Goal: Task Accomplishment & Management: Complete application form

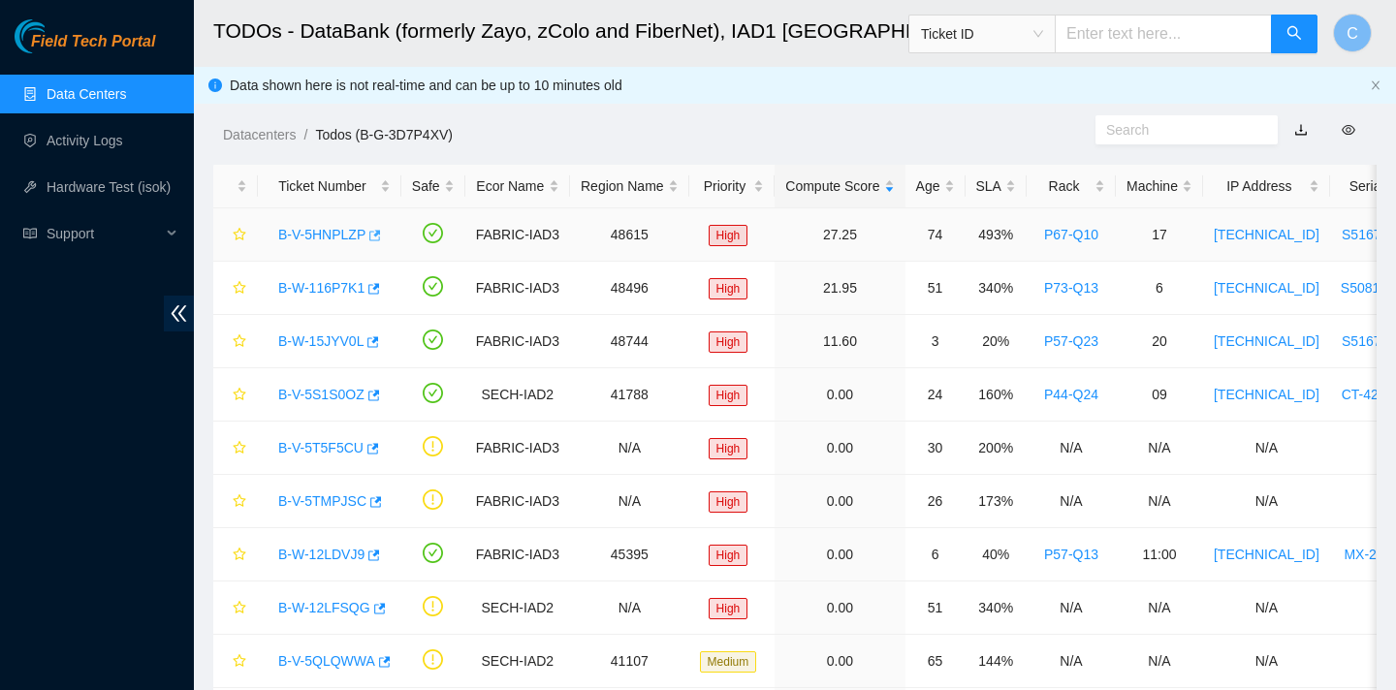
click at [376, 234] on icon "button" at bounding box center [373, 236] width 14 height 14
click at [376, 285] on icon "button" at bounding box center [372, 289] width 14 height 14
click at [380, 345] on icon "button" at bounding box center [374, 341] width 12 height 11
click at [380, 398] on button "button" at bounding box center [373, 395] width 16 height 31
click at [377, 449] on icon "button" at bounding box center [373, 448] width 12 height 11
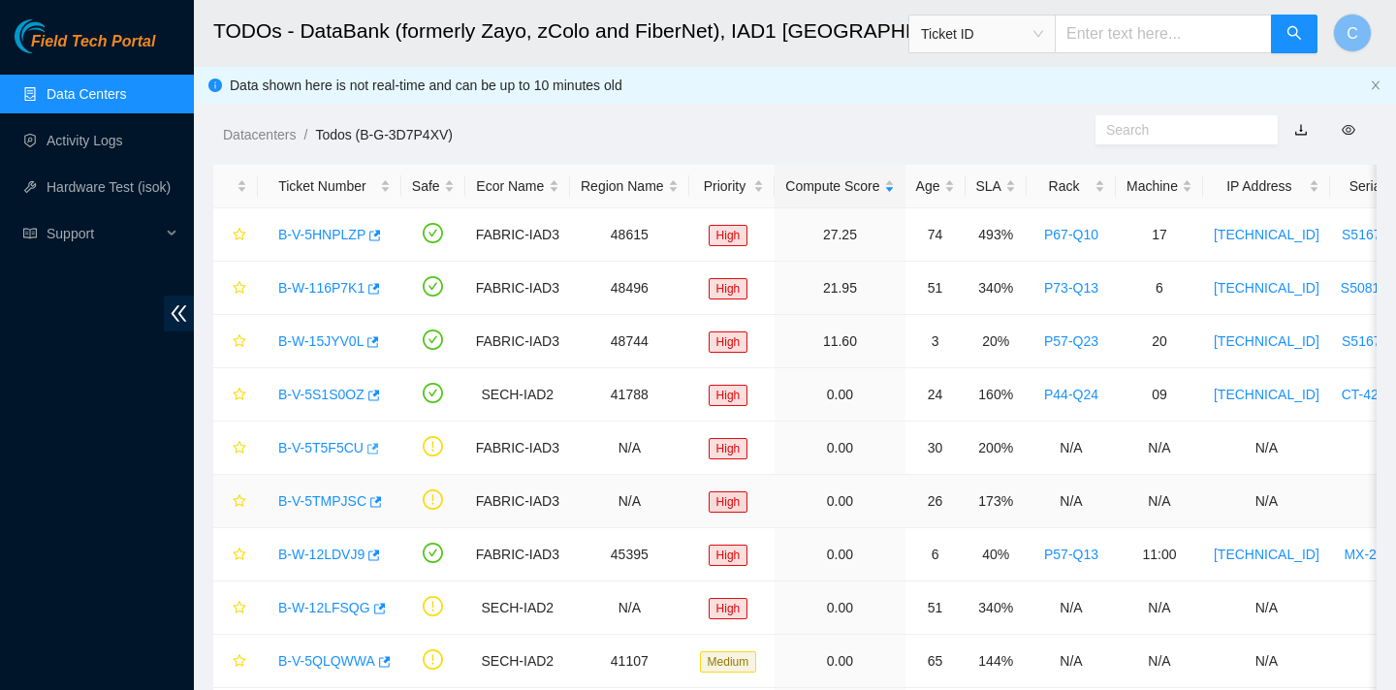
scroll to position [158, 0]
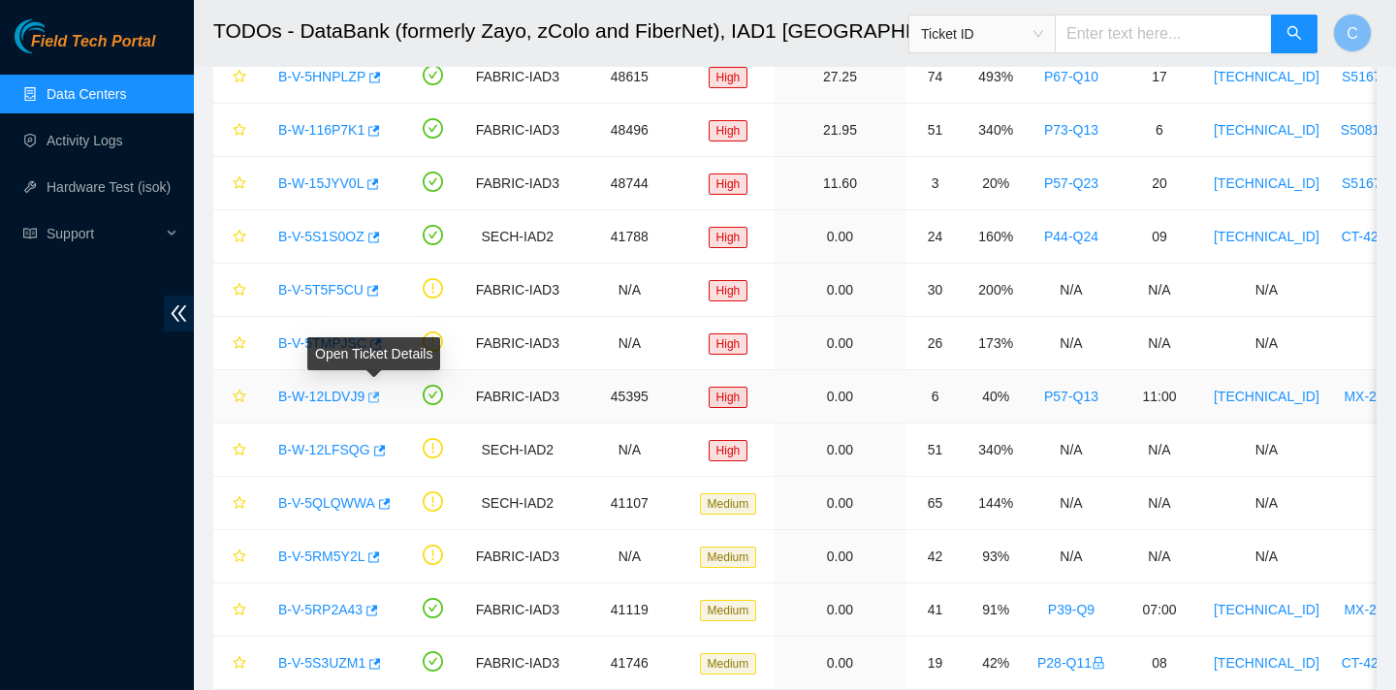
click at [379, 396] on icon "button" at bounding box center [372, 398] width 14 height 14
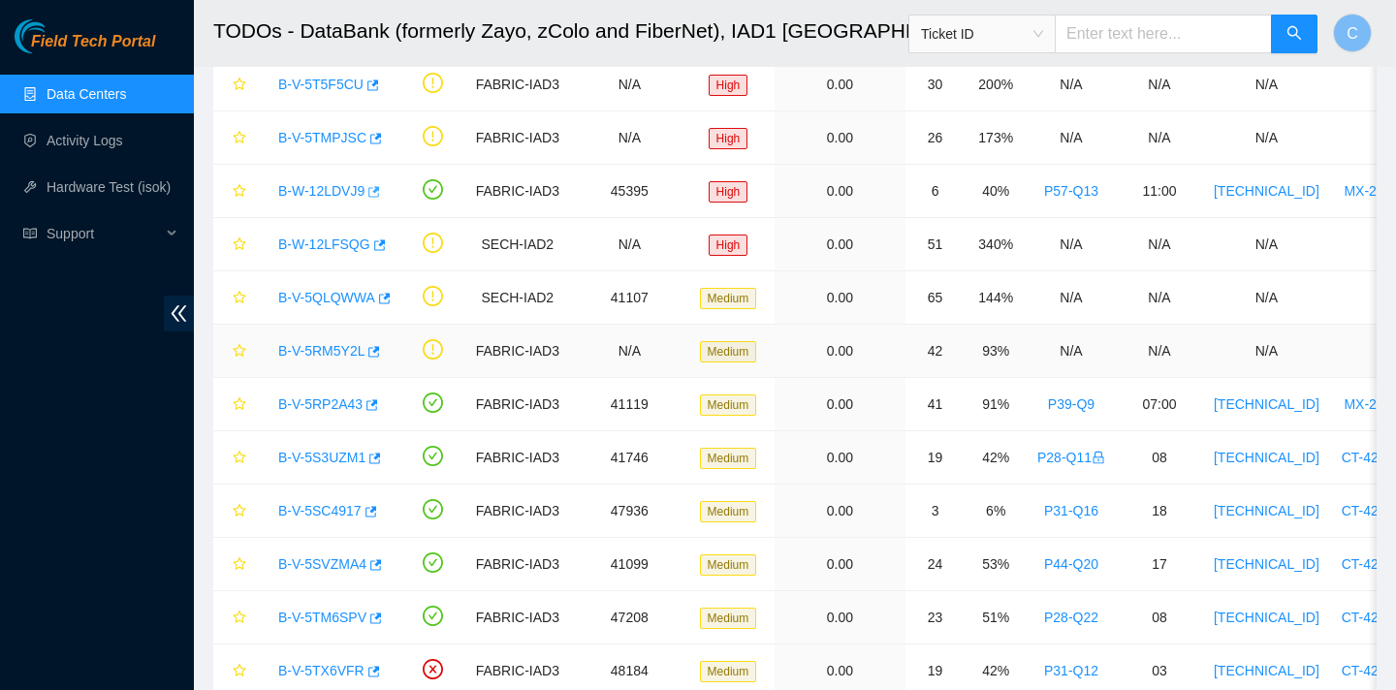
scroll to position [370, 0]
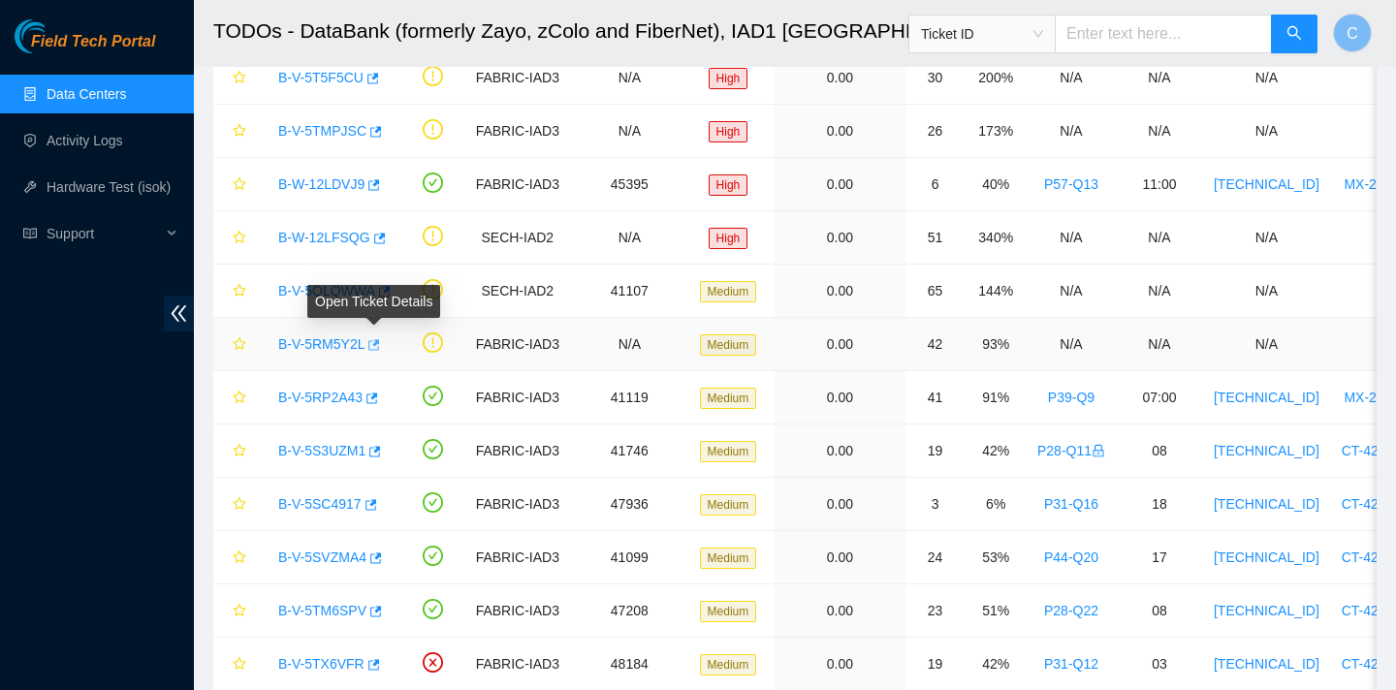
click at [378, 345] on icon "button" at bounding box center [372, 345] width 14 height 14
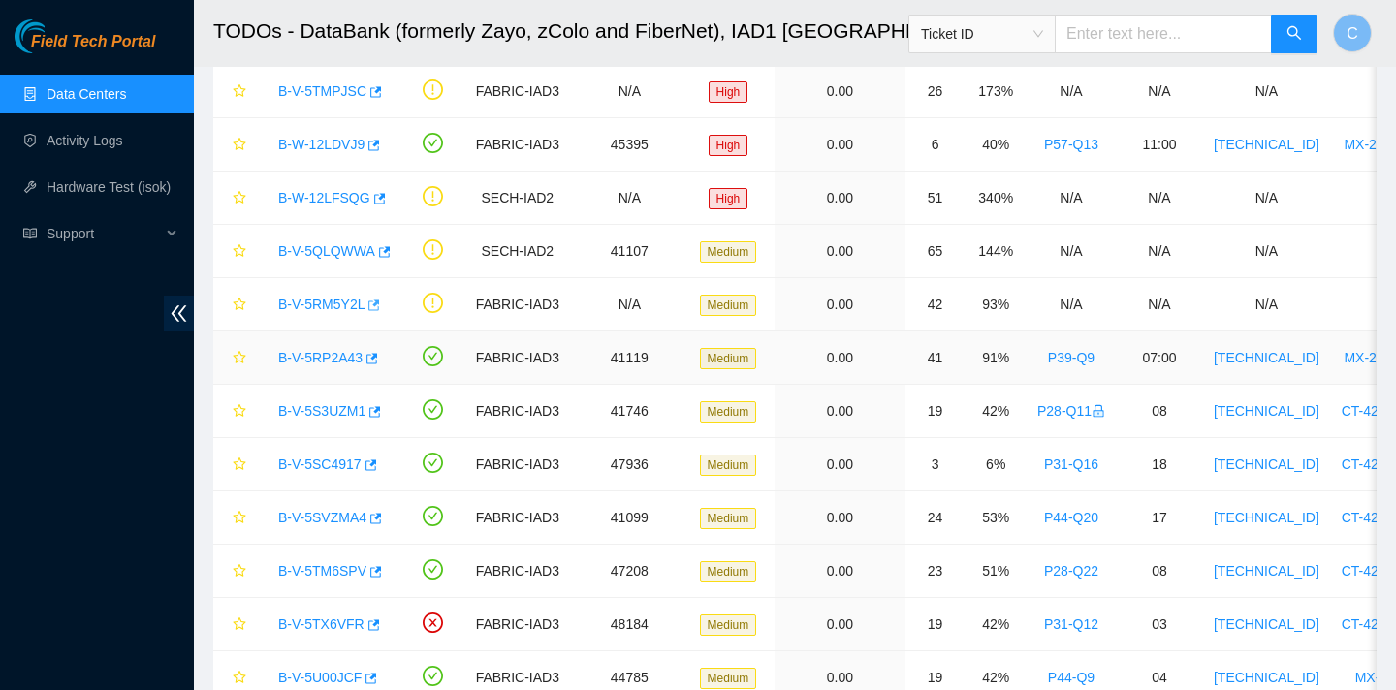
scroll to position [432, 0]
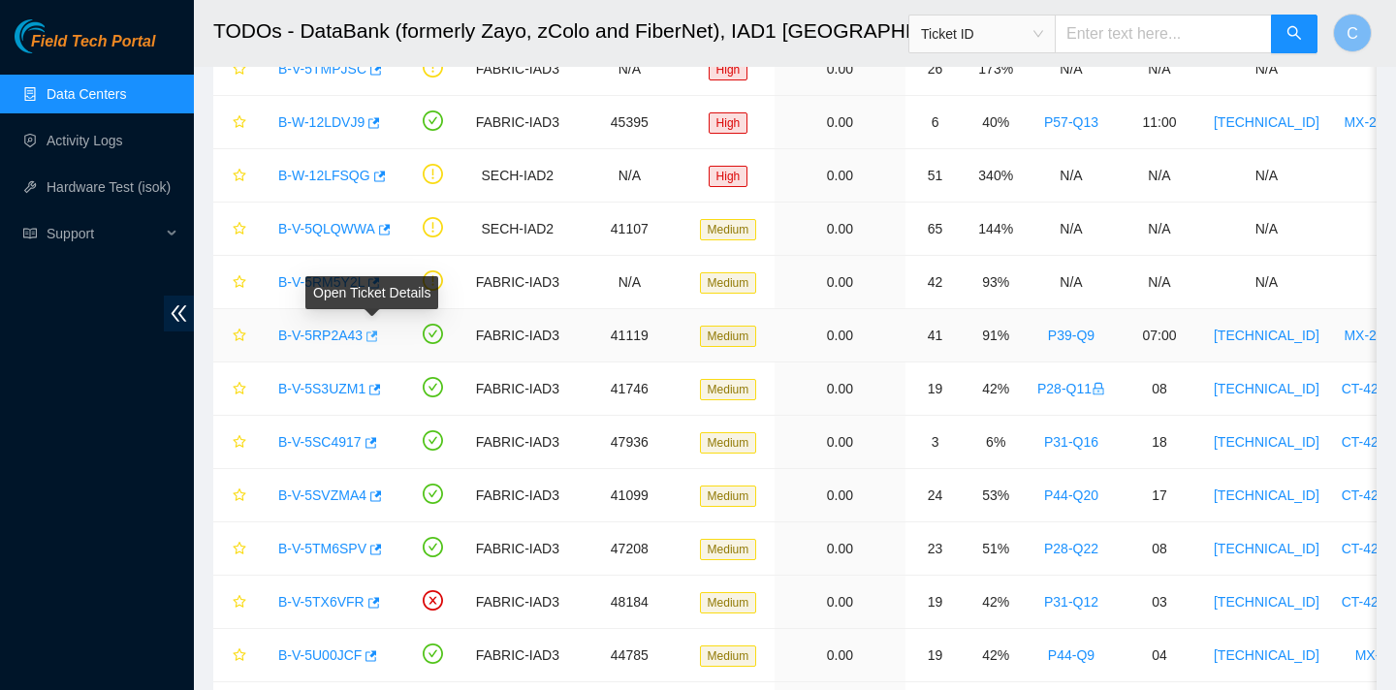
click at [375, 343] on span "button" at bounding box center [371, 338] width 14 height 16
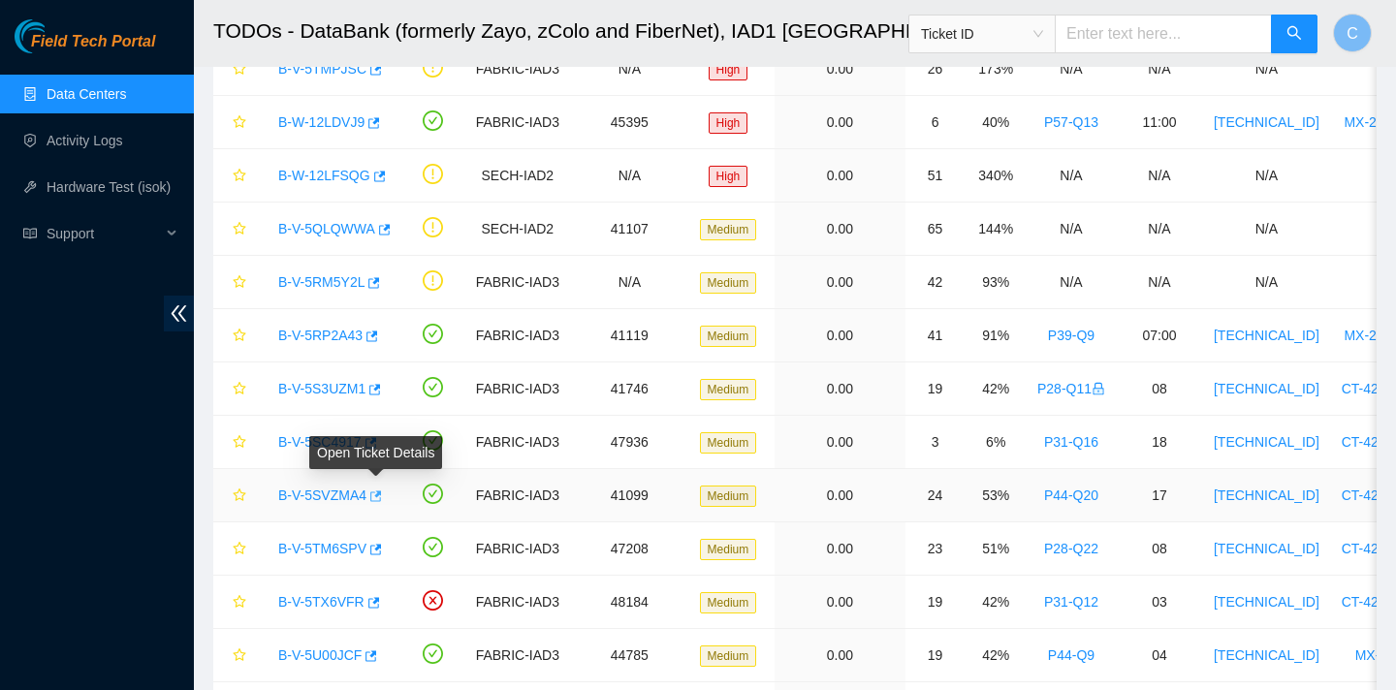
click at [380, 497] on icon "button" at bounding box center [374, 497] width 14 height 14
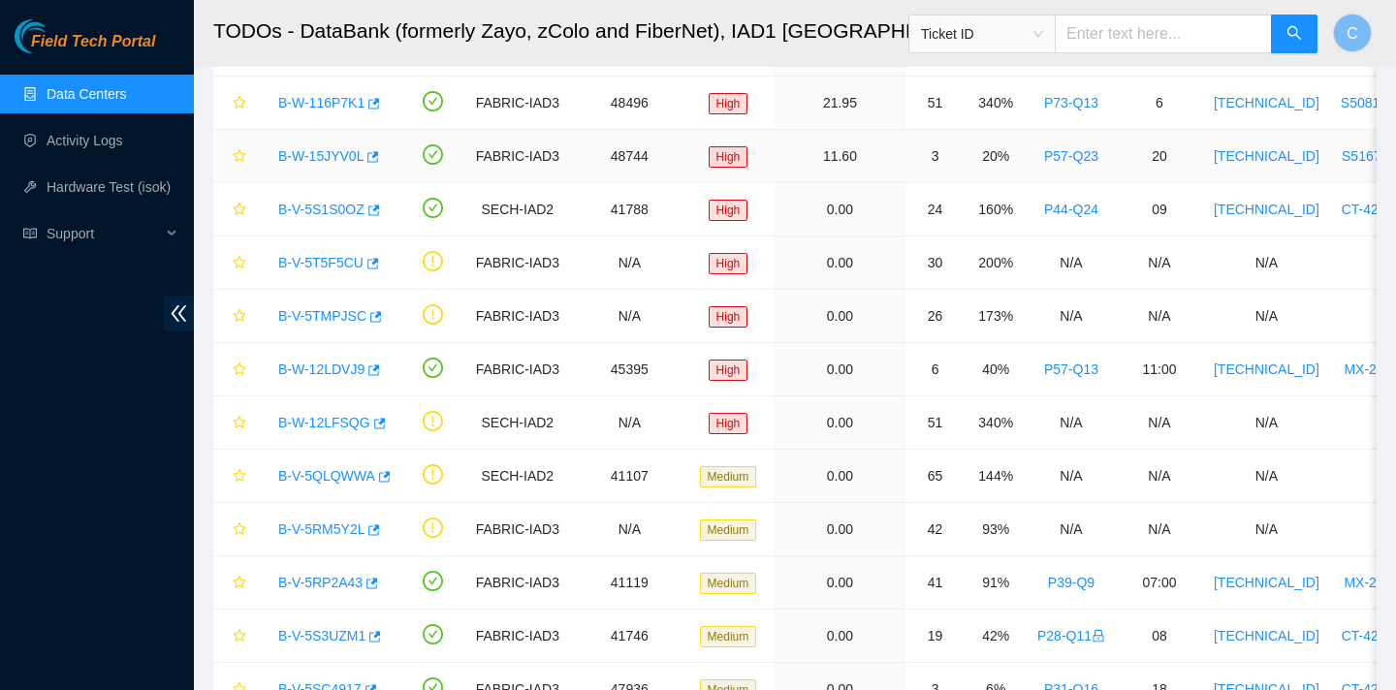
scroll to position [188, 0]
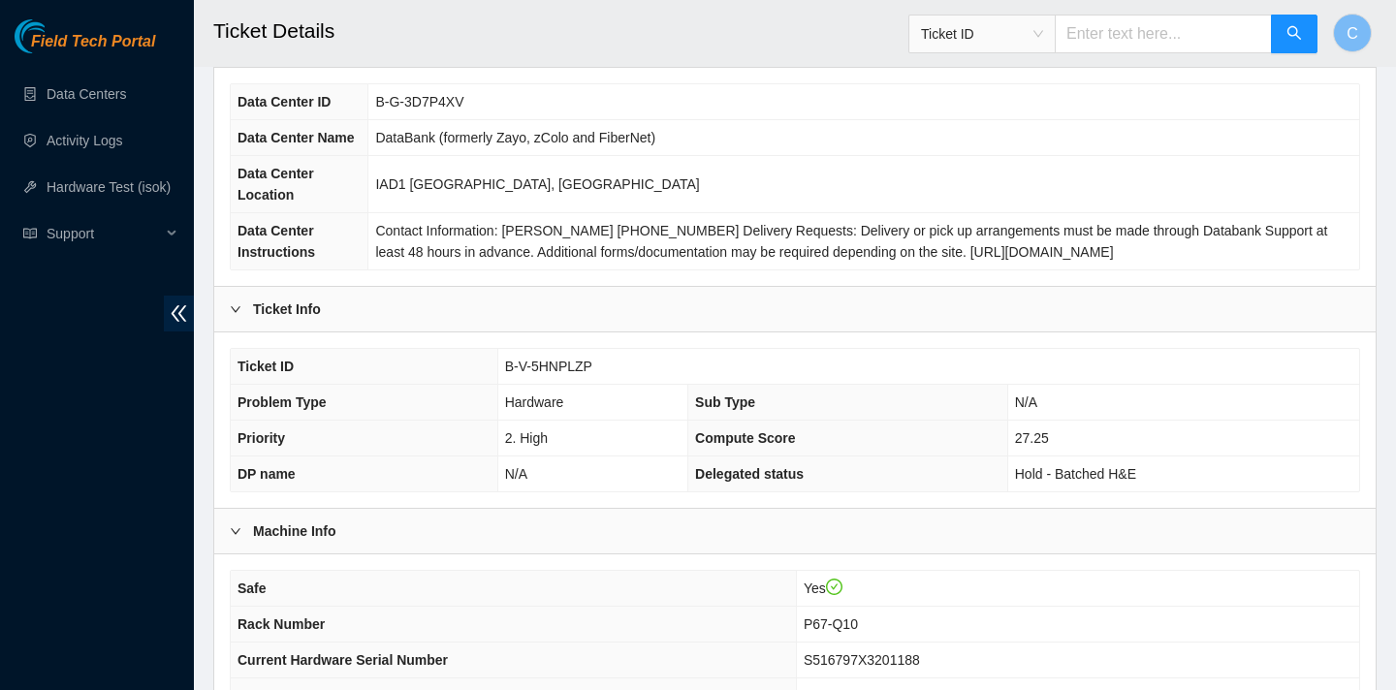
scroll to position [561, 0]
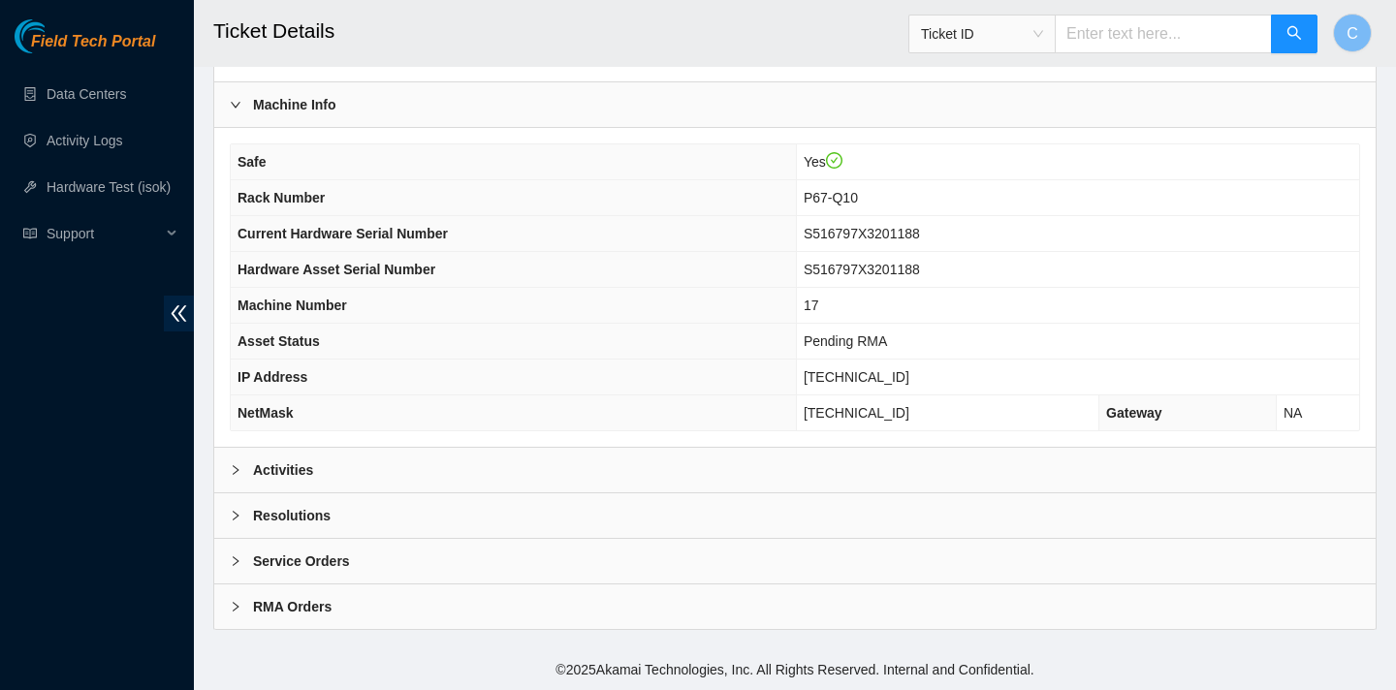
click at [687, 479] on div "Activities" at bounding box center [794, 470] width 1161 height 45
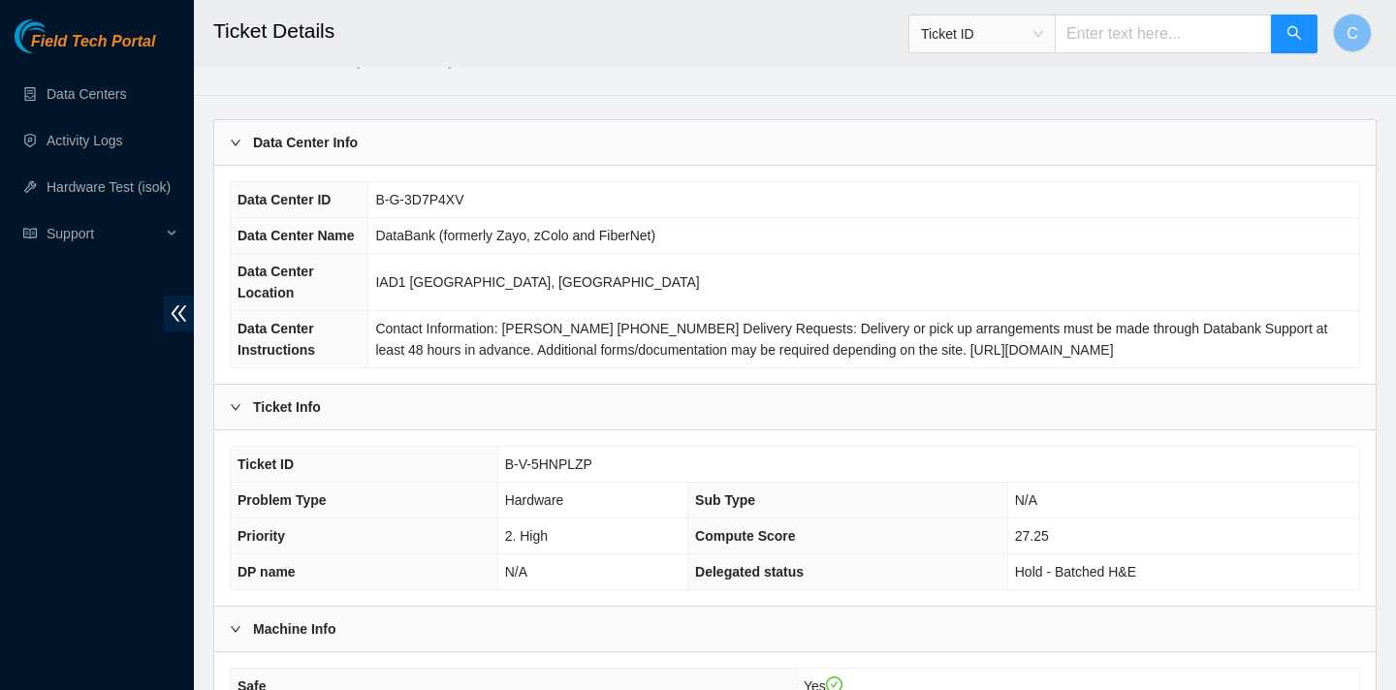
scroll to position [0, 0]
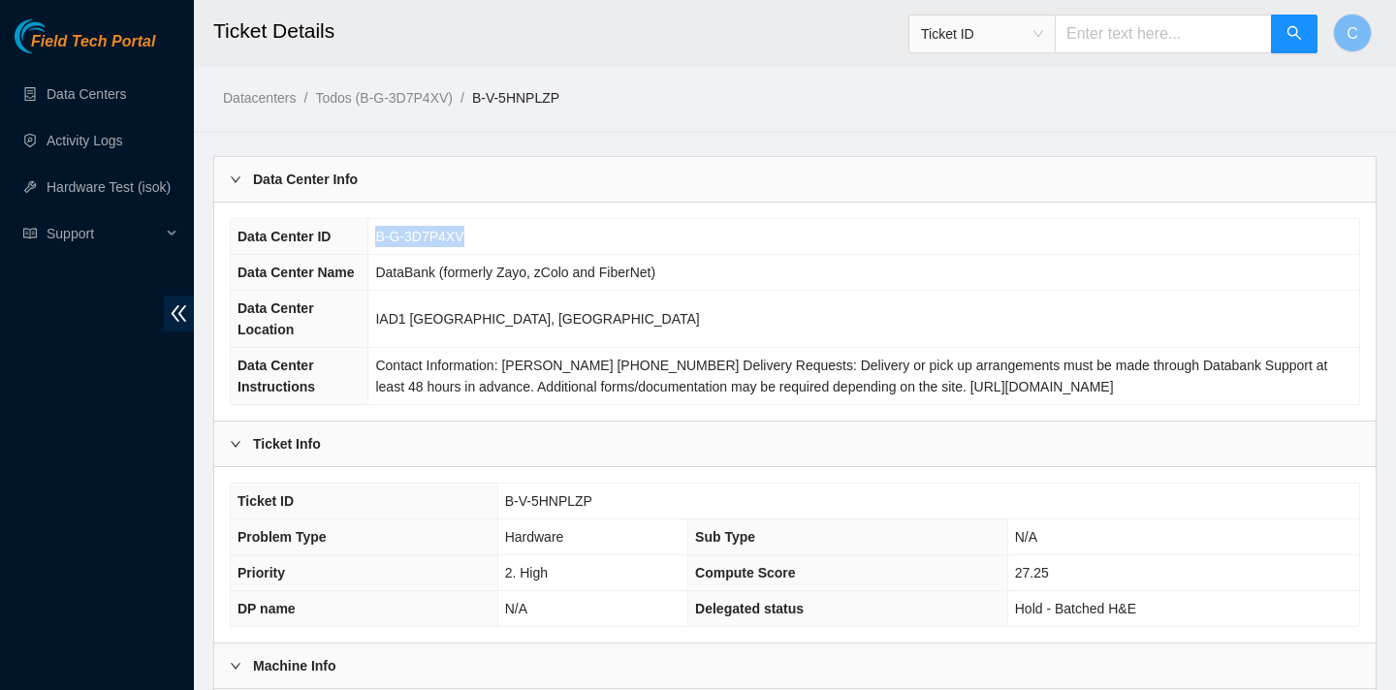
drag, startPoint x: 477, startPoint y: 236, endPoint x: 377, endPoint y: 235, distance: 99.9
click at [377, 235] on td "B-G-3D7P4XV" at bounding box center [863, 237] width 991 height 36
copy span "B-G-3D7P4XV"
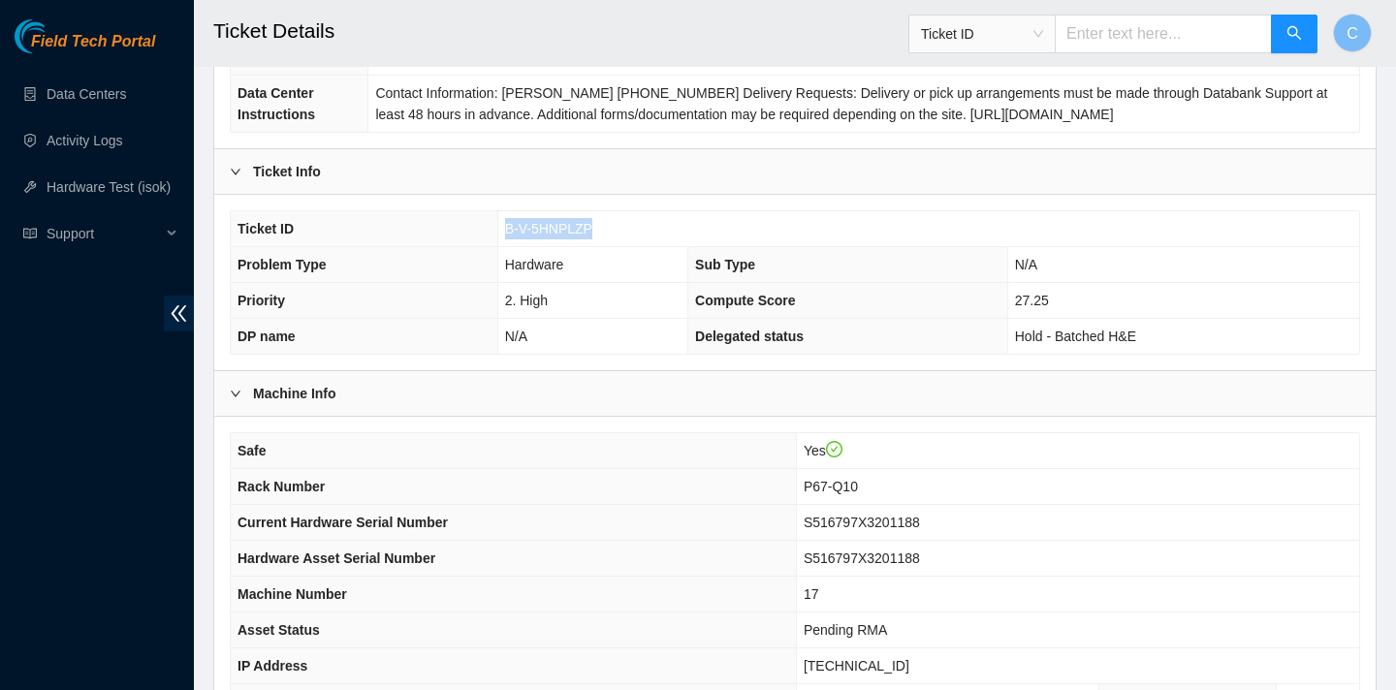
drag, startPoint x: 601, startPoint y: 239, endPoint x: 507, endPoint y: 224, distance: 95.3
click at [507, 224] on td "B-V-5HNPLZP" at bounding box center [928, 229] width 862 height 36
copy span "B-V-5HNPLZP"
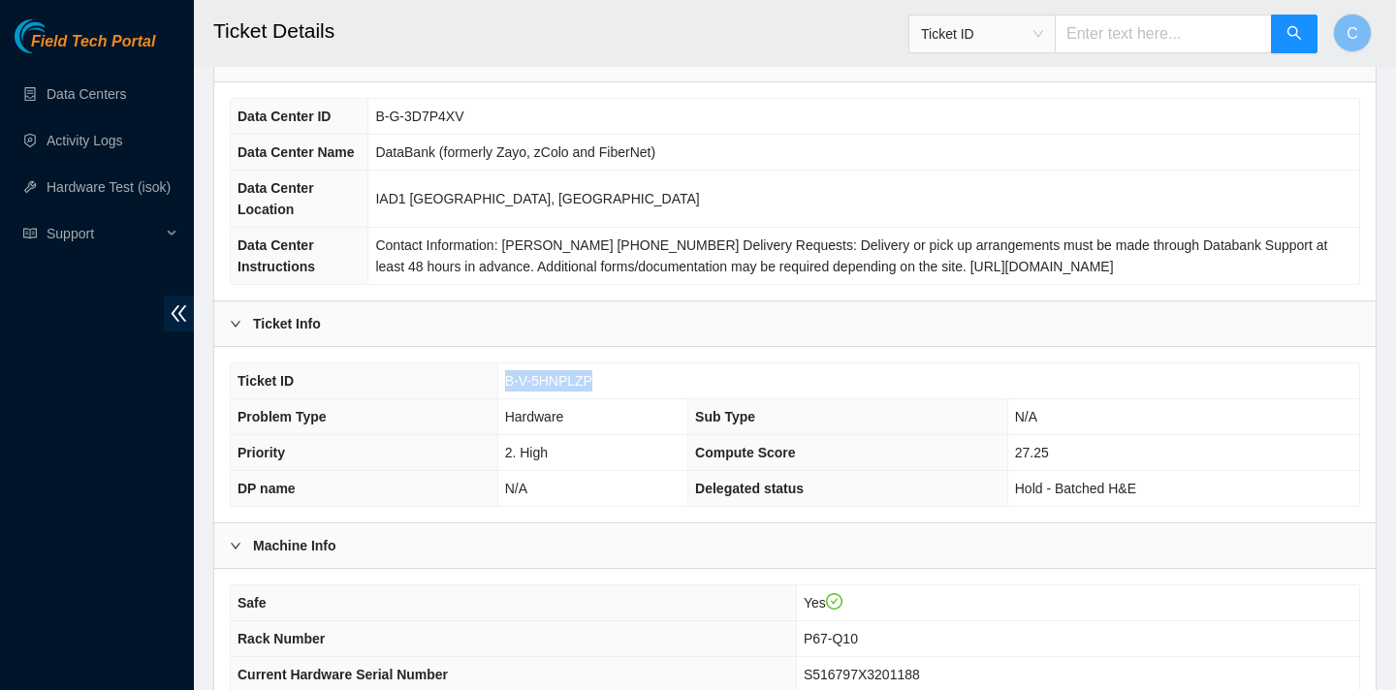
scroll to position [135, 0]
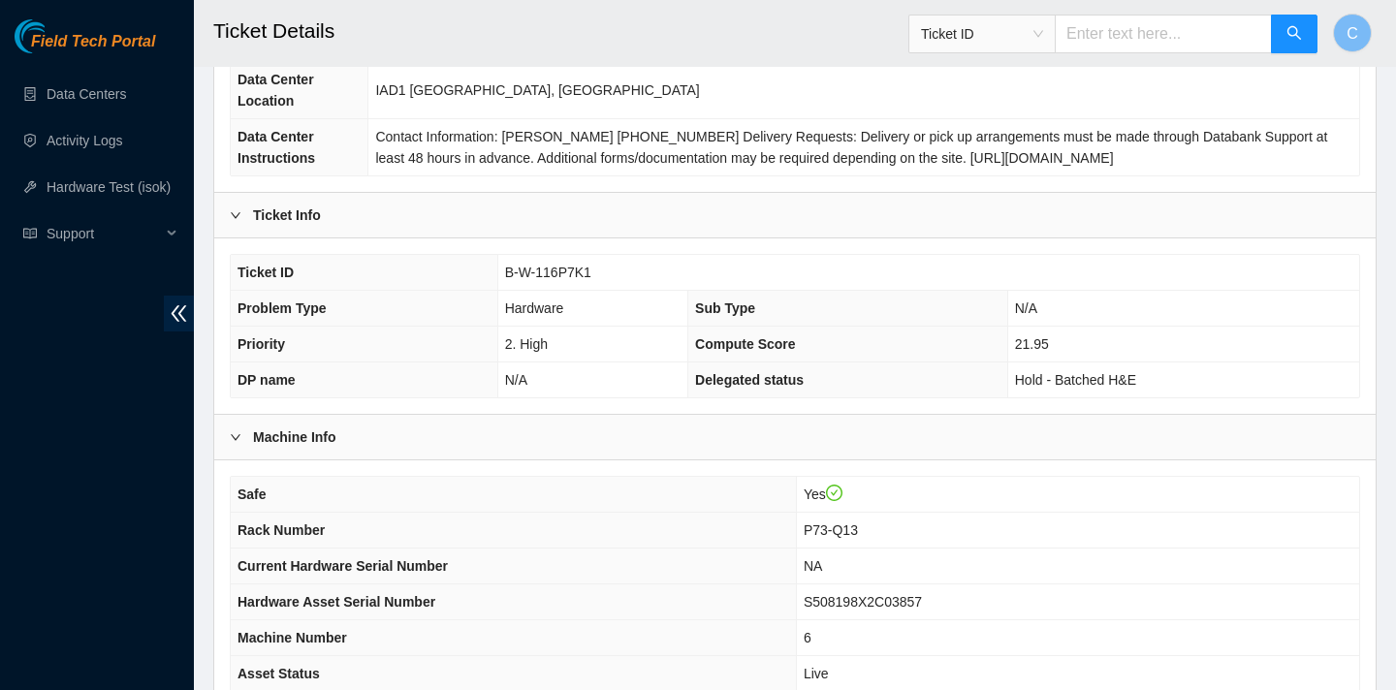
scroll to position [561, 0]
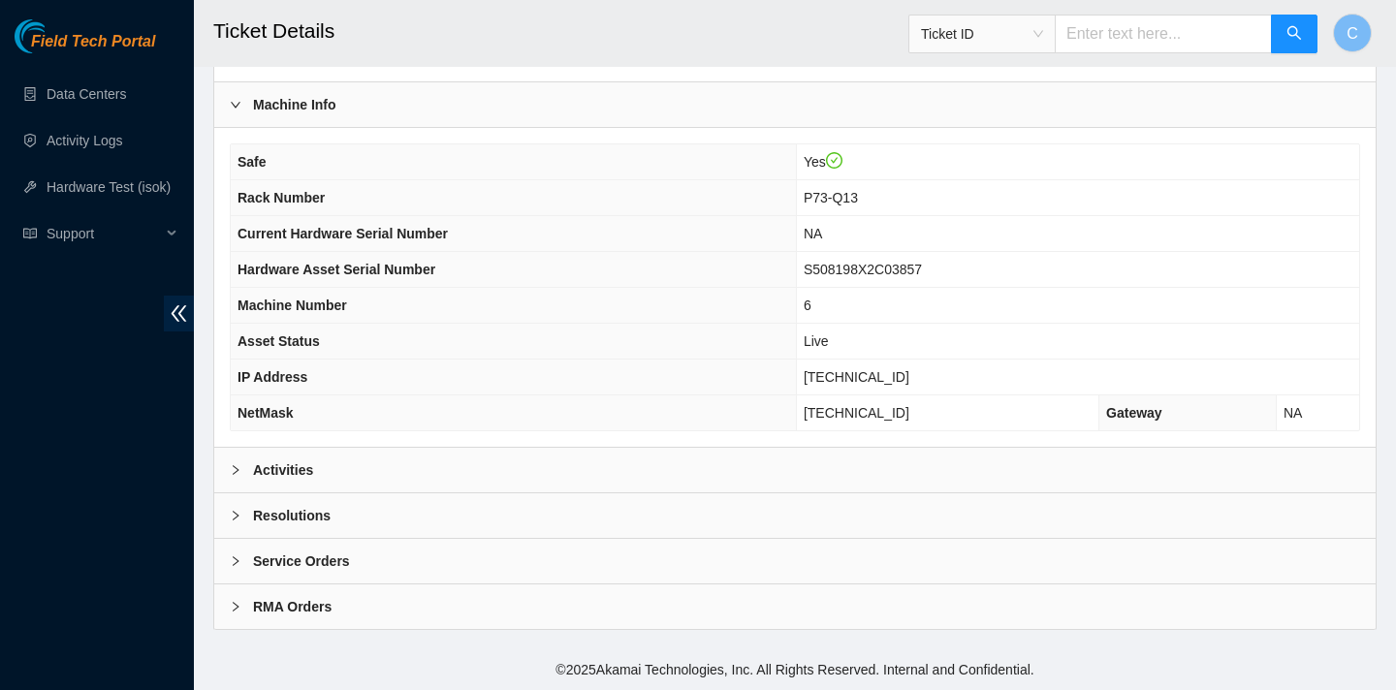
click at [655, 470] on div "Activities" at bounding box center [794, 470] width 1161 height 45
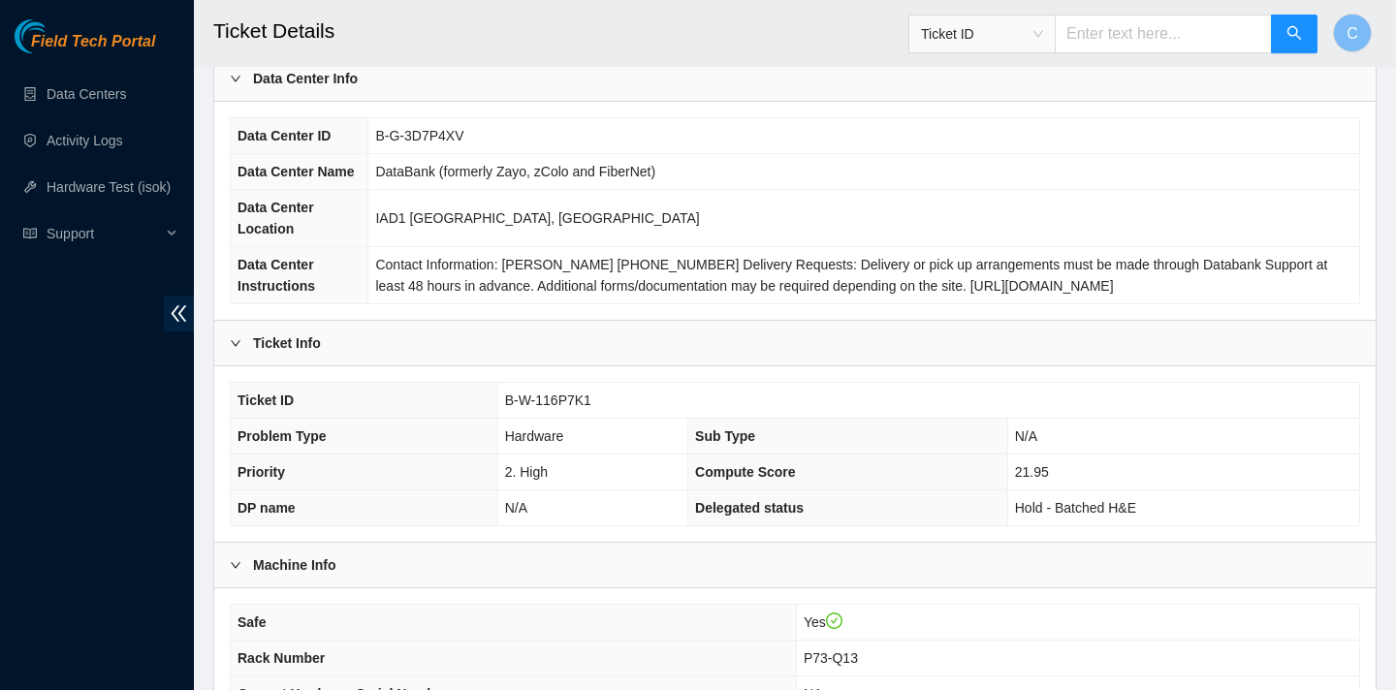
scroll to position [97, 0]
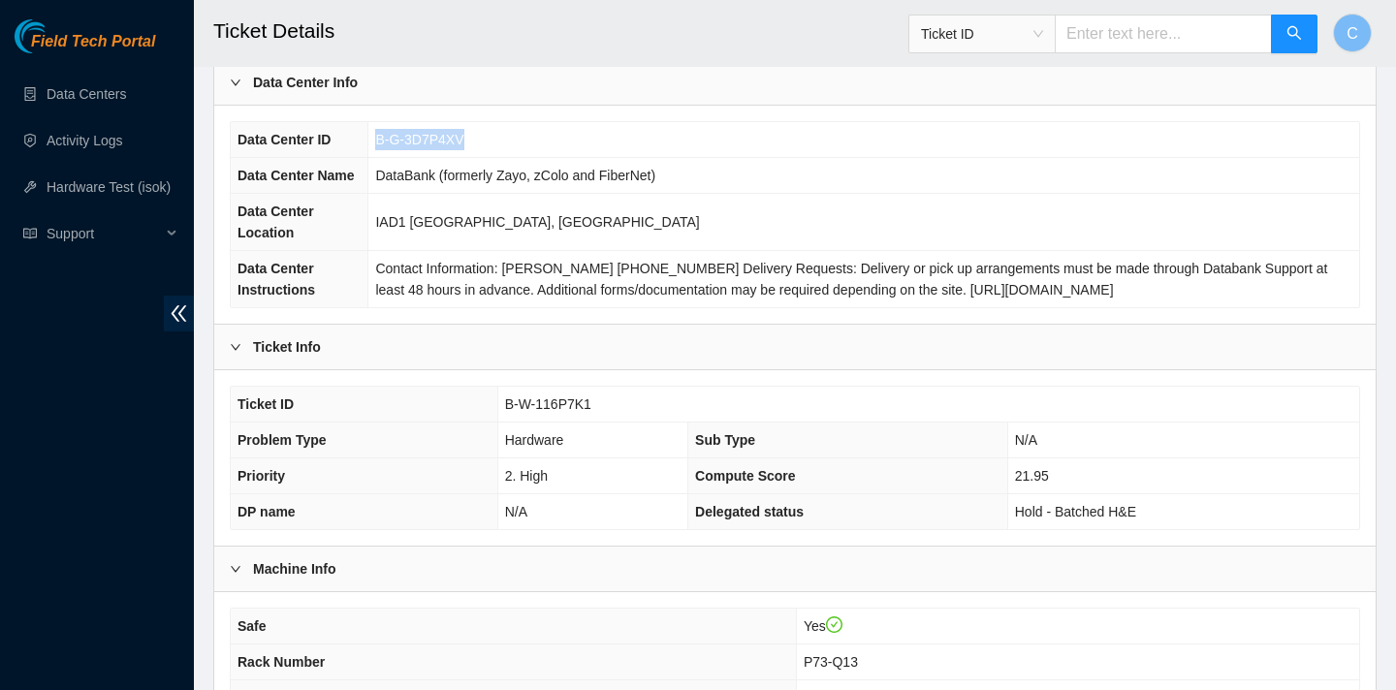
drag, startPoint x: 478, startPoint y: 132, endPoint x: 378, endPoint y: 132, distance: 99.9
click at [378, 132] on td "B-G-3D7P4XV" at bounding box center [863, 140] width 991 height 36
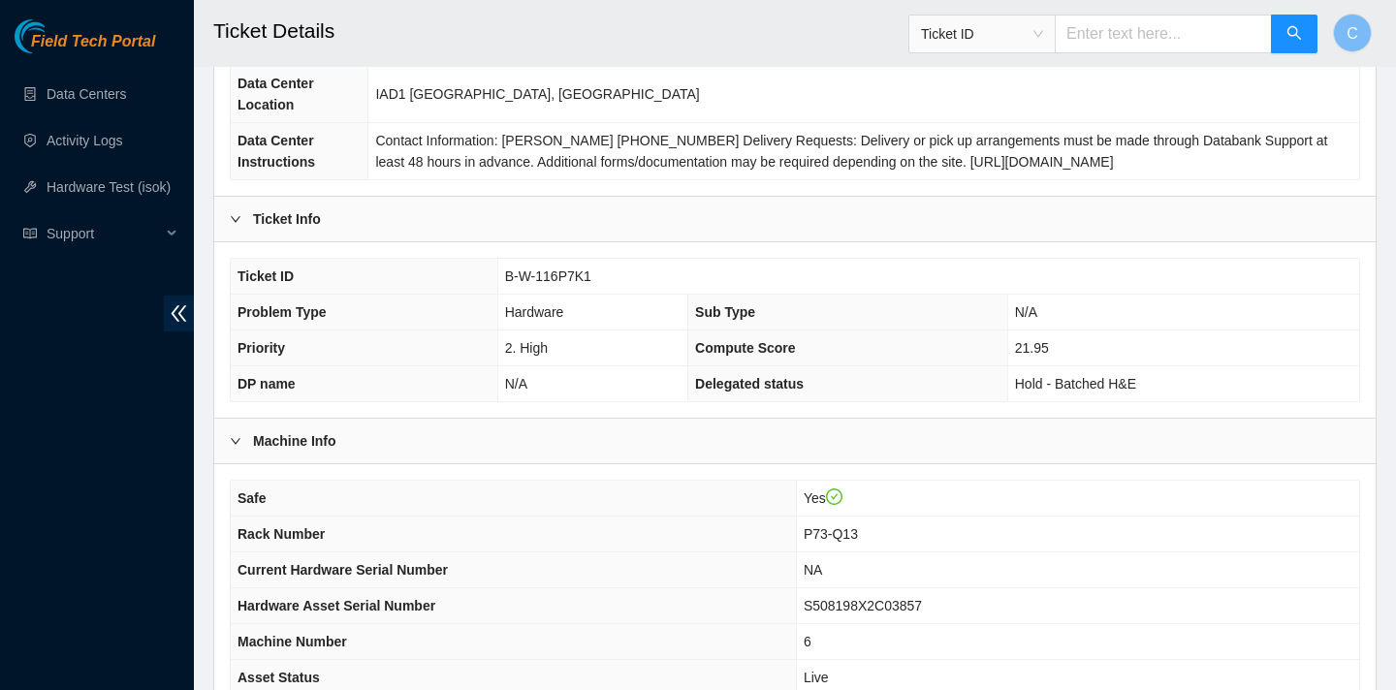
scroll to position [188, 0]
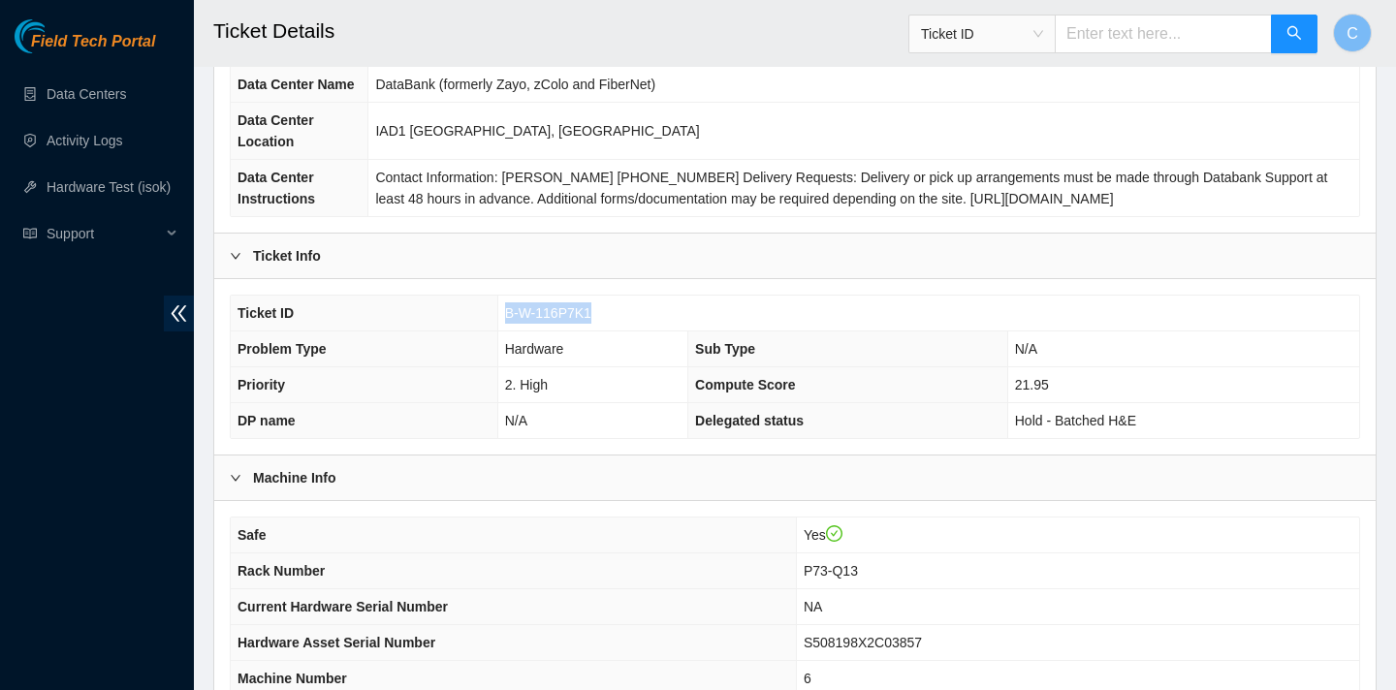
drag, startPoint x: 596, startPoint y: 311, endPoint x: 507, endPoint y: 309, distance: 89.2
click at [507, 309] on span "B-W-116P7K1" at bounding box center [548, 313] width 86 height 16
copy span "B-W-116P7K1"
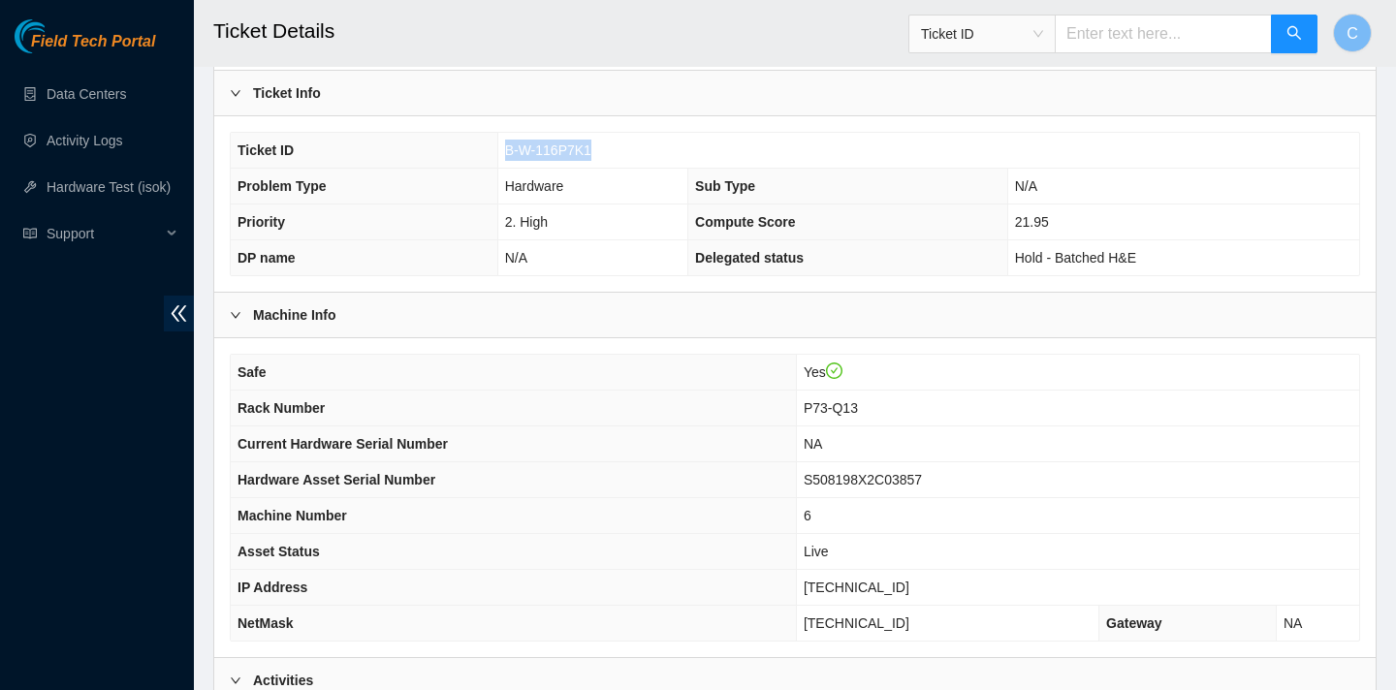
scroll to position [246, 0]
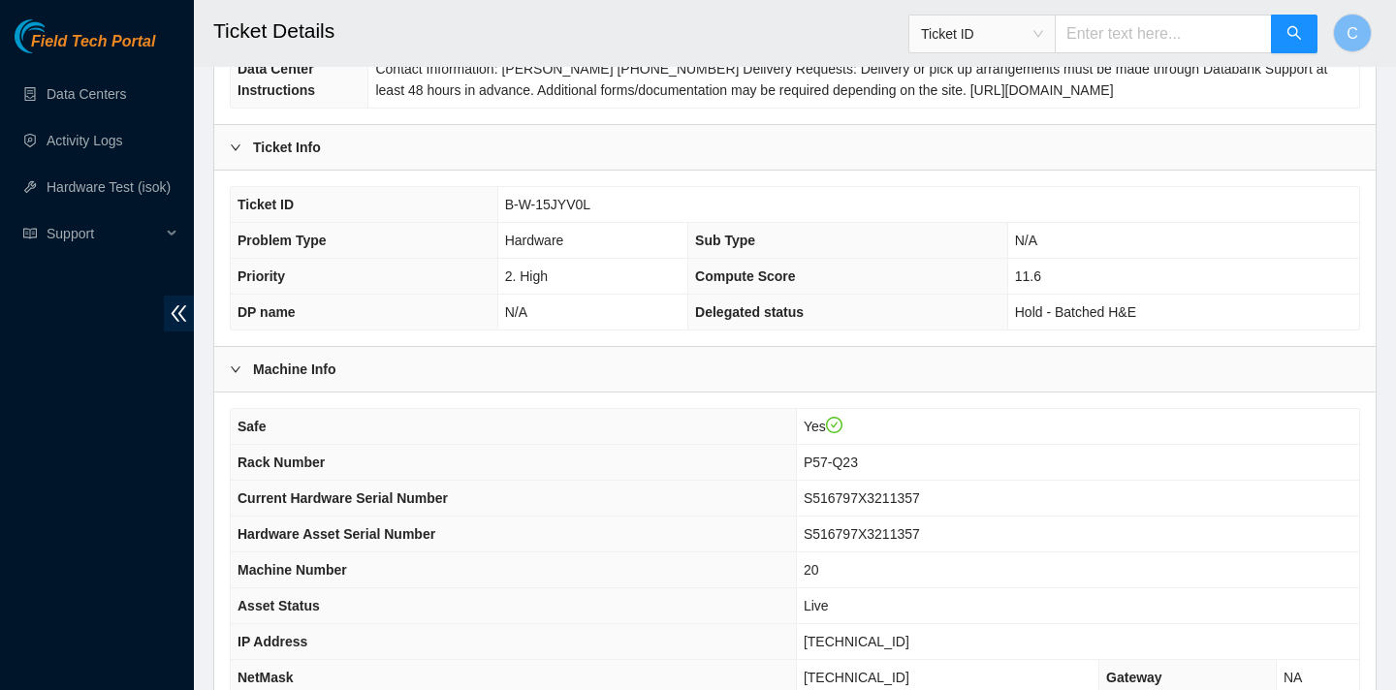
scroll to position [561, 0]
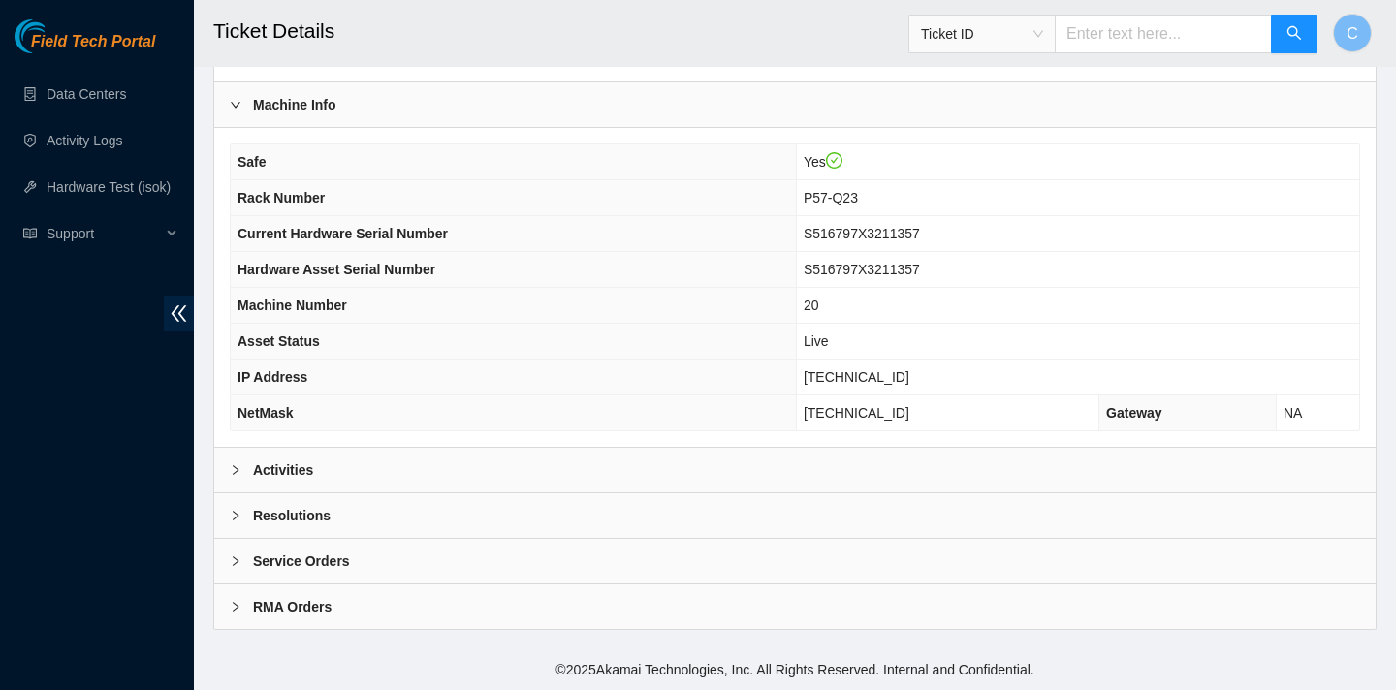
click at [566, 462] on div "Activities" at bounding box center [794, 470] width 1161 height 45
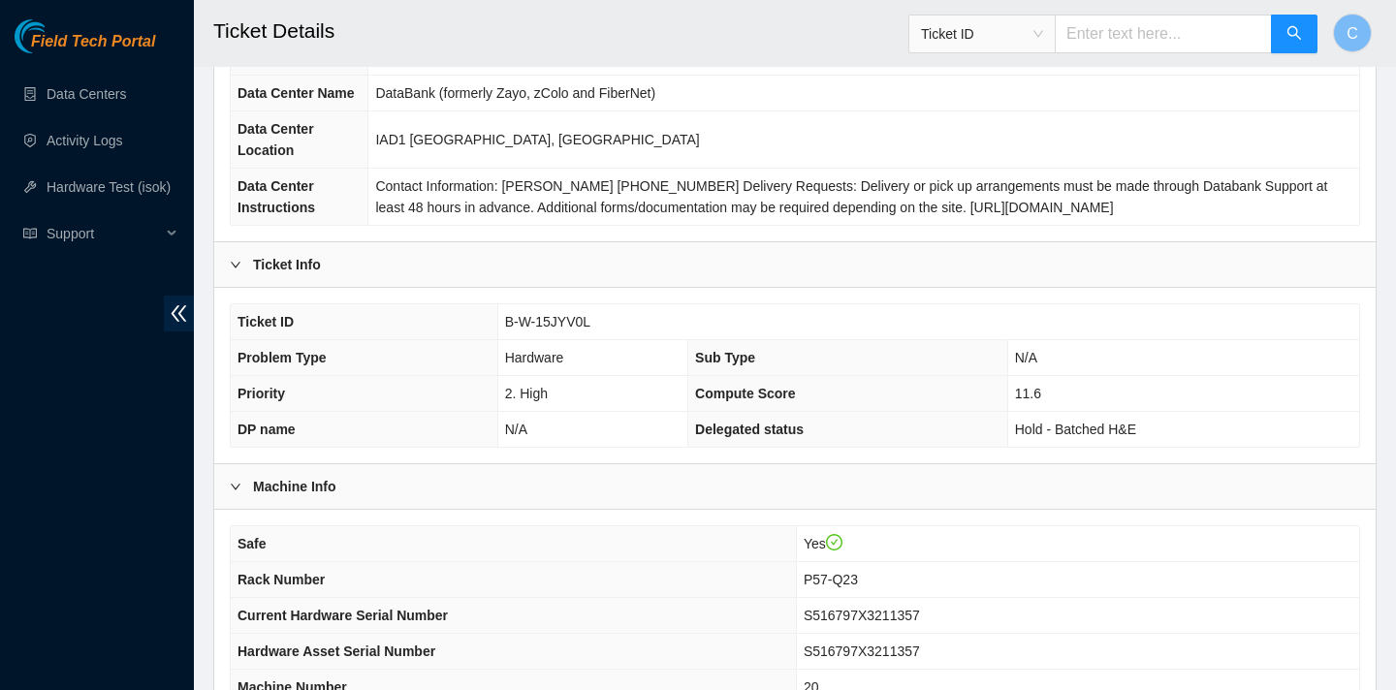
scroll to position [153, 0]
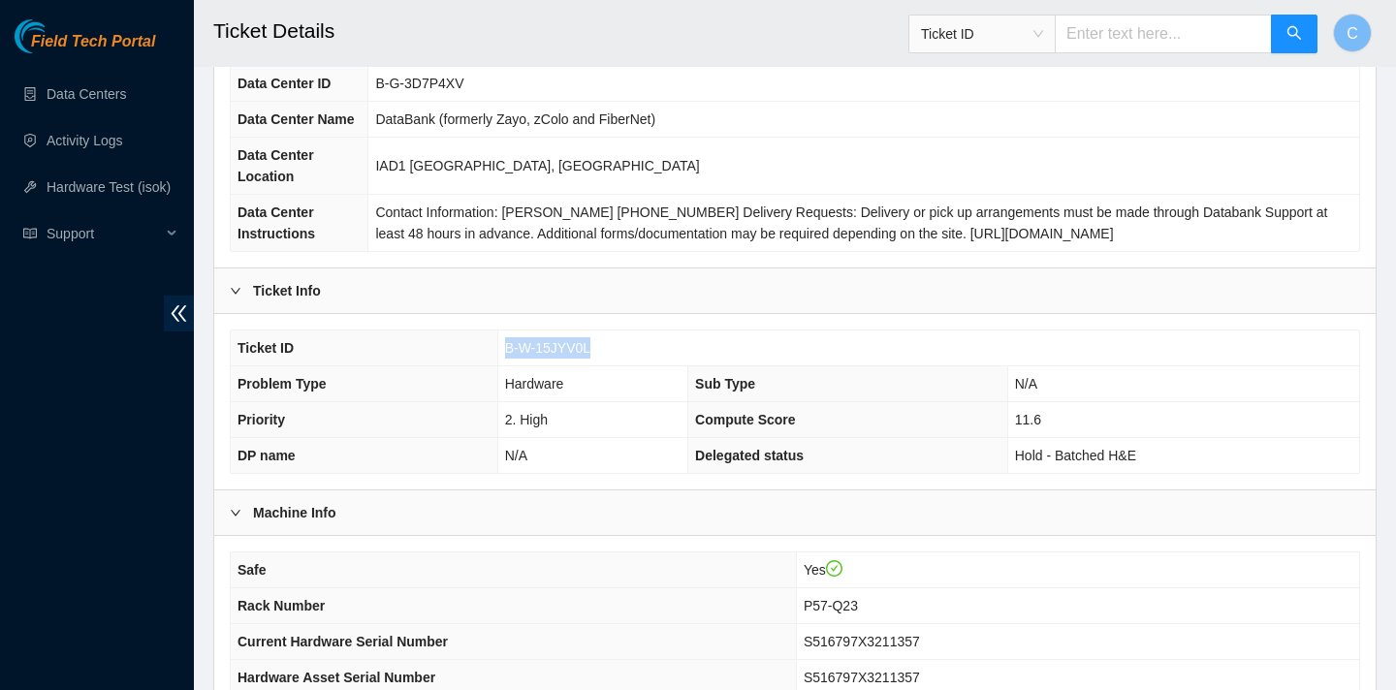
drag, startPoint x: 602, startPoint y: 350, endPoint x: 504, endPoint y: 350, distance: 97.9
click at [504, 350] on td "B-W-15JYV0L" at bounding box center [928, 349] width 862 height 36
copy span "B-W-15JYV0L"
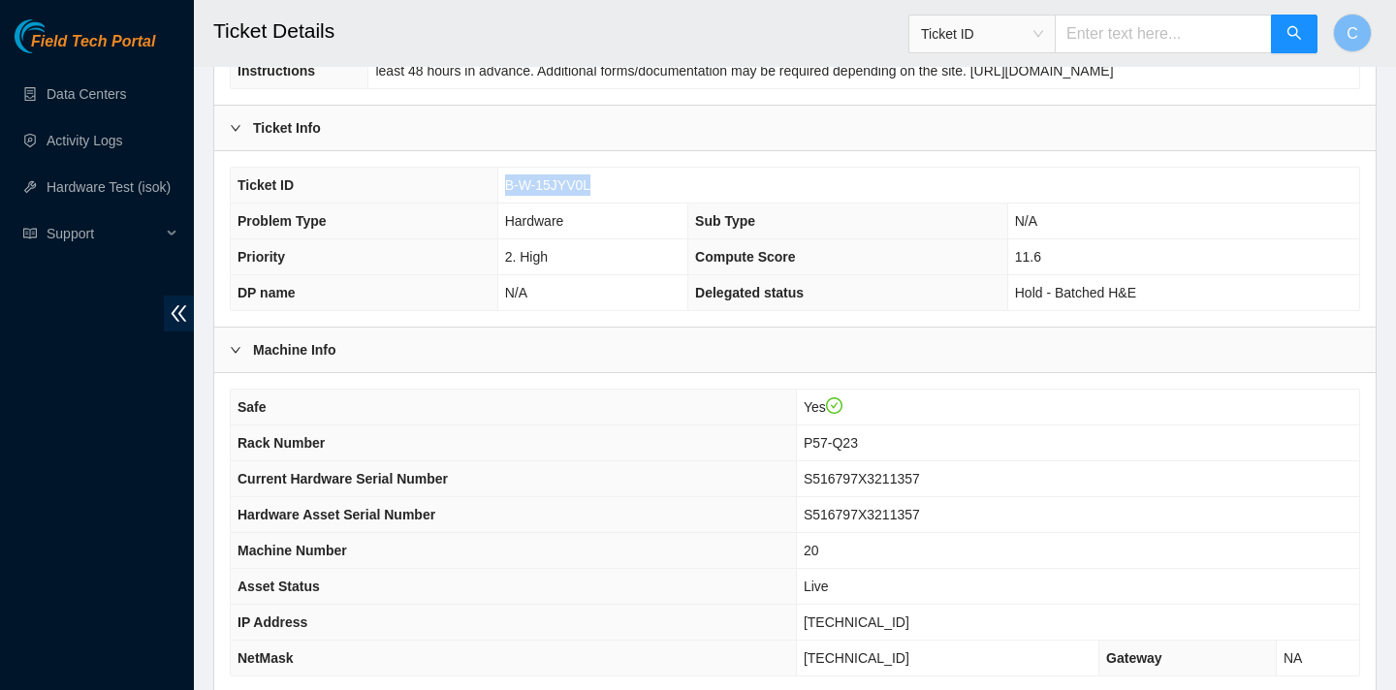
scroll to position [103, 0]
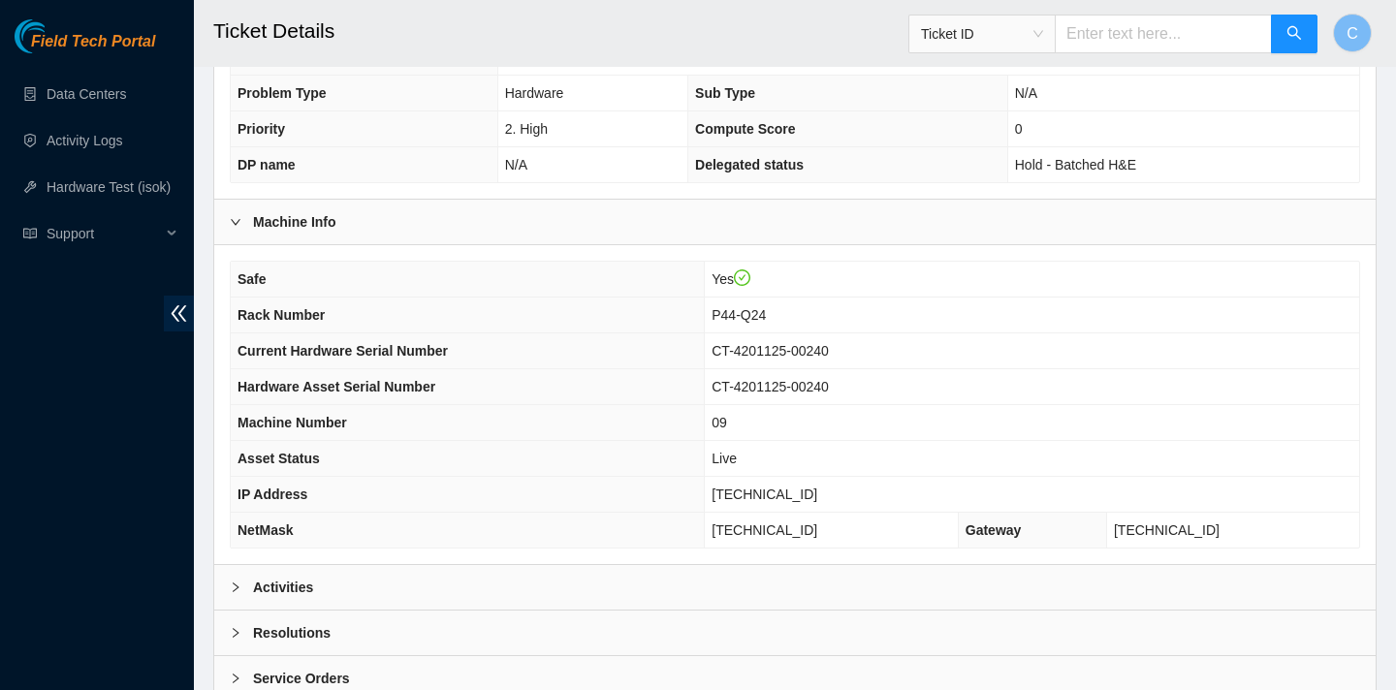
scroll to position [561, 0]
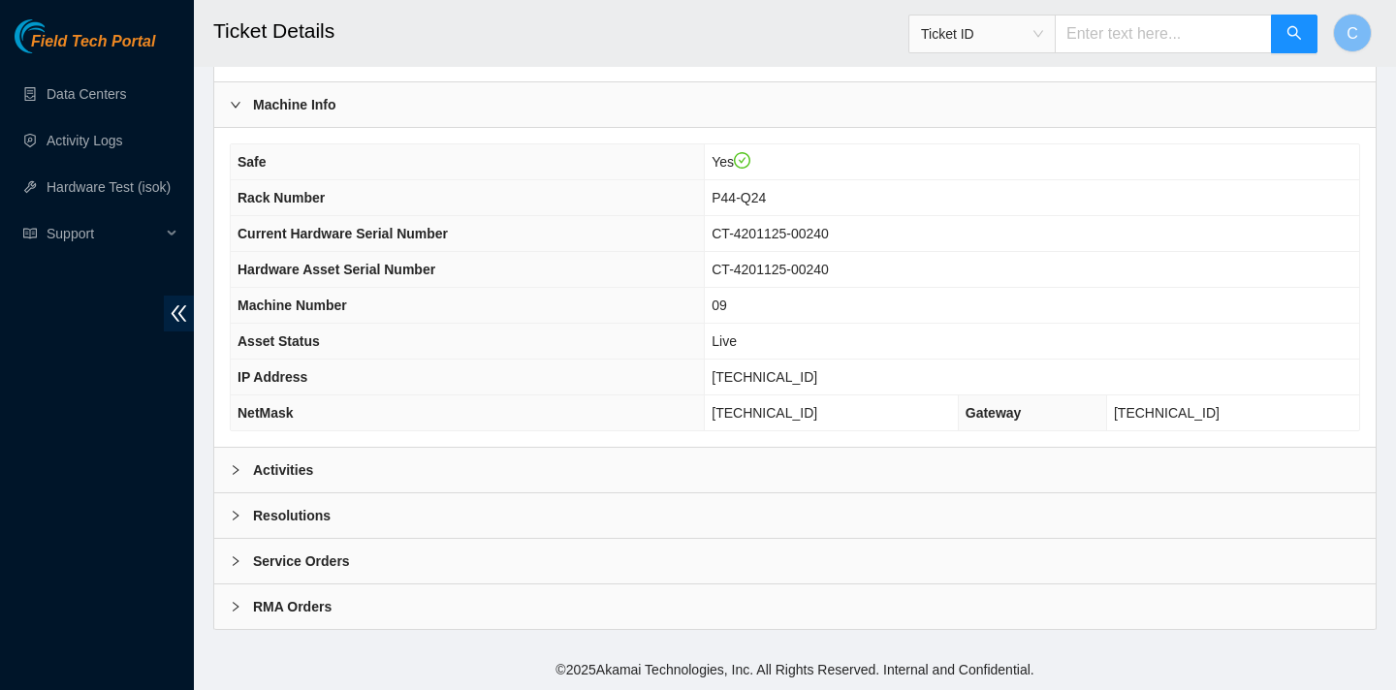
click at [461, 465] on div "Activities" at bounding box center [794, 470] width 1161 height 45
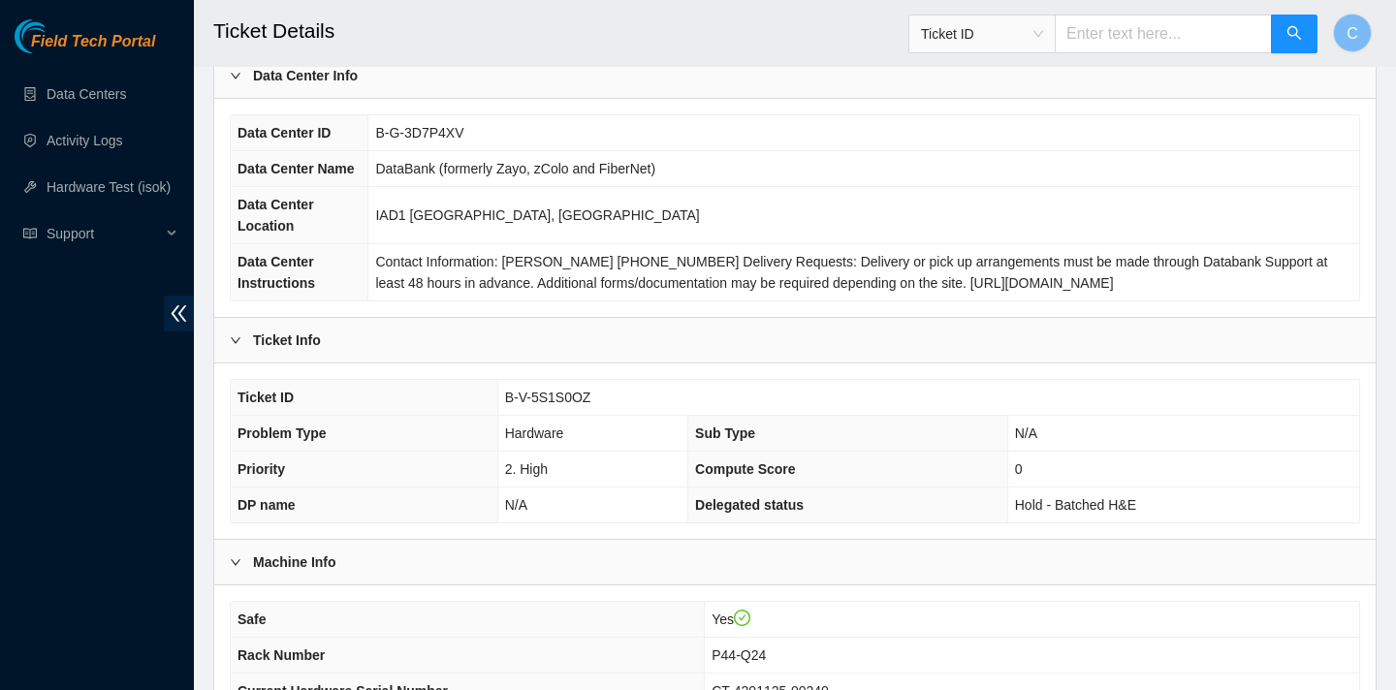
scroll to position [54, 0]
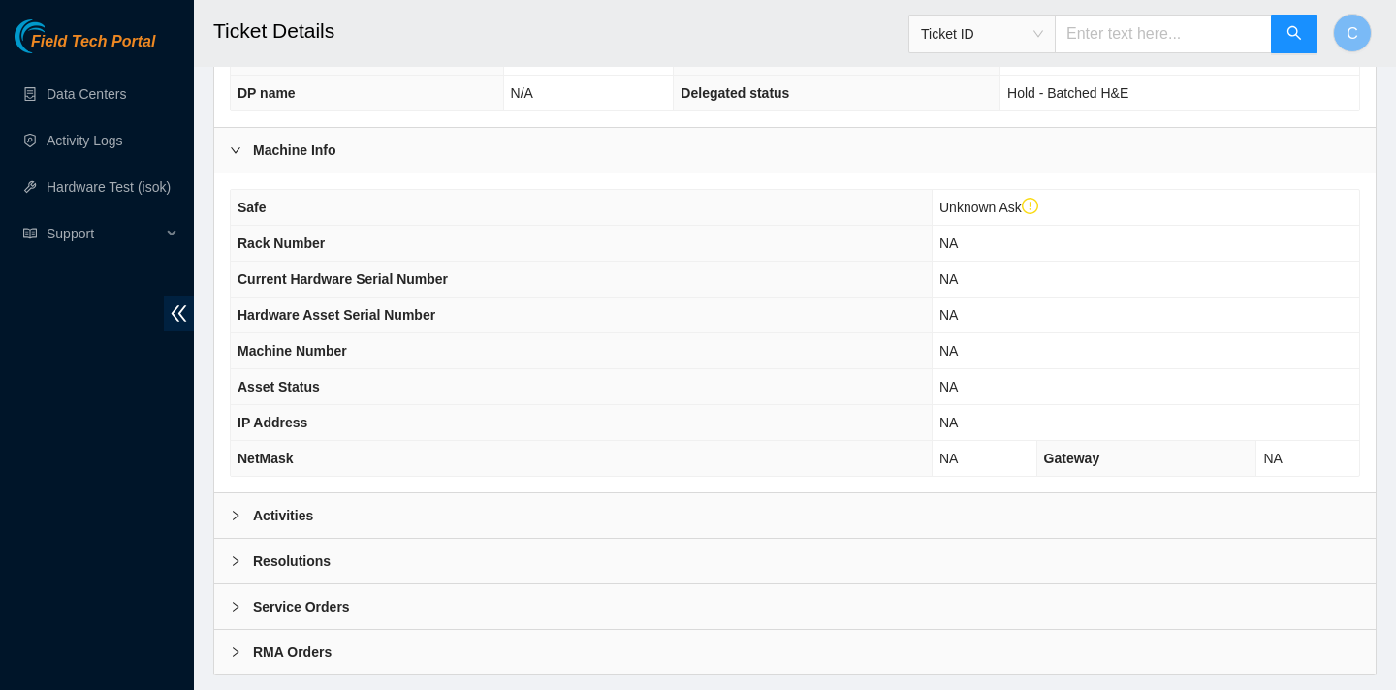
scroll to position [598, 0]
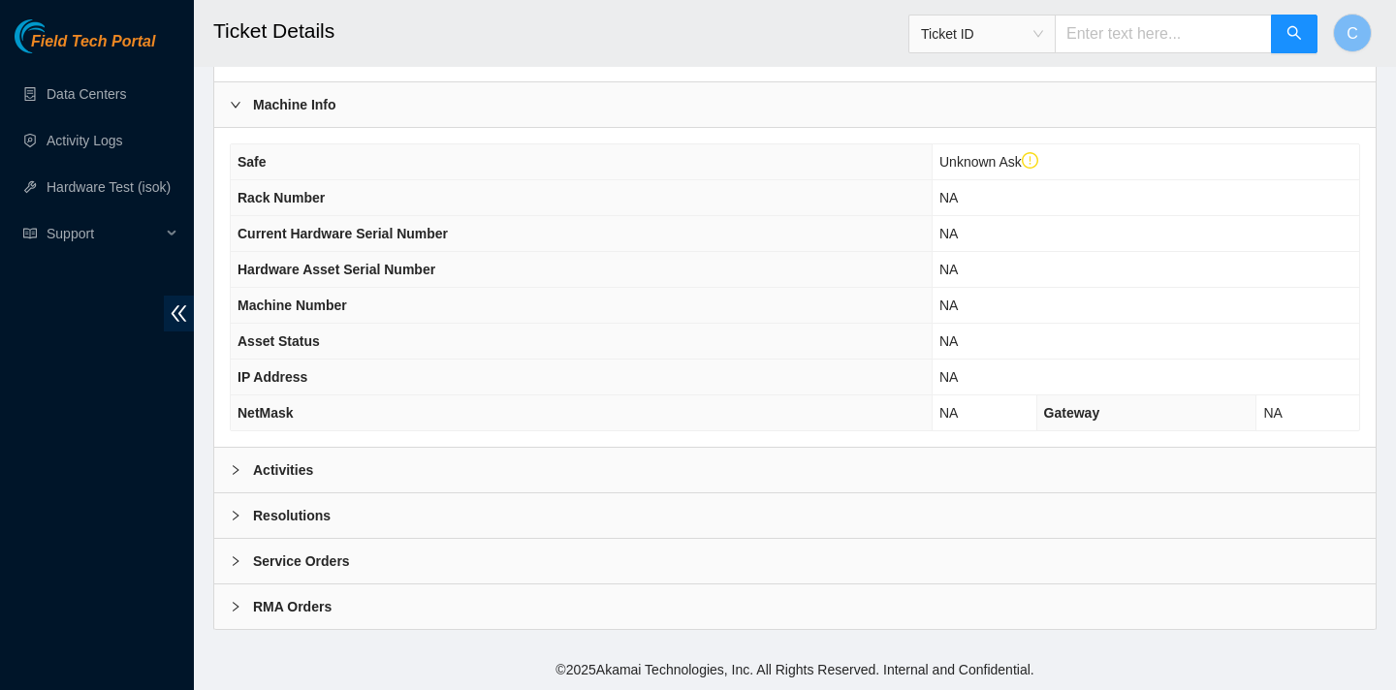
click at [567, 462] on div "Activities" at bounding box center [794, 470] width 1161 height 45
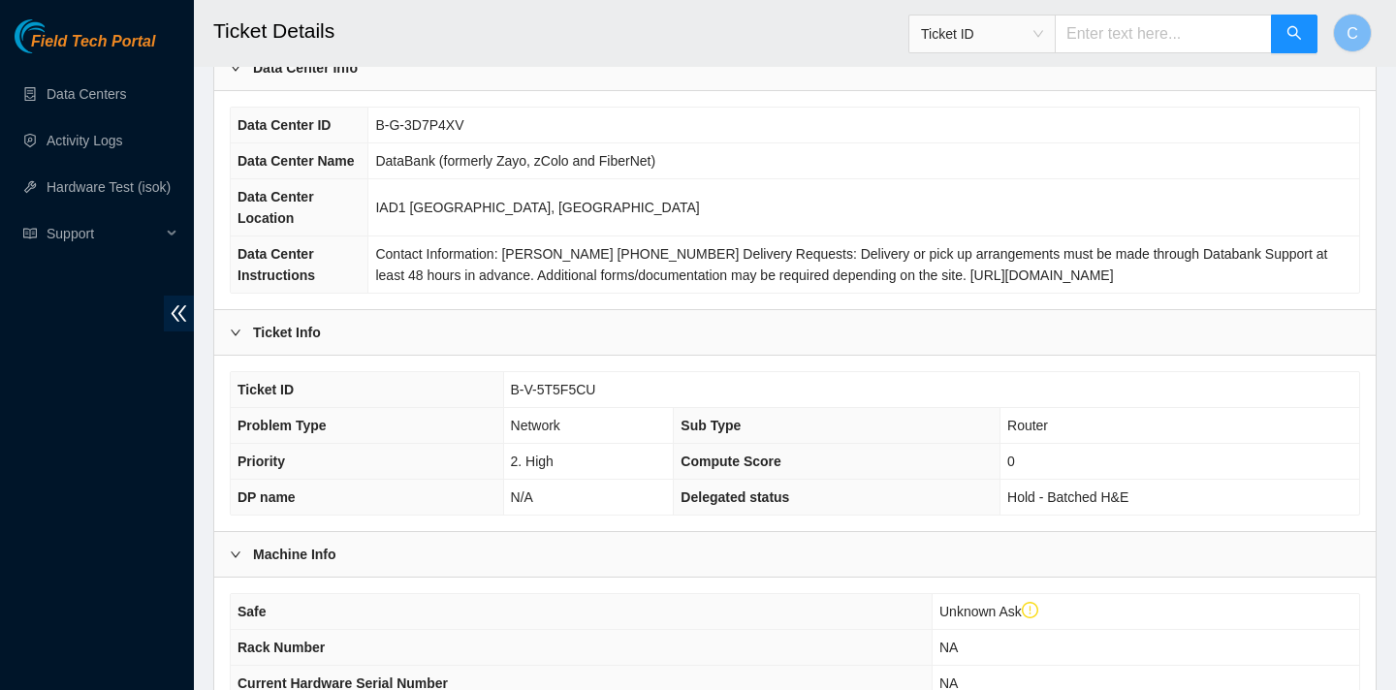
scroll to position [104, 0]
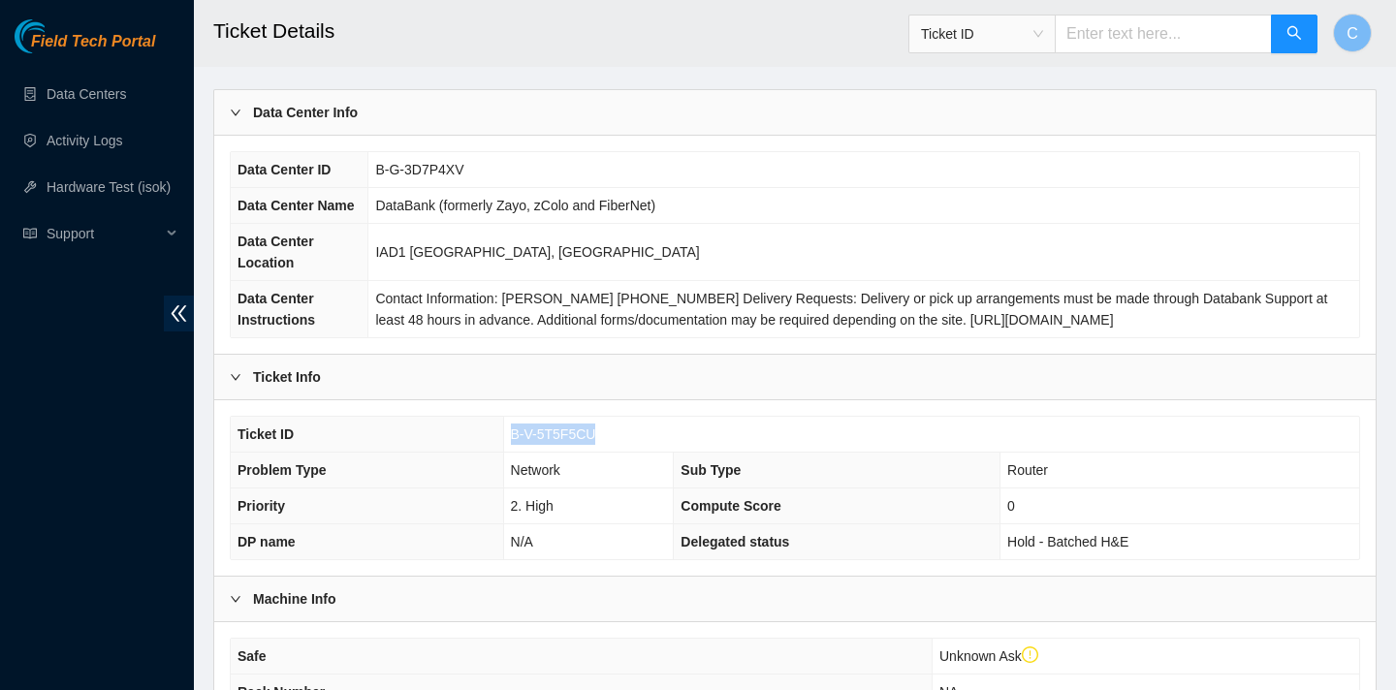
drag, startPoint x: 606, startPoint y: 427, endPoint x: 509, endPoint y: 430, distance: 97.0
click at [509, 430] on td "B-V-5T5F5CU" at bounding box center [931, 435] width 856 height 36
copy span "B-V-5T5F5CU"
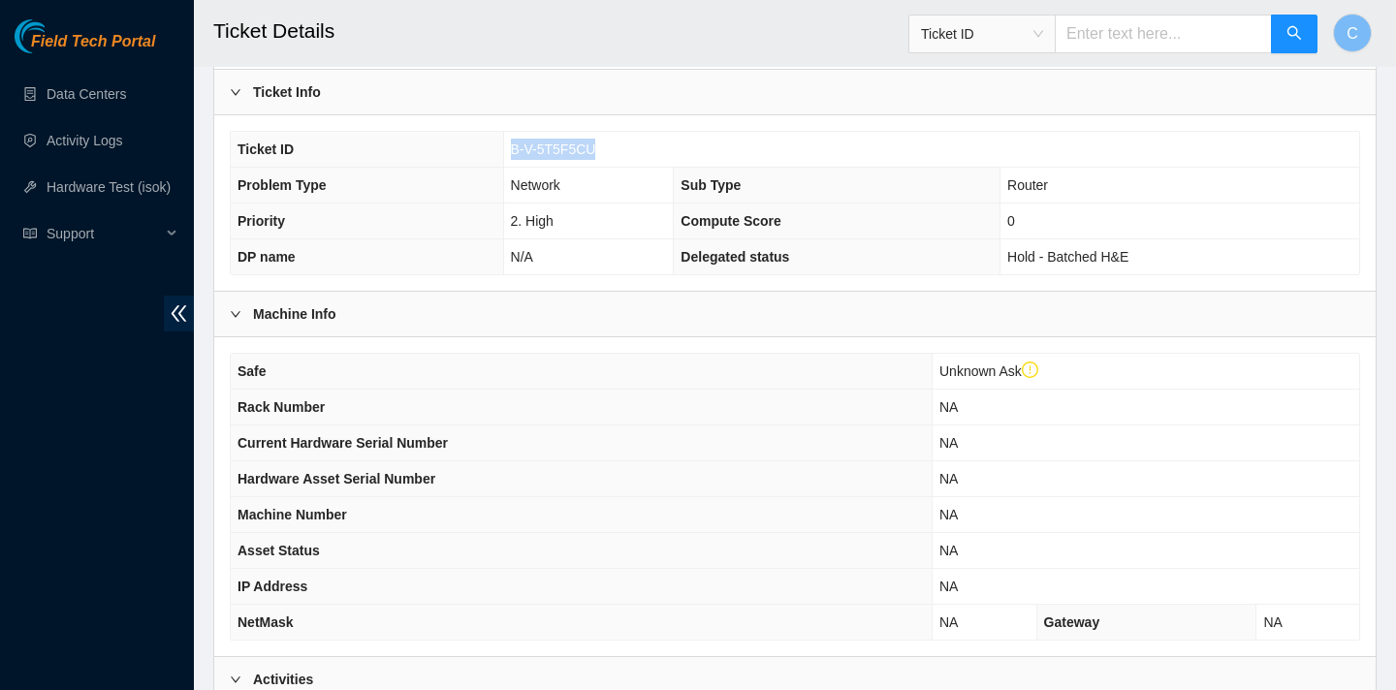
scroll to position [385, 0]
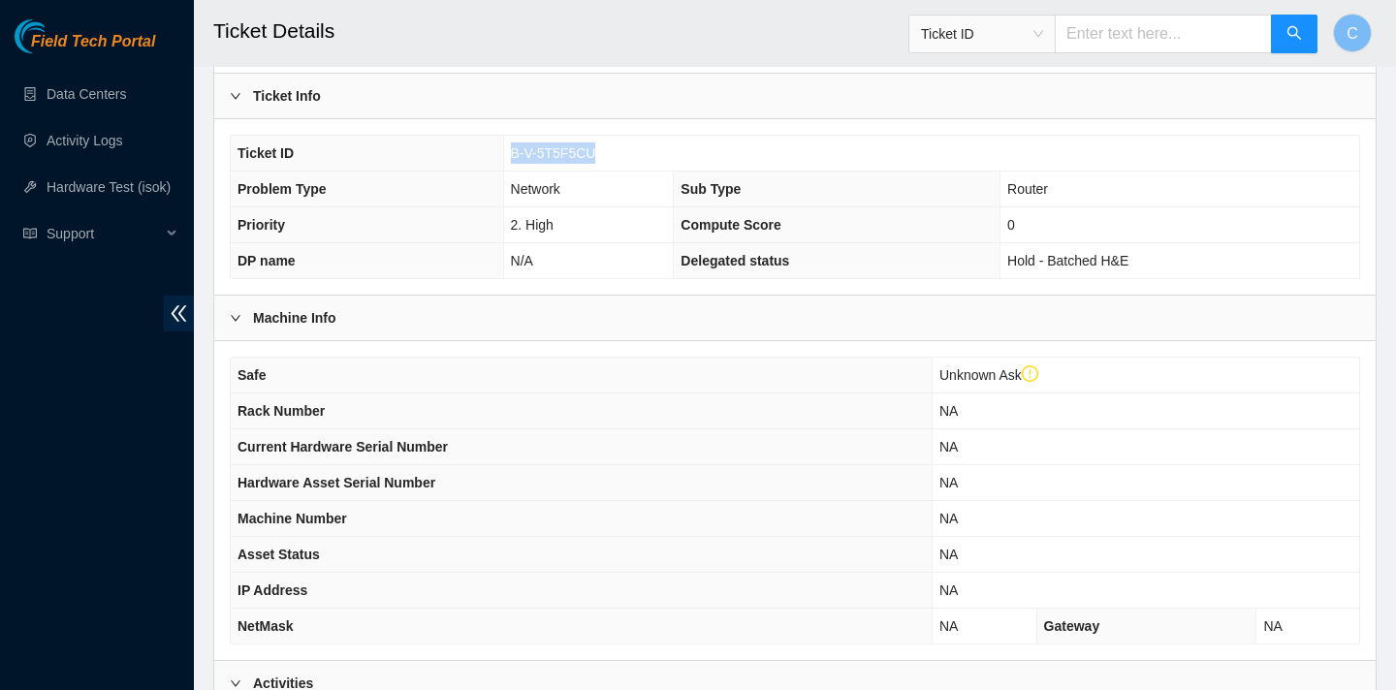
copy span "B-V-5T5F5CU"
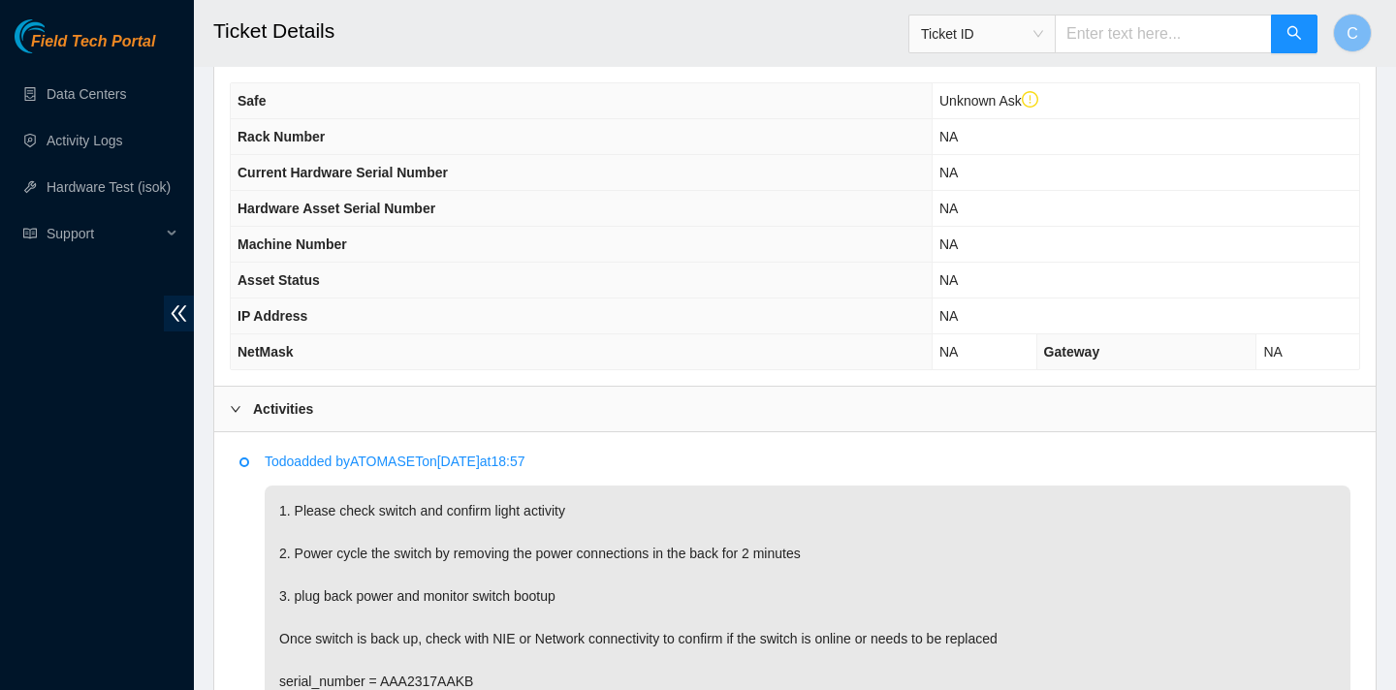
scroll to position [264, 0]
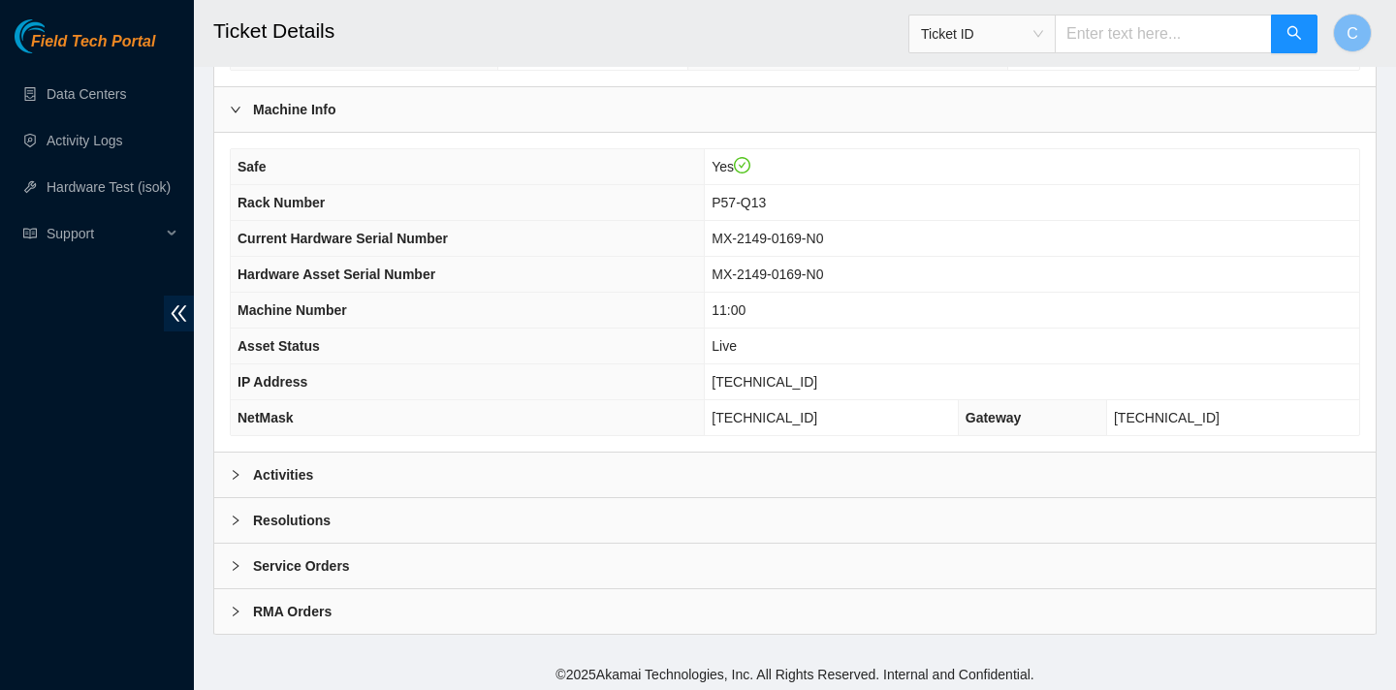
scroll to position [561, 0]
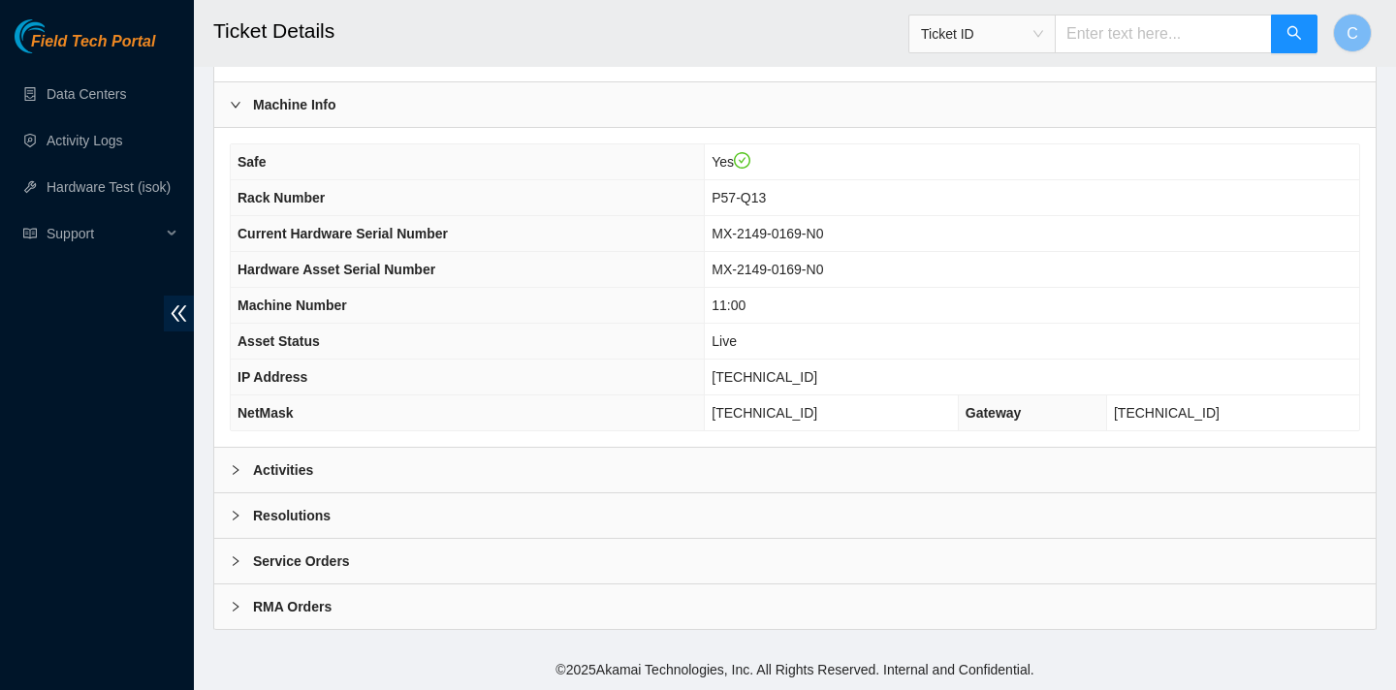
click at [464, 463] on div "Activities" at bounding box center [794, 470] width 1161 height 45
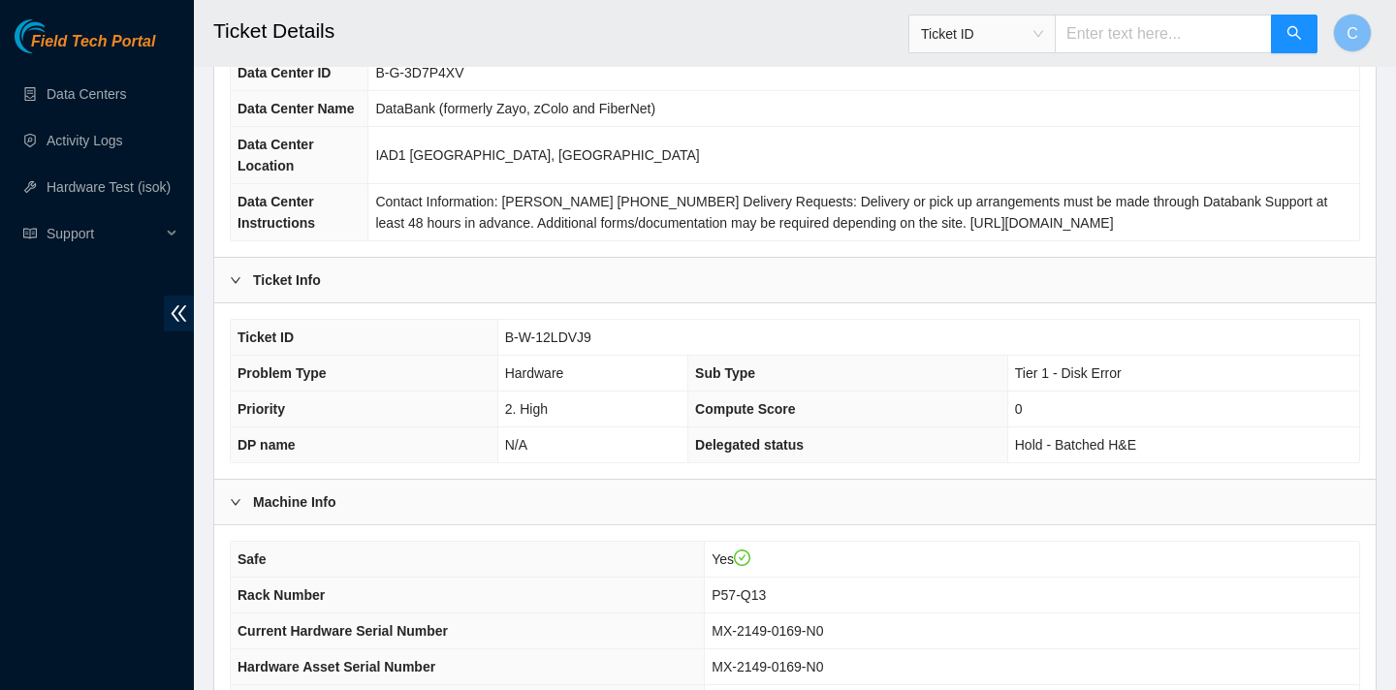
scroll to position [0, 0]
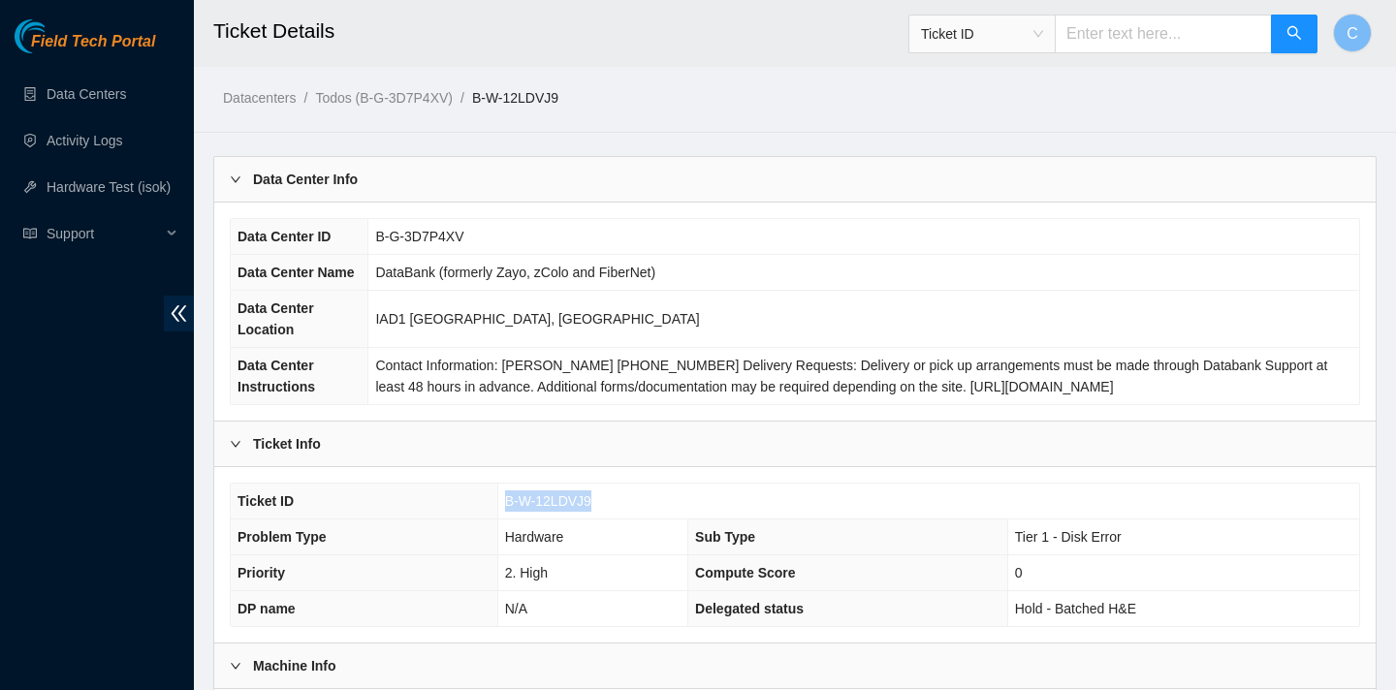
drag, startPoint x: 596, startPoint y: 501, endPoint x: 504, endPoint y: 501, distance: 92.1
click at [504, 501] on td "B-W-12LDVJ9" at bounding box center [928, 502] width 862 height 36
copy span "B-W-12LDVJ9"
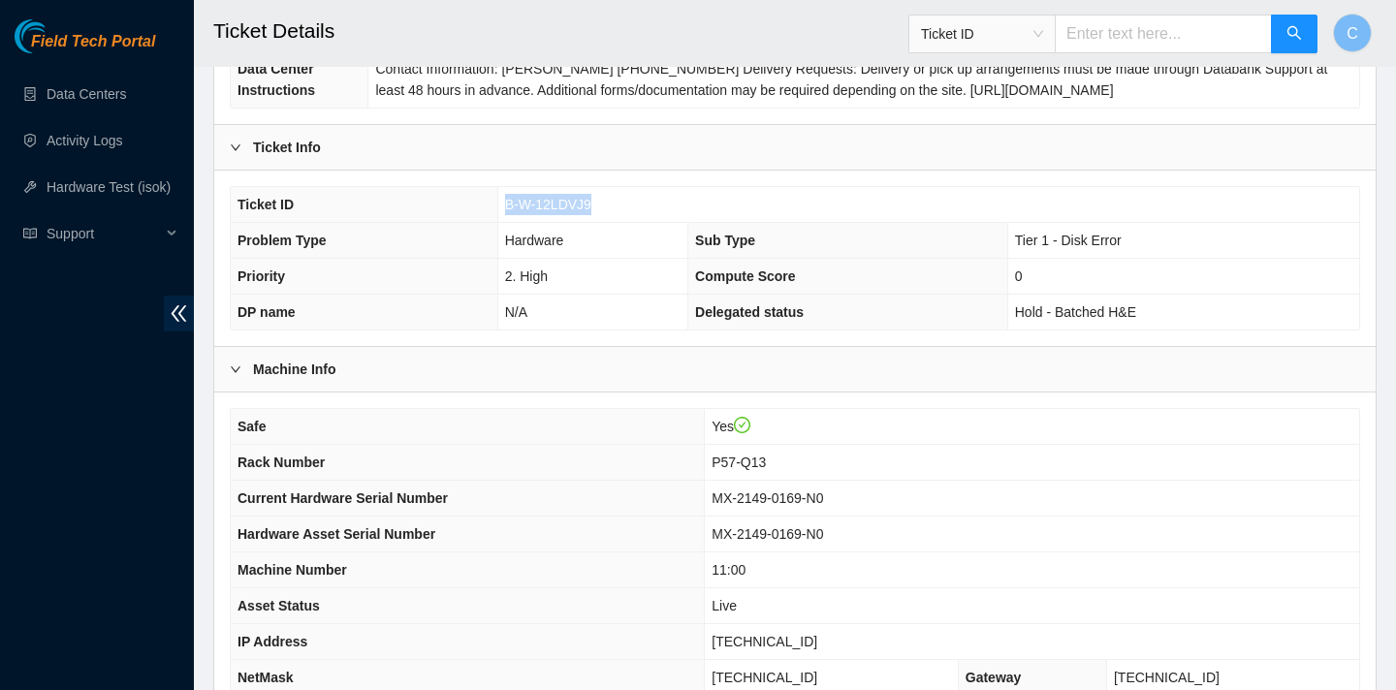
scroll to position [230, 0]
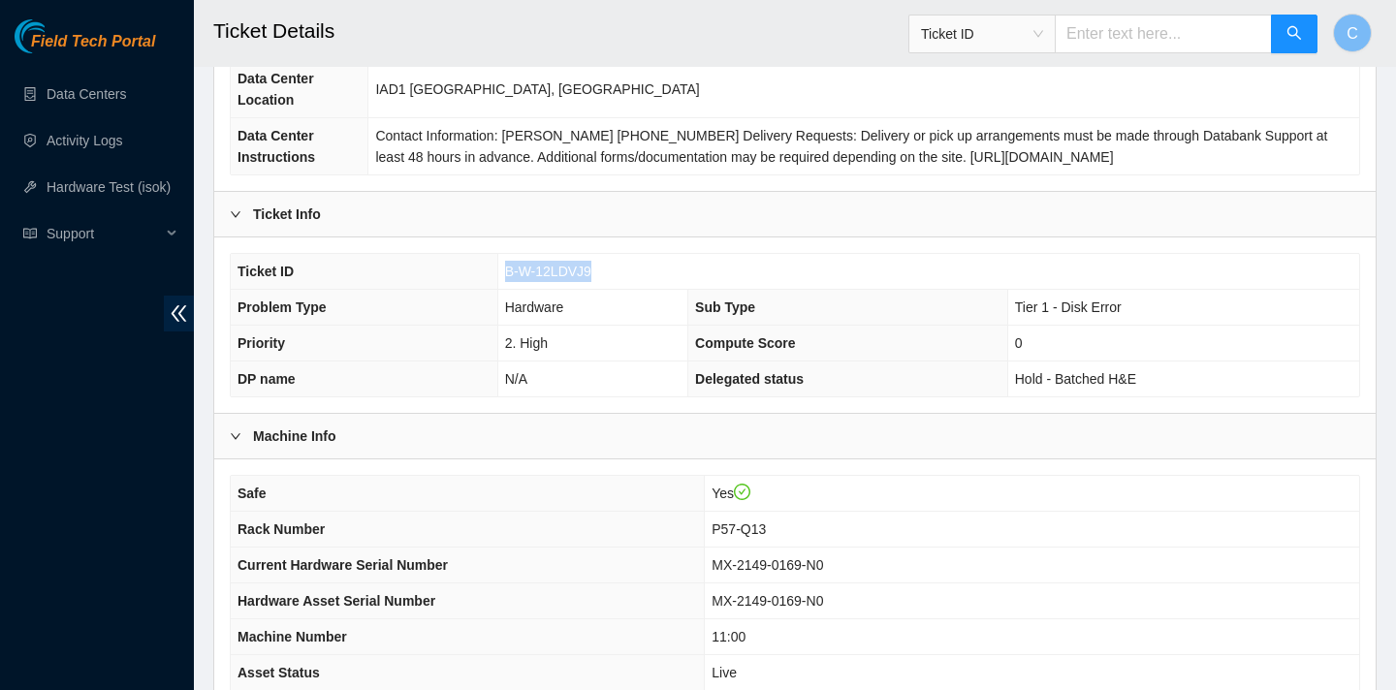
copy span "B-W-12LDVJ9"
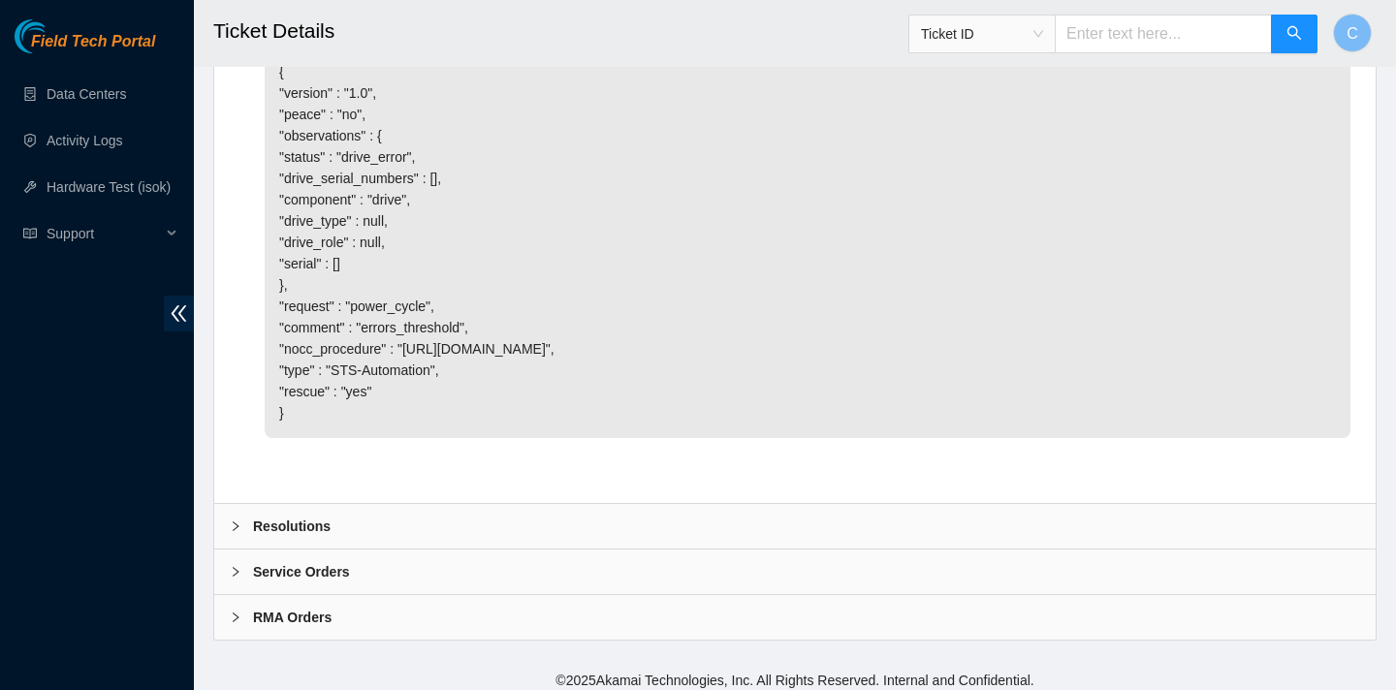
scroll to position [5976, 0]
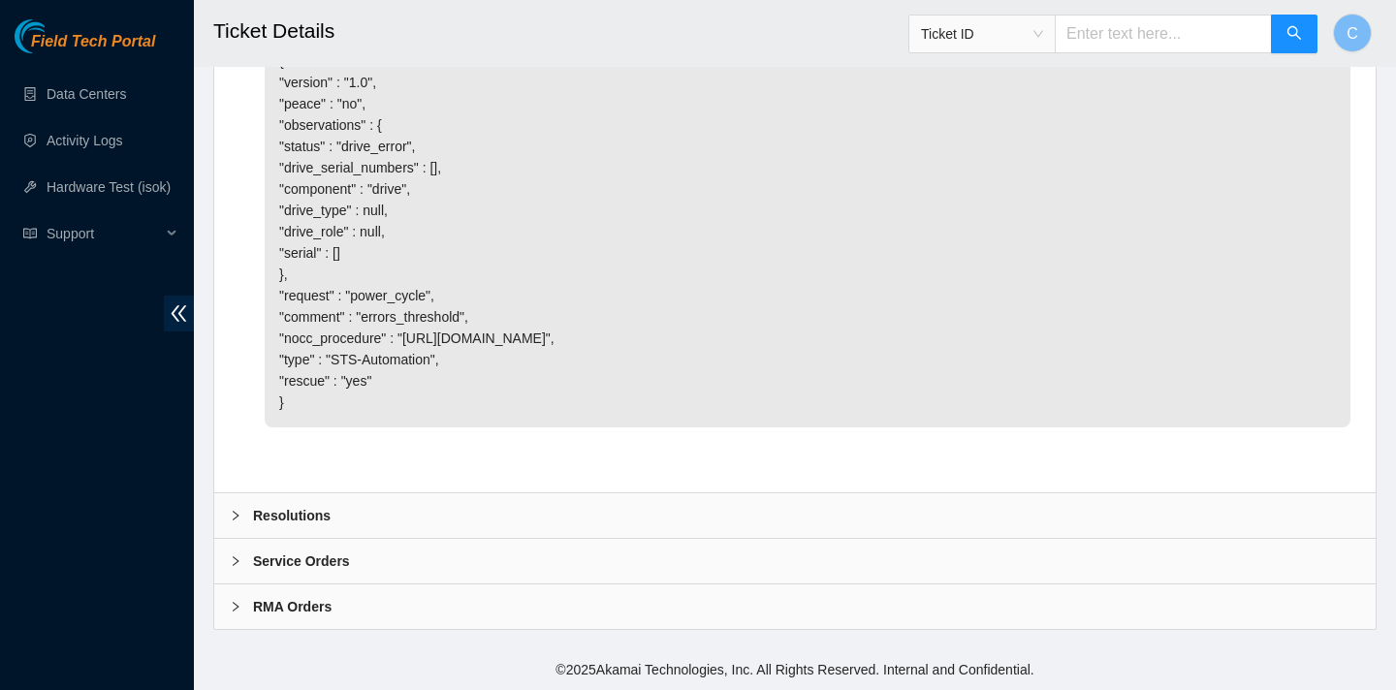
click at [338, 565] on b "Service Orders" at bounding box center [301, 561] width 97 height 21
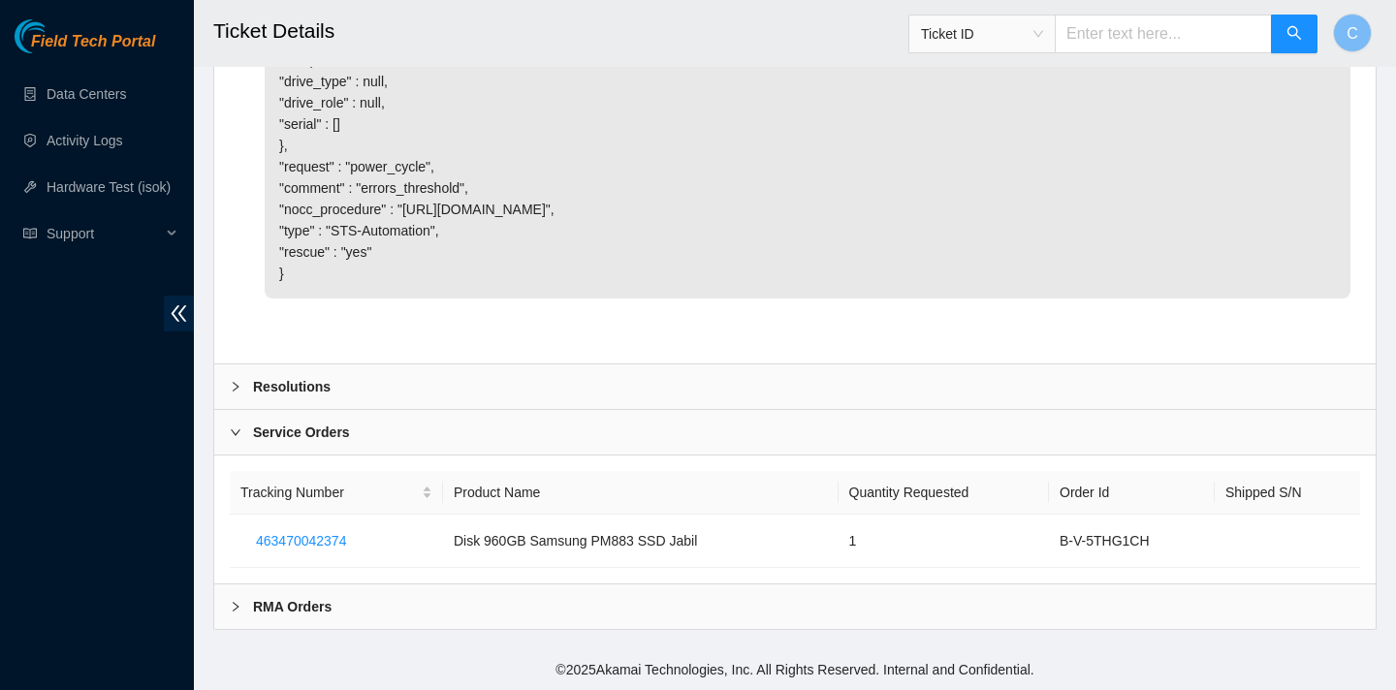
scroll to position [6105, 0]
click at [342, 610] on div "RMA Orders" at bounding box center [794, 607] width 1161 height 45
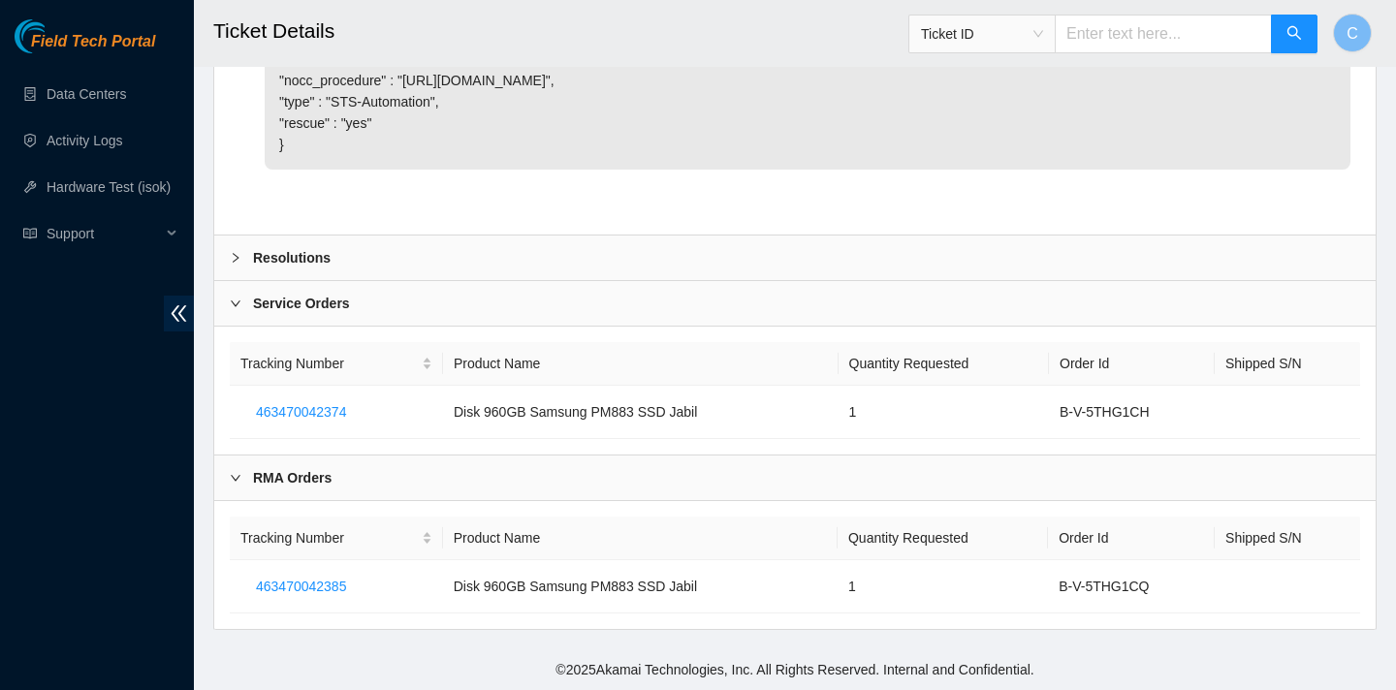
scroll to position [6234, 0]
click at [309, 410] on span "463470042374" at bounding box center [301, 411] width 90 height 21
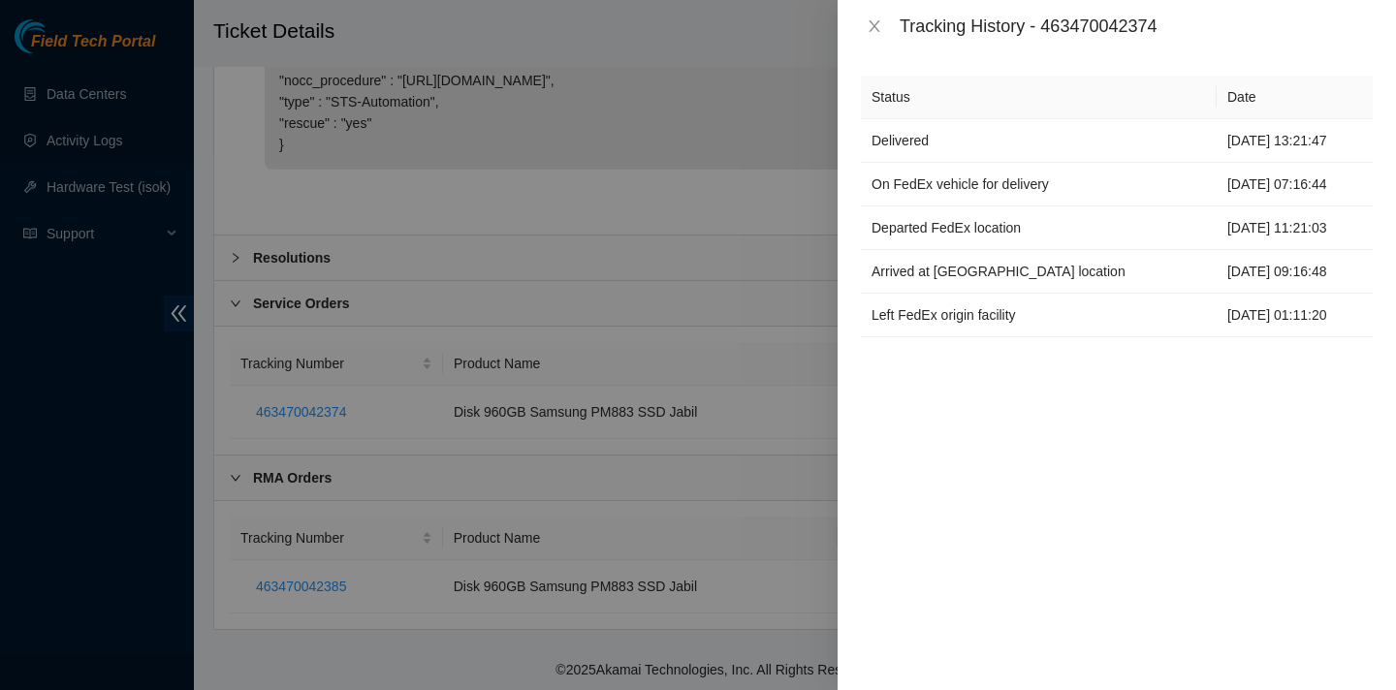
click at [745, 361] on div at bounding box center [698, 345] width 1396 height 690
click at [877, 20] on icon "close" at bounding box center [875, 26] width 16 height 16
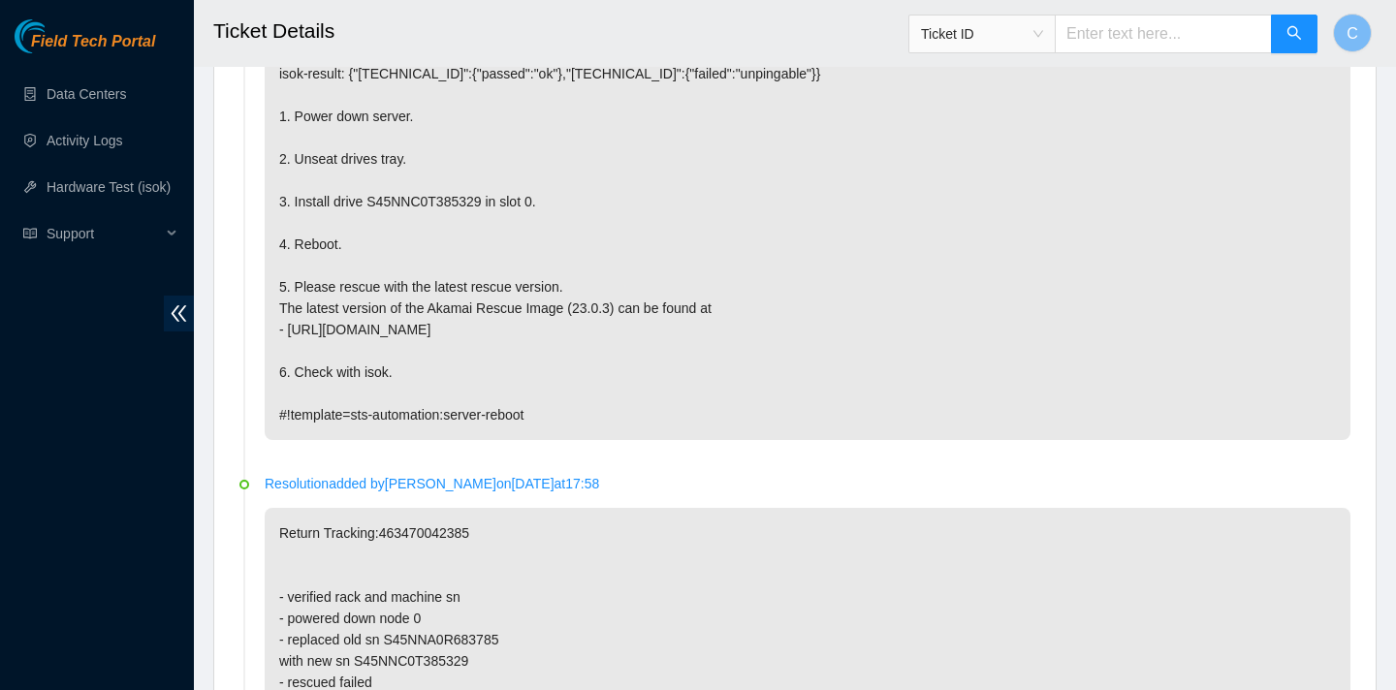
scroll to position [951, 0]
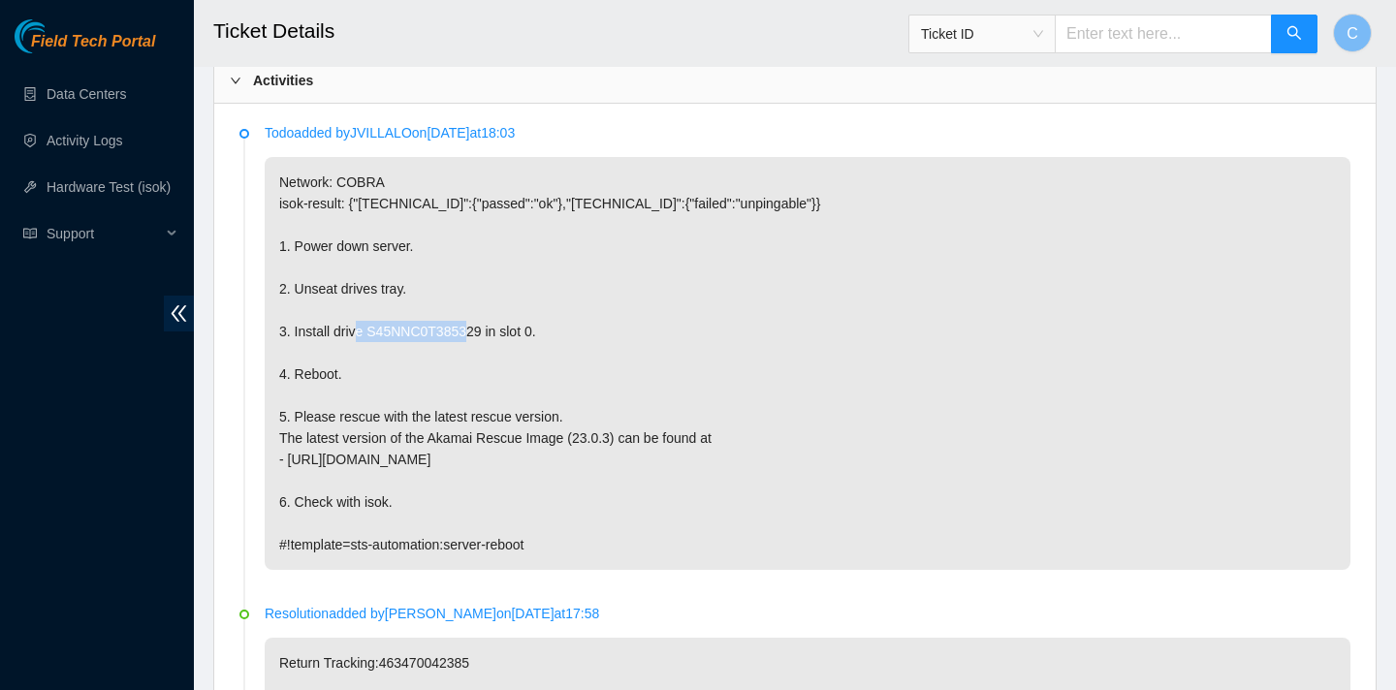
drag, startPoint x: 370, startPoint y: 330, endPoint x: 489, endPoint y: 330, distance: 118.3
click at [489, 330] on p "Network: COBRA isok-result: {"23.205.41.153":{"passed":"ok"},"23.205.41.152":{"…" at bounding box center [808, 363] width 1086 height 413
copy p "S45NNC0T385329"
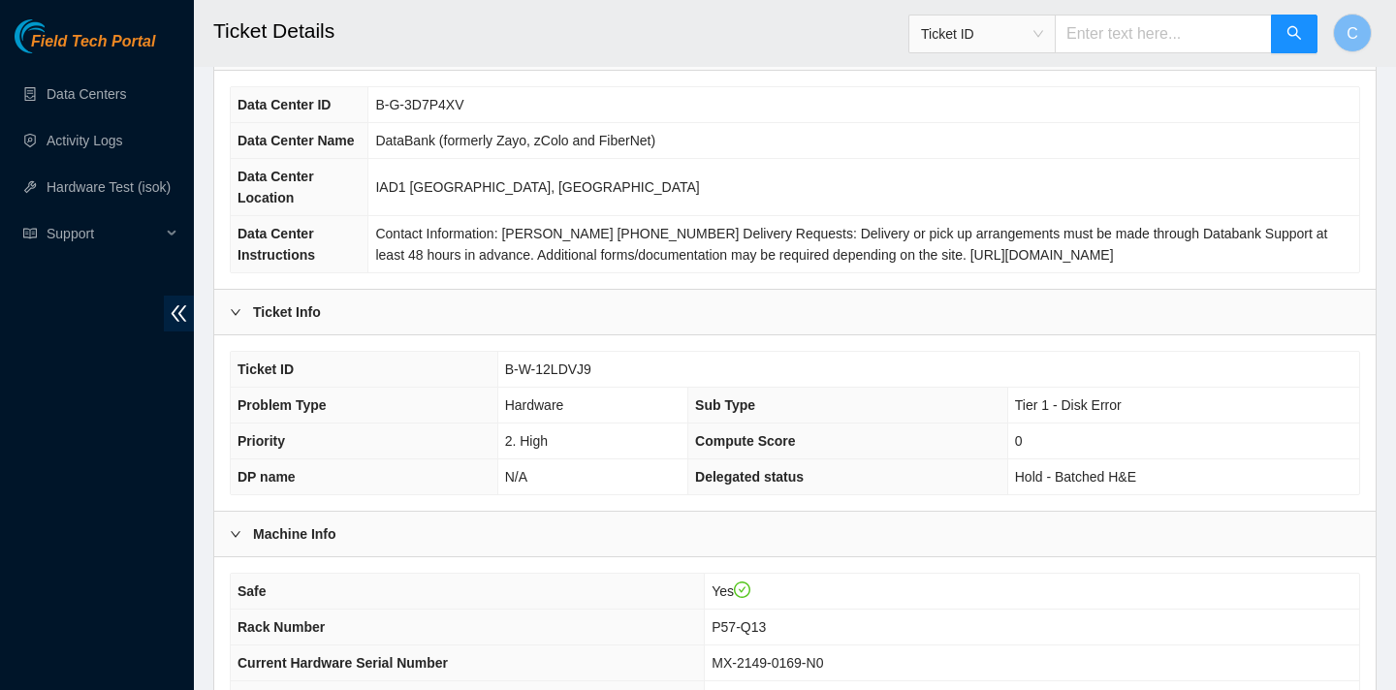
scroll to position [0, 0]
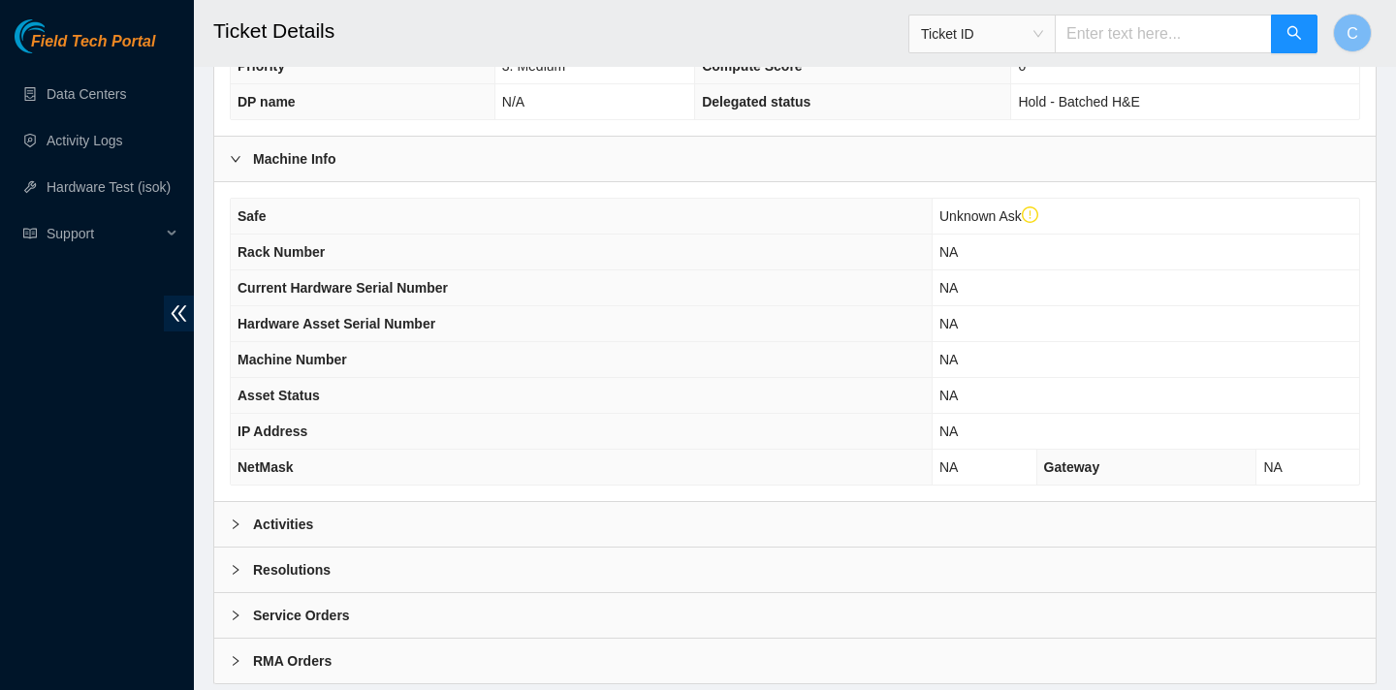
scroll to position [598, 0]
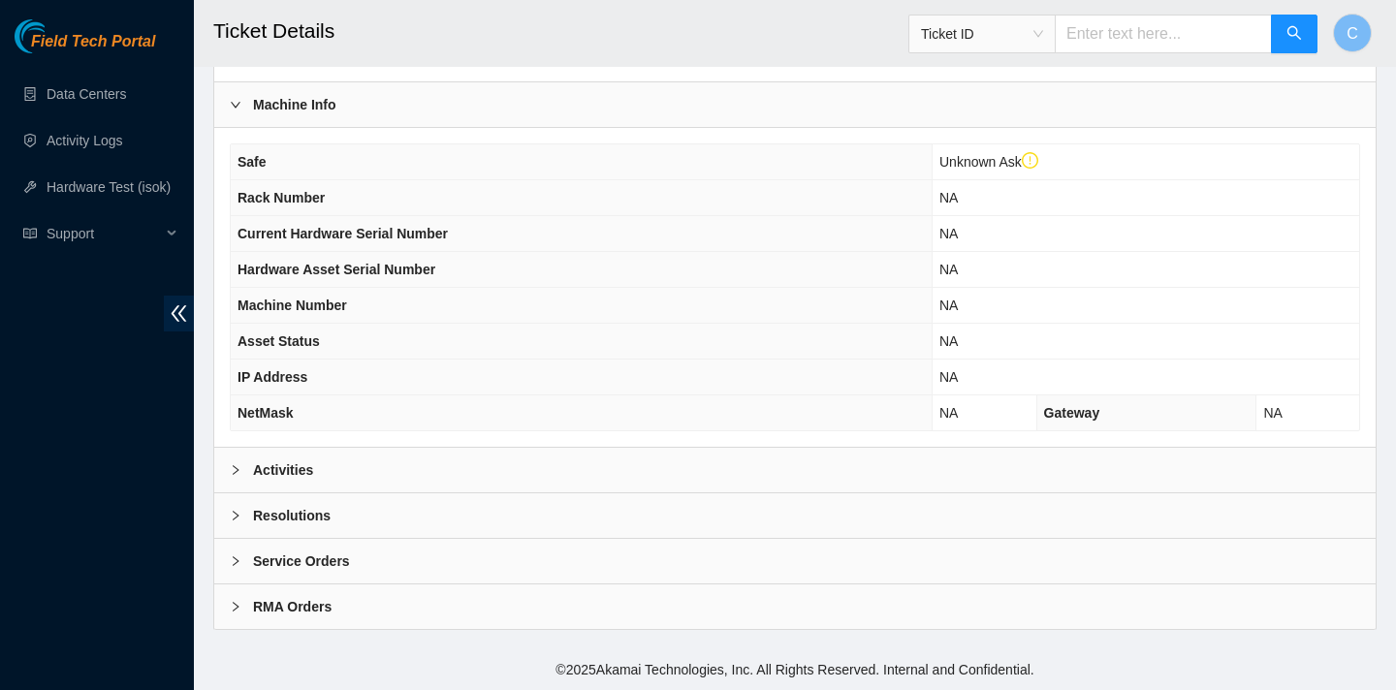
click at [467, 456] on div "Activities" at bounding box center [794, 470] width 1161 height 45
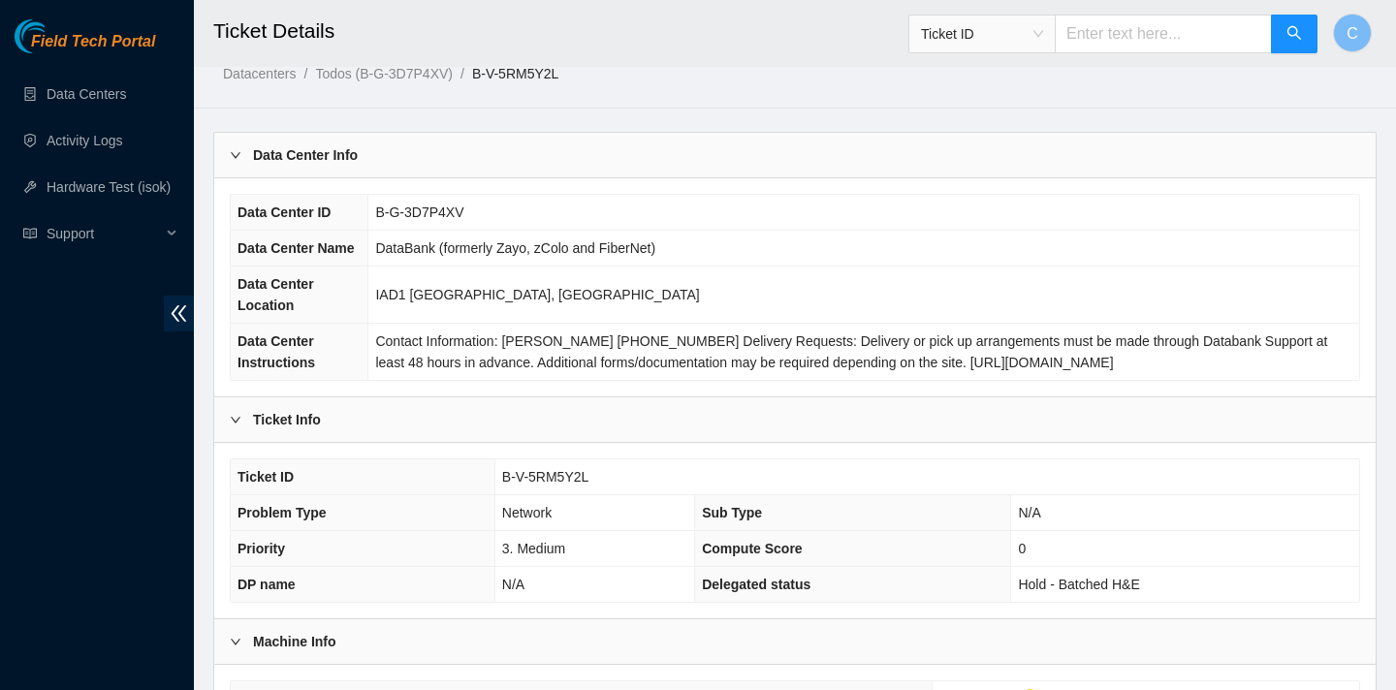
scroll to position [27, 0]
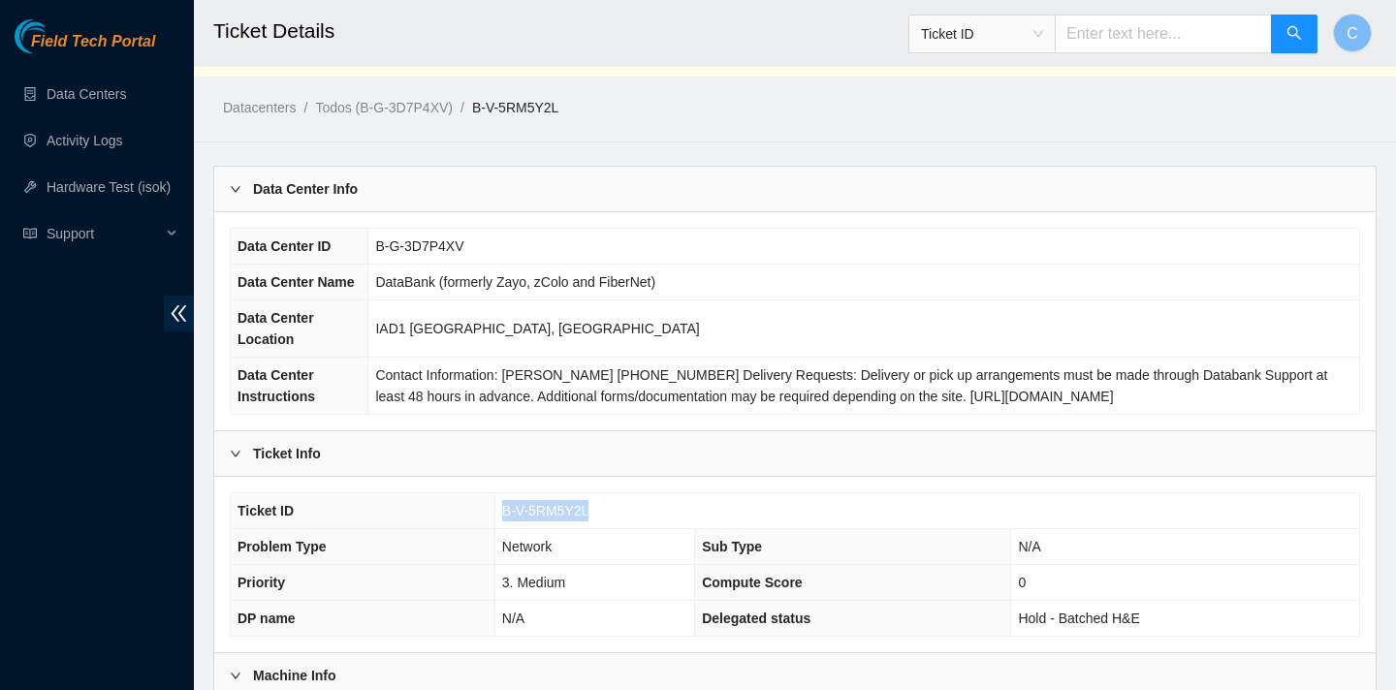
drag, startPoint x: 597, startPoint y: 509, endPoint x: 502, endPoint y: 505, distance: 95.1
click at [502, 505] on td "B-V-5RM5Y2L" at bounding box center [926, 511] width 865 height 36
copy span "B-V-5RM5Y2L"
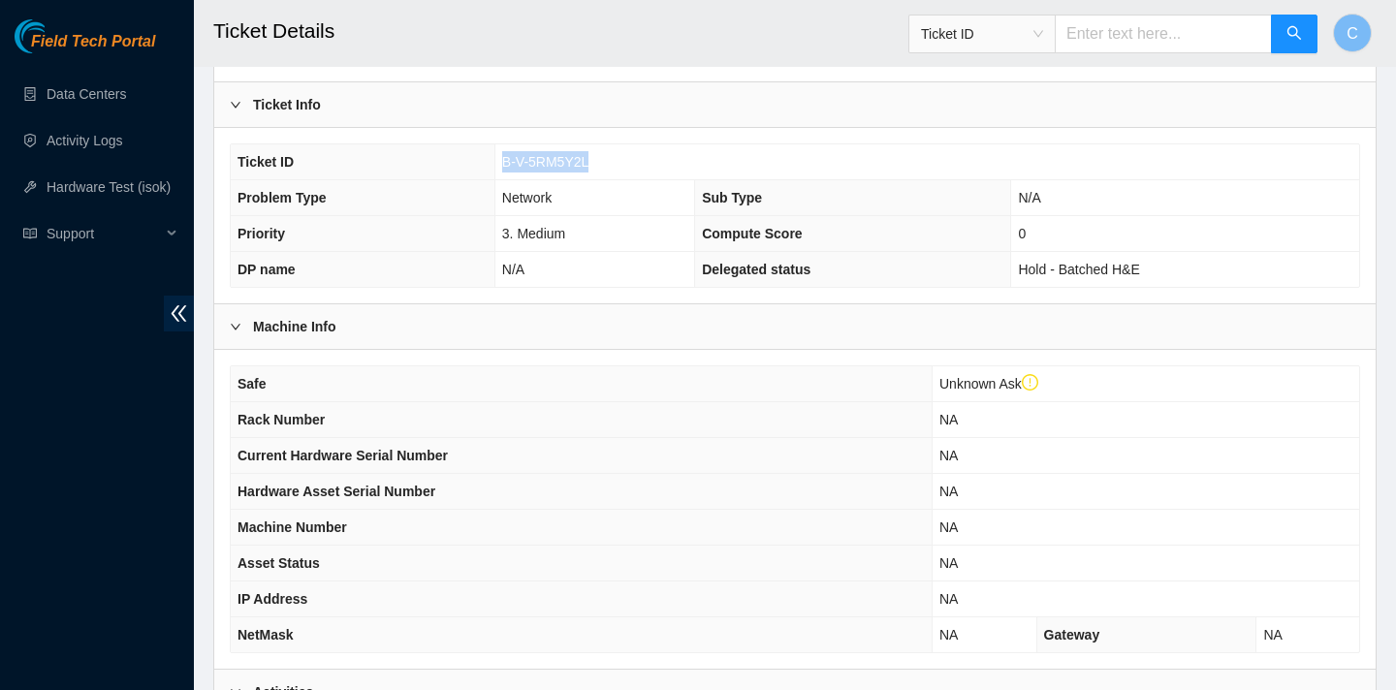
scroll to position [378, 0]
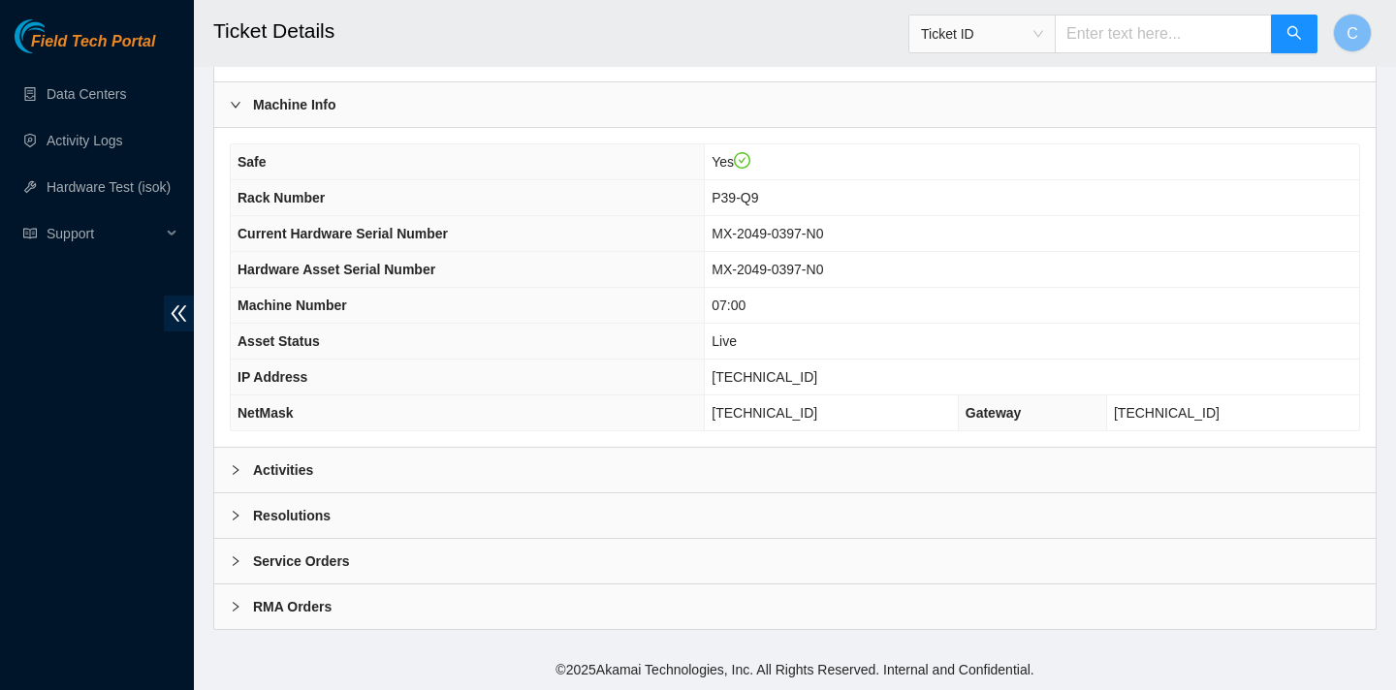
click at [523, 451] on div "Activities" at bounding box center [794, 470] width 1161 height 45
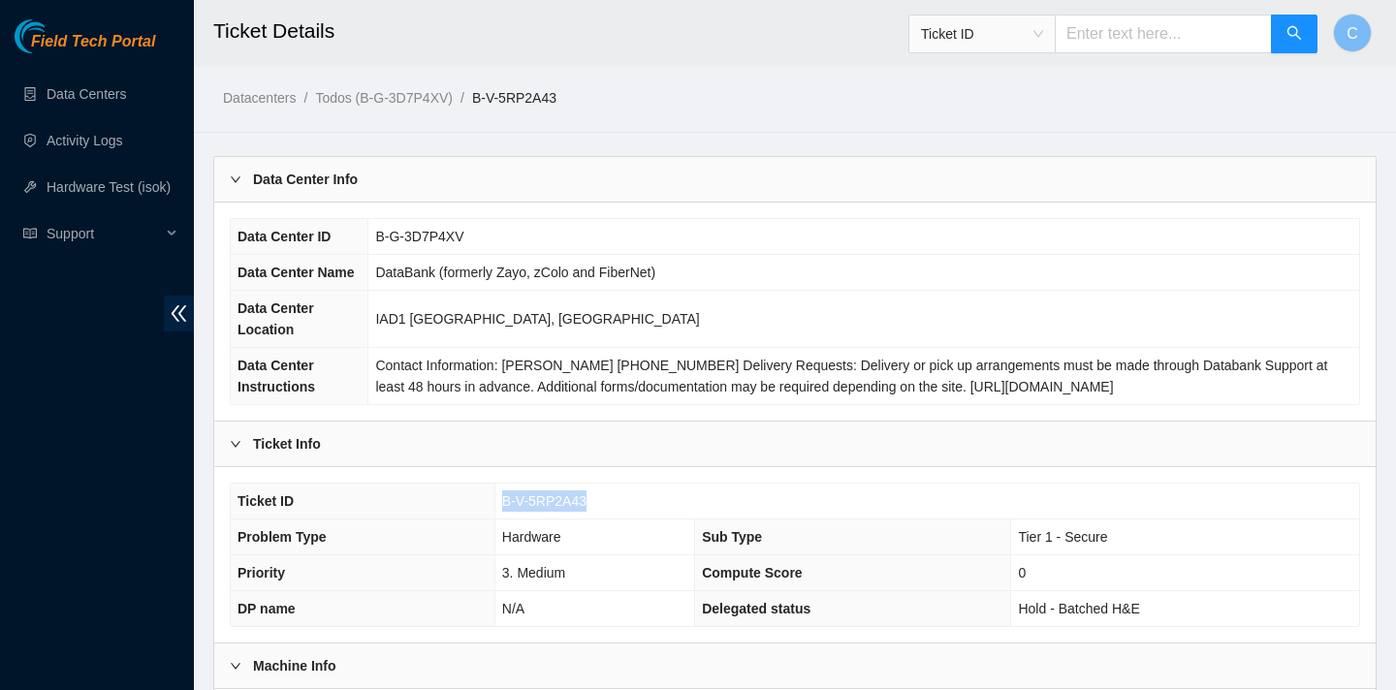
drag, startPoint x: 590, startPoint y: 496, endPoint x: 499, endPoint y: 496, distance: 91.1
click at [499, 496] on td "B-V-5RP2A43" at bounding box center [926, 502] width 865 height 36
copy span "B-V-5RP2A43"
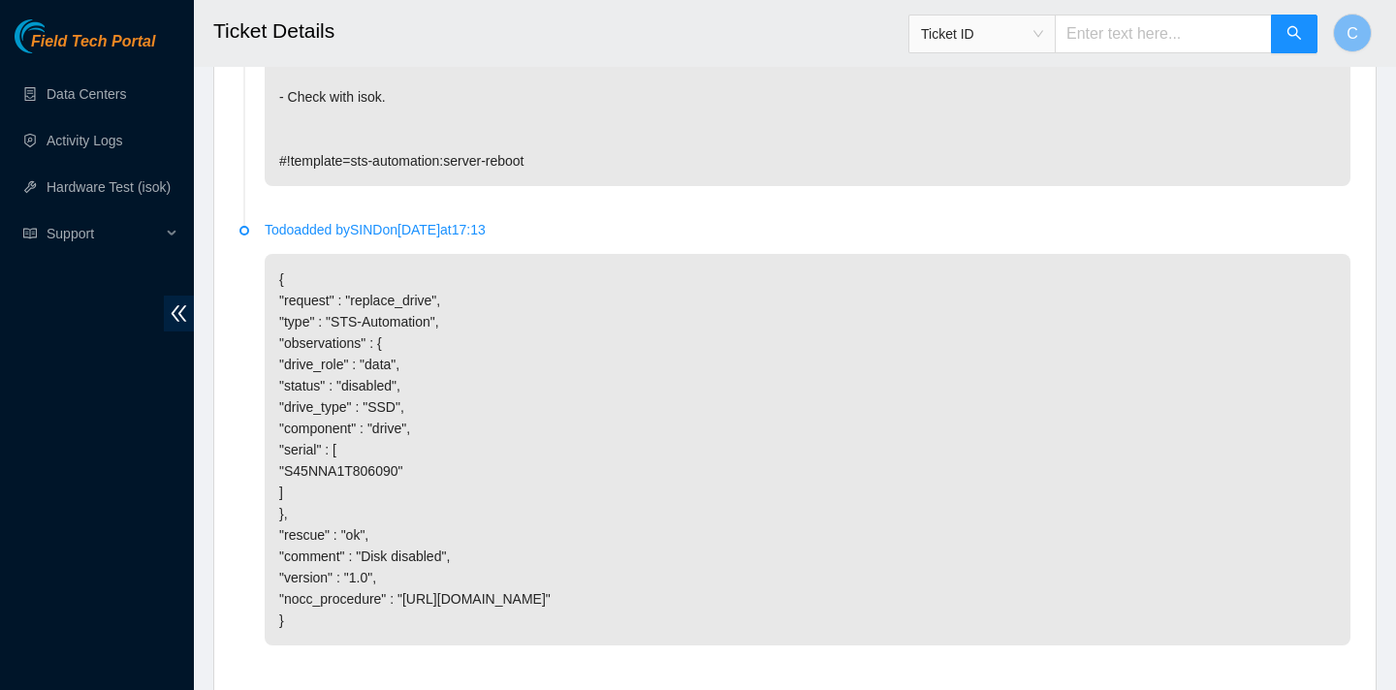
scroll to position [1574, 0]
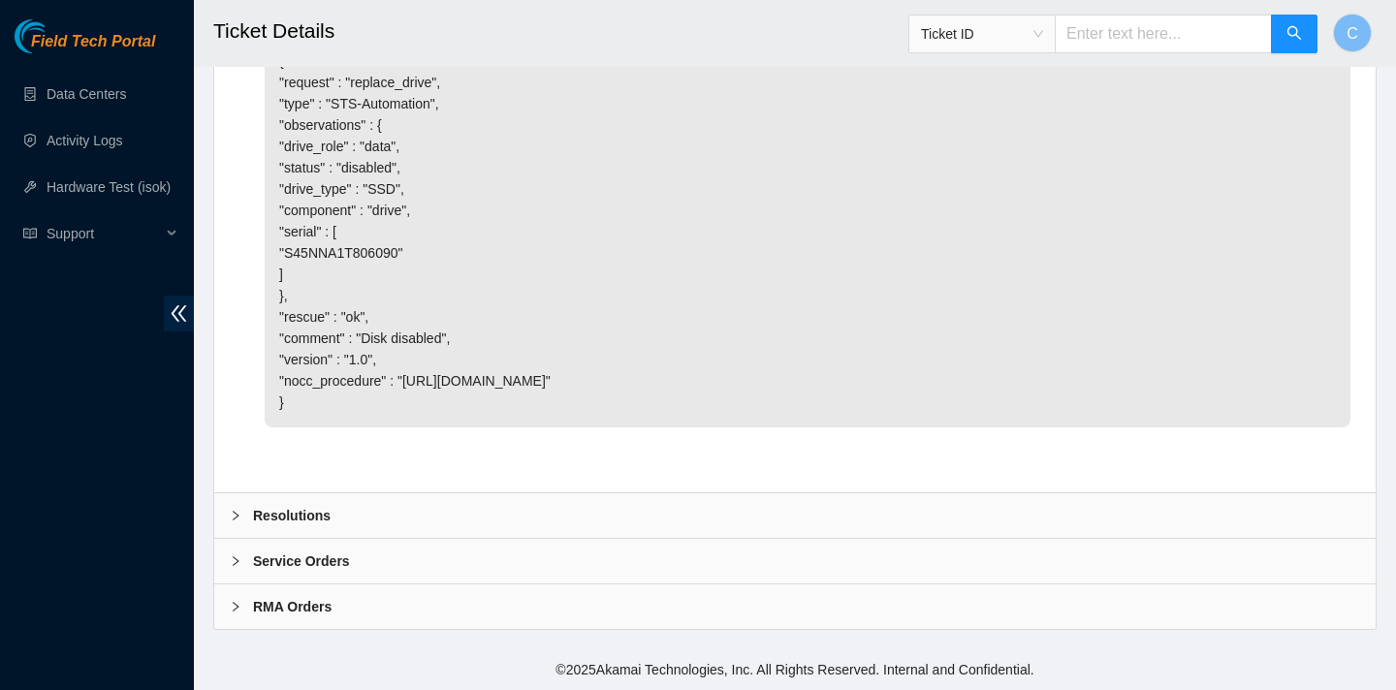
click at [615, 512] on div "Resolutions" at bounding box center [794, 515] width 1161 height 45
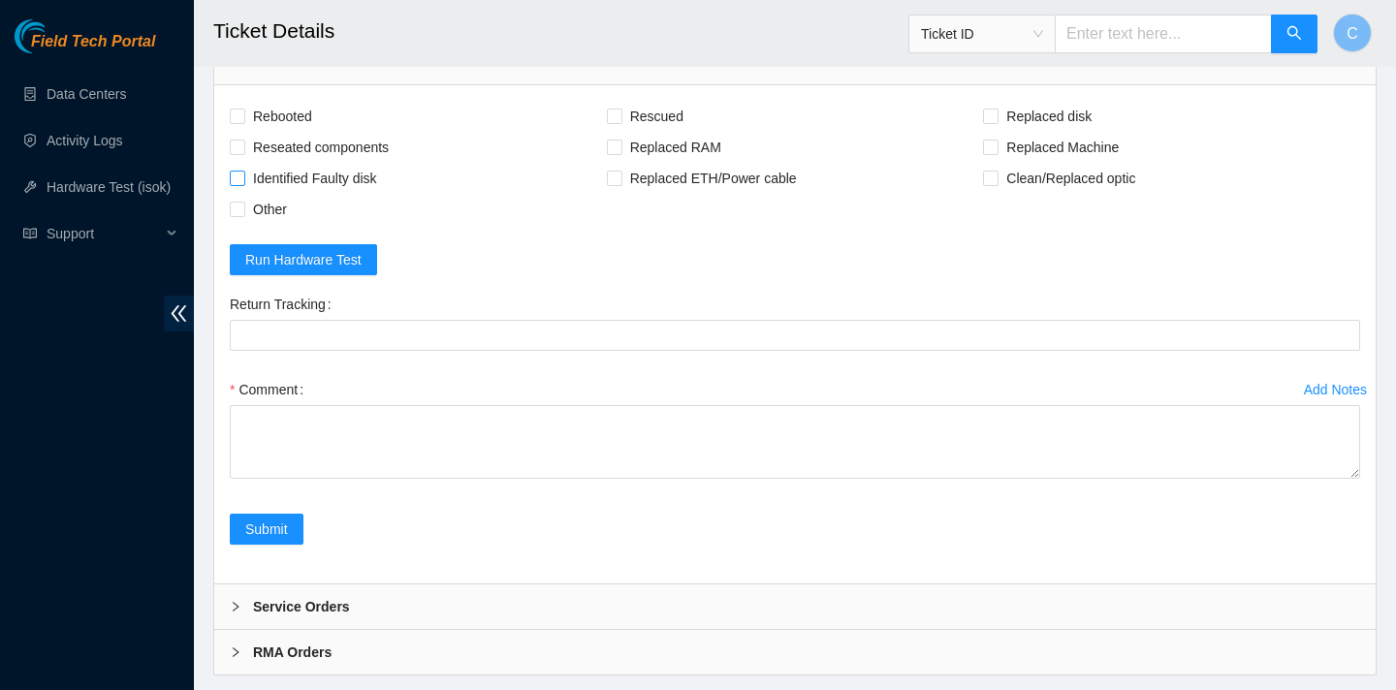
scroll to position [2024, 0]
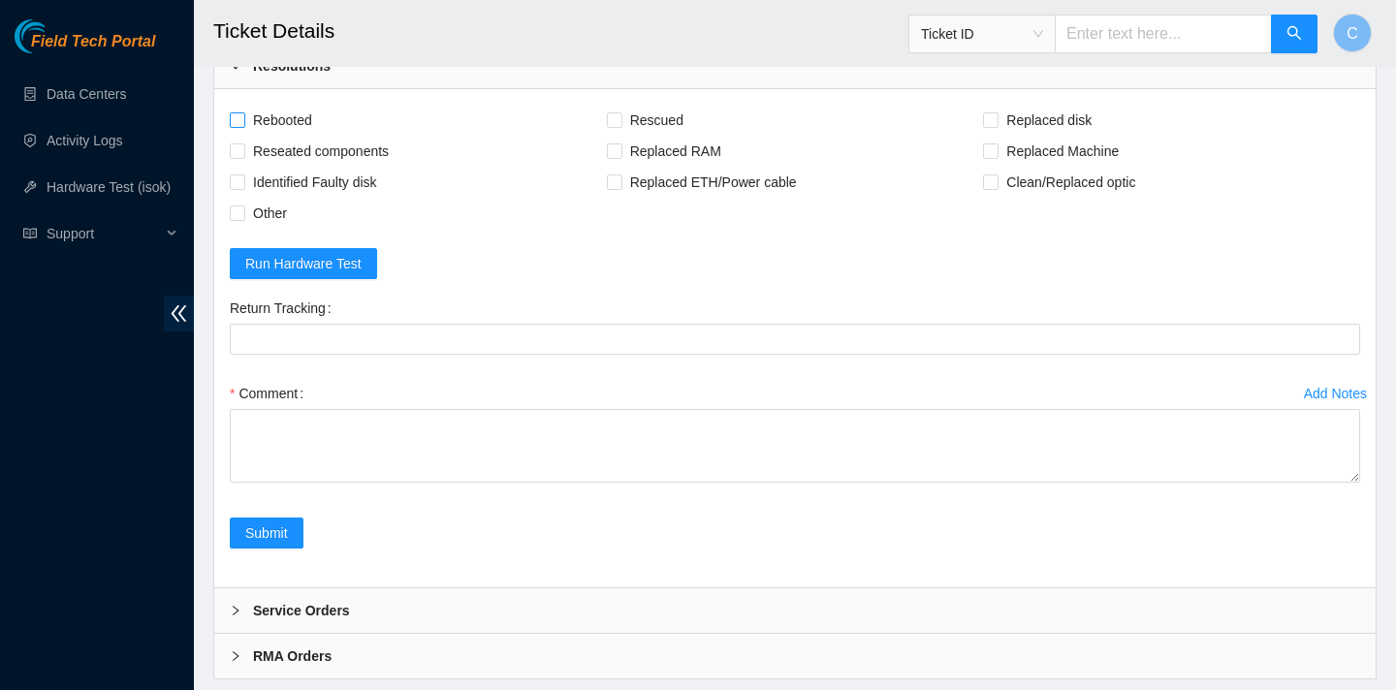
click at [294, 114] on span "Rebooted" at bounding box center [282, 120] width 75 height 31
click at [243, 114] on input "Rebooted" at bounding box center [237, 119] width 14 height 14
checkbox input "true"
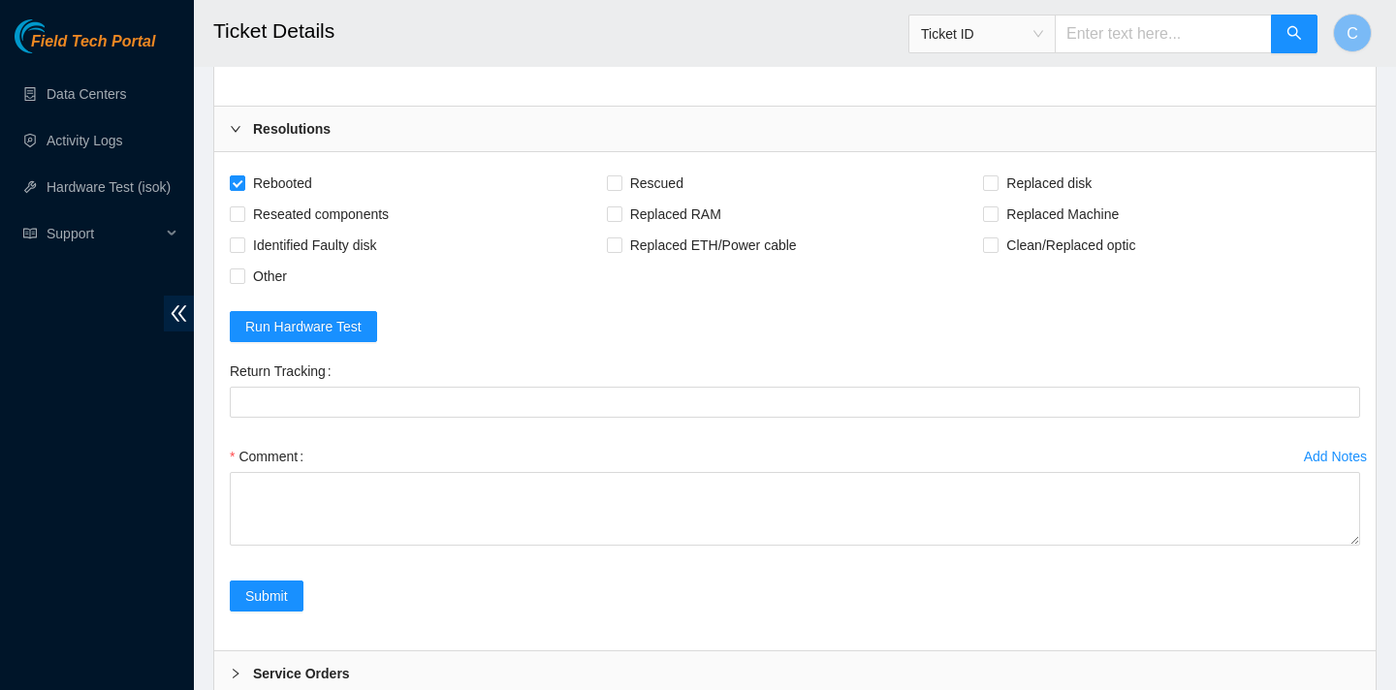
scroll to position [1896, 0]
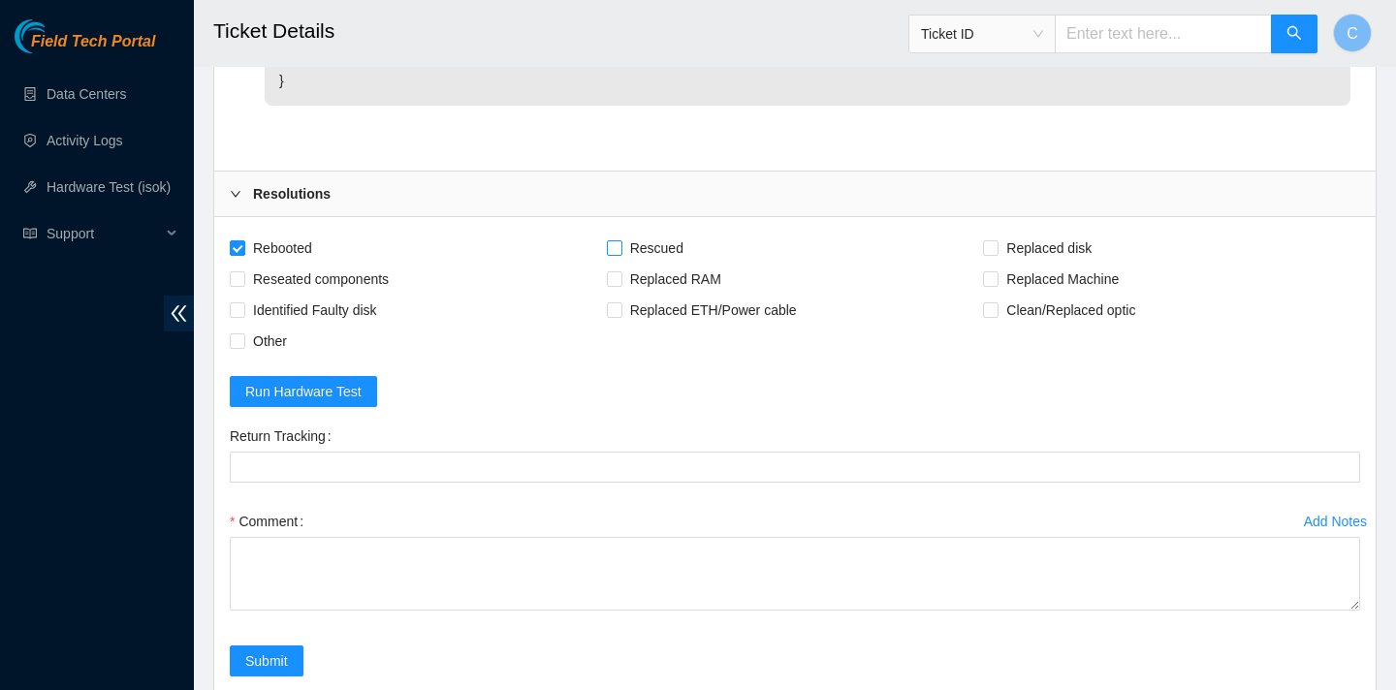
click at [665, 244] on span "Rescued" at bounding box center [656, 248] width 69 height 31
click at [620, 244] on input "Rescued" at bounding box center [614, 247] width 14 height 14
checkbox input "true"
click at [381, 282] on span "Reseated components" at bounding box center [320, 279] width 151 height 31
click at [243, 282] on input "Reseated components" at bounding box center [237, 278] width 14 height 14
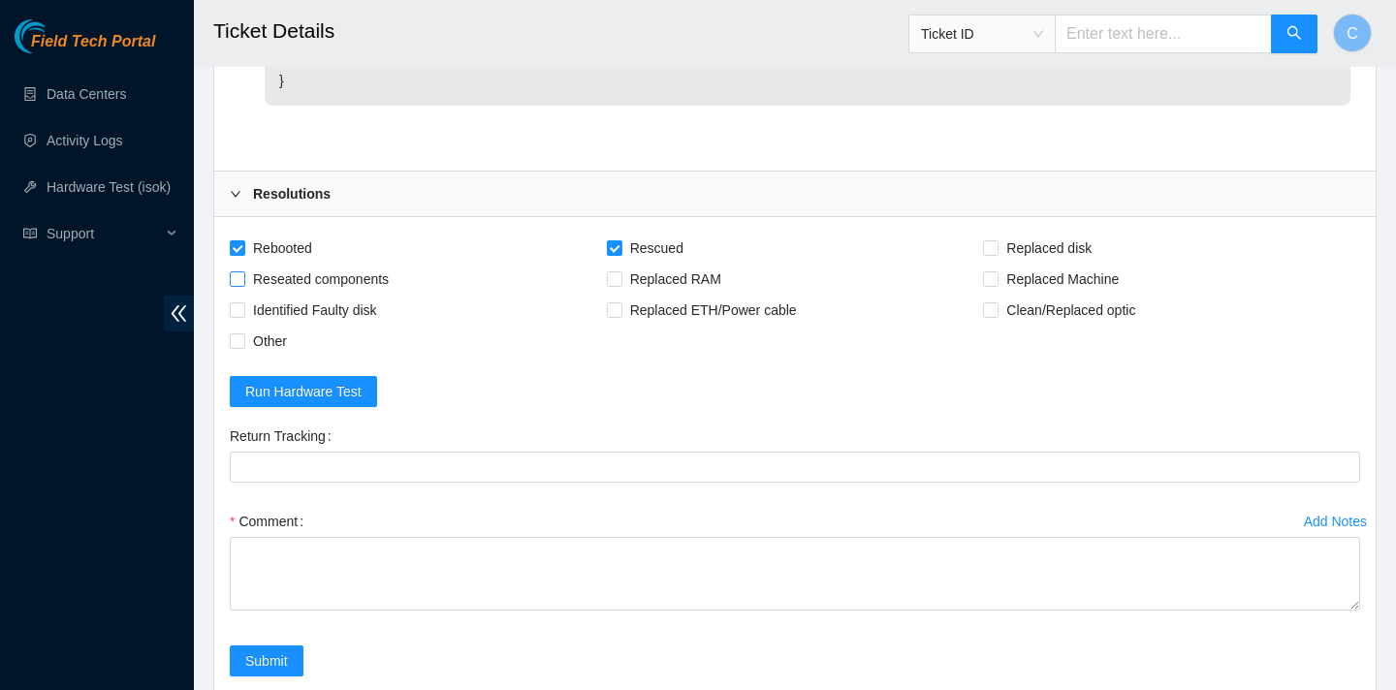
checkbox input "true"
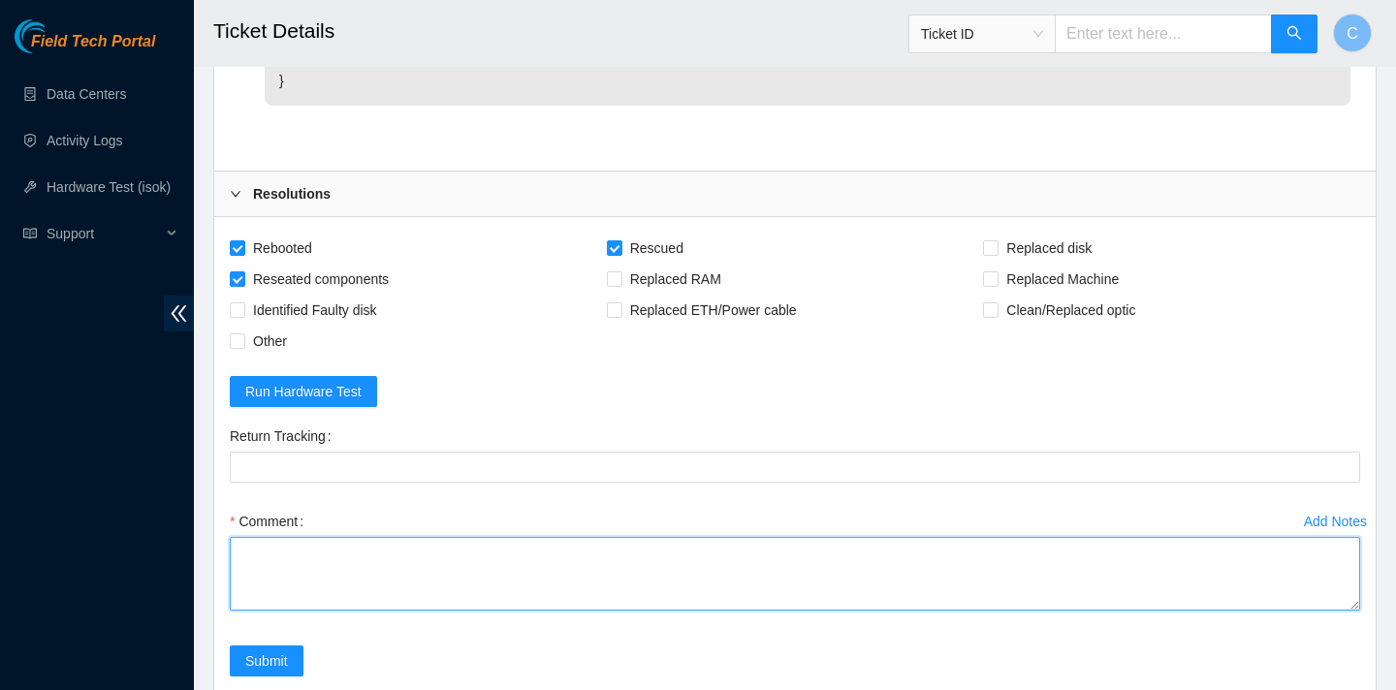
click at [439, 542] on textarea "Comment" at bounding box center [795, 574] width 1130 height 74
click at [270, 599] on textarea "verified sn unseated drive tray remove all disks except 1 in slot 1 rebooted an…" at bounding box center [795, 574] width 1130 height 74
click at [300, 604] on textarea "verified sn unseated drive tray remove all disks except 1 in slot 1 rebooted re…" at bounding box center [795, 574] width 1130 height 74
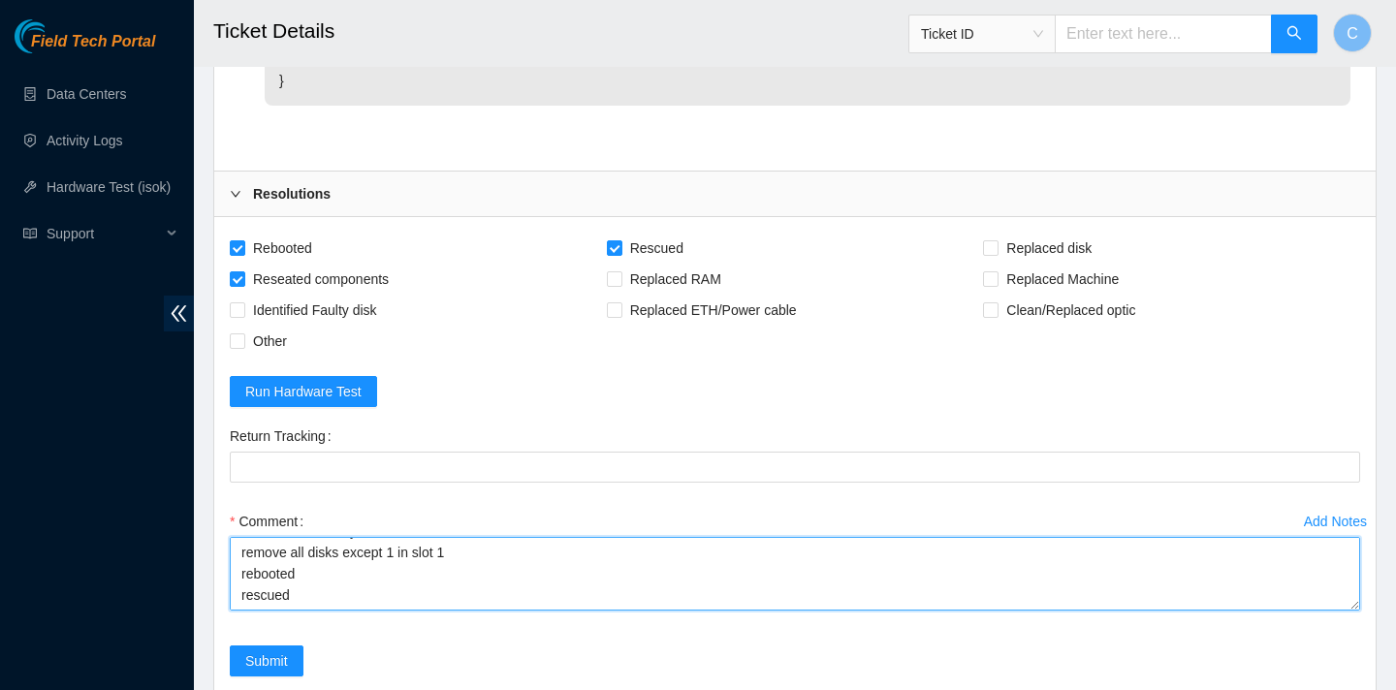
click at [454, 548] on textarea "verified sn unseated drive tray remove all disks except 1 in slot 1 rebooted re…" at bounding box center [795, 574] width 1130 height 74
click at [267, 586] on textarea "verified sn unseated drive tray remove all disks except 1 in slot 0 rebooted re…" at bounding box center [795, 574] width 1130 height 74
click at [255, 591] on textarea "verified sn unseated drive tray remove all disks except 1 in slot 0 rebooted re…" at bounding box center [795, 574] width 1130 height 74
click at [496, 597] on textarea "verified sn unseated drive tray remove all disks except 1 in slot 0 rebooted re…" at bounding box center [795, 574] width 1130 height 74
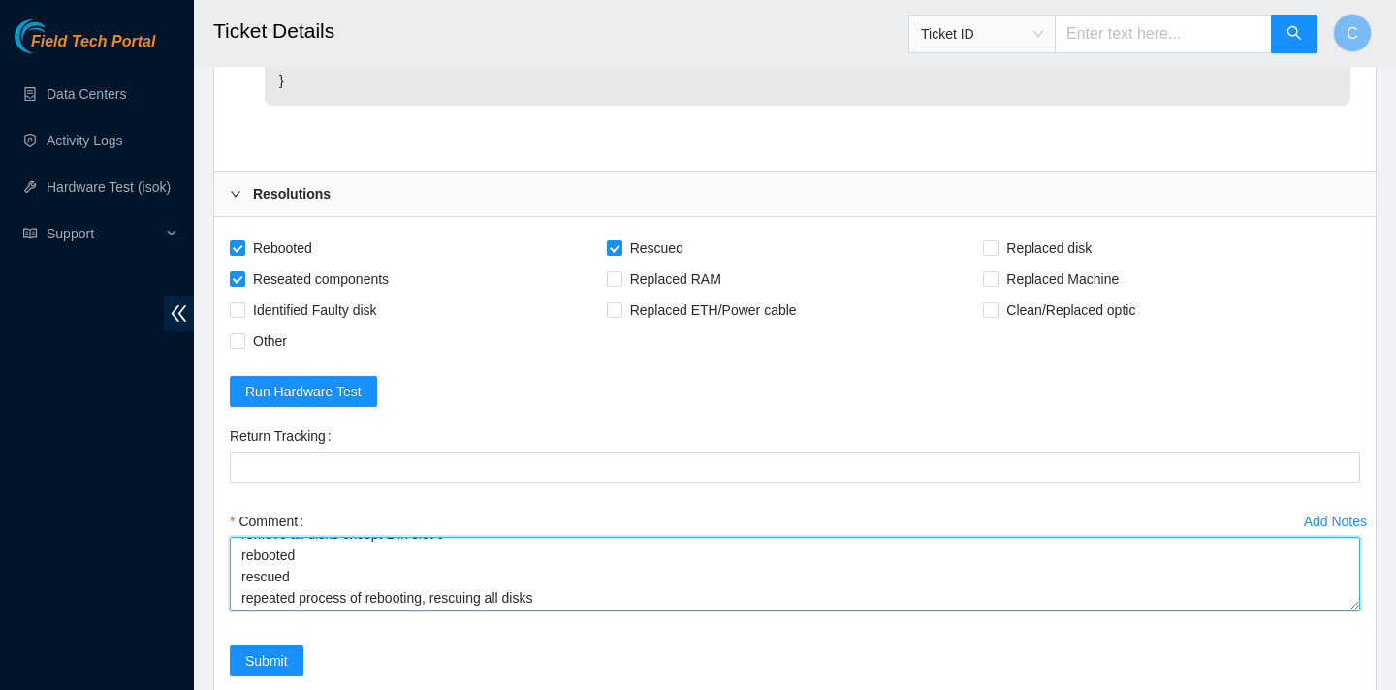
click at [559, 593] on textarea "verified sn unseated drive tray remove all disks except 1 in slot 0 rebooted re…" at bounding box center [795, 574] width 1130 height 74
type textarea "verified sn unseated drive tray remove all disks except 1 in slot 0 rebooted re…"
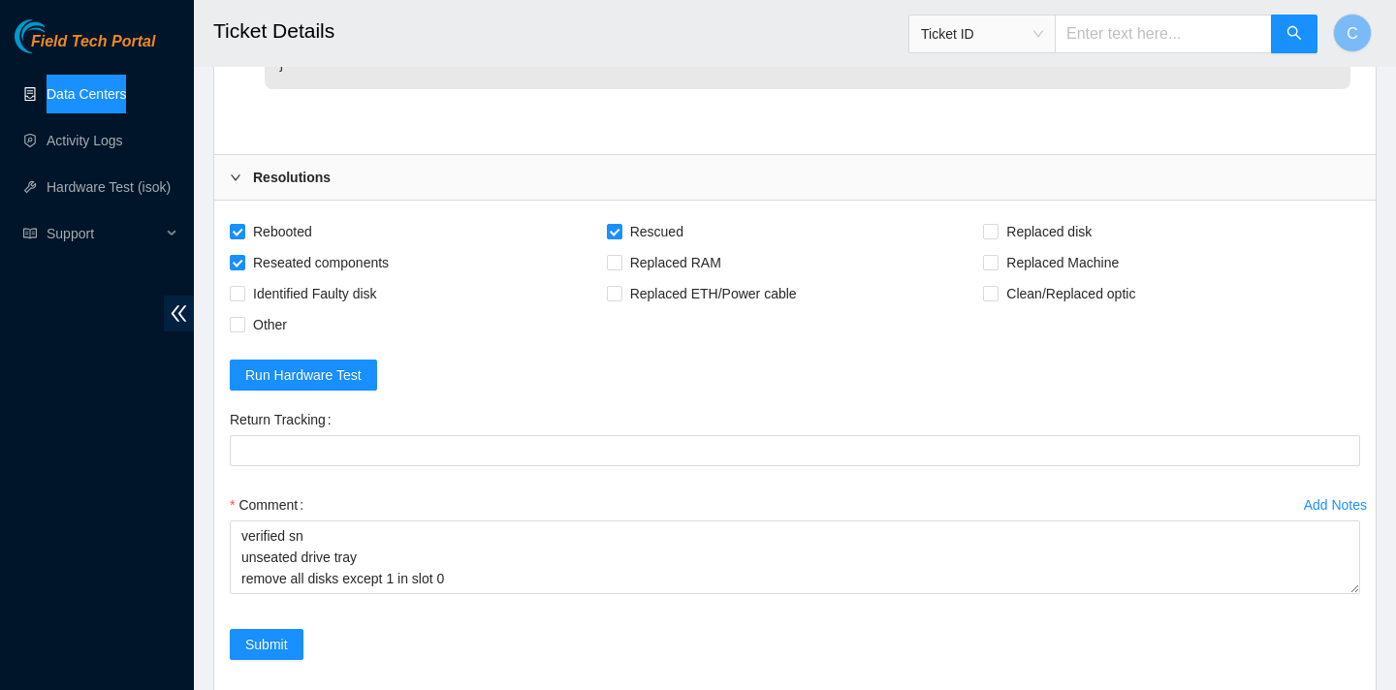
scroll to position [1910, 0]
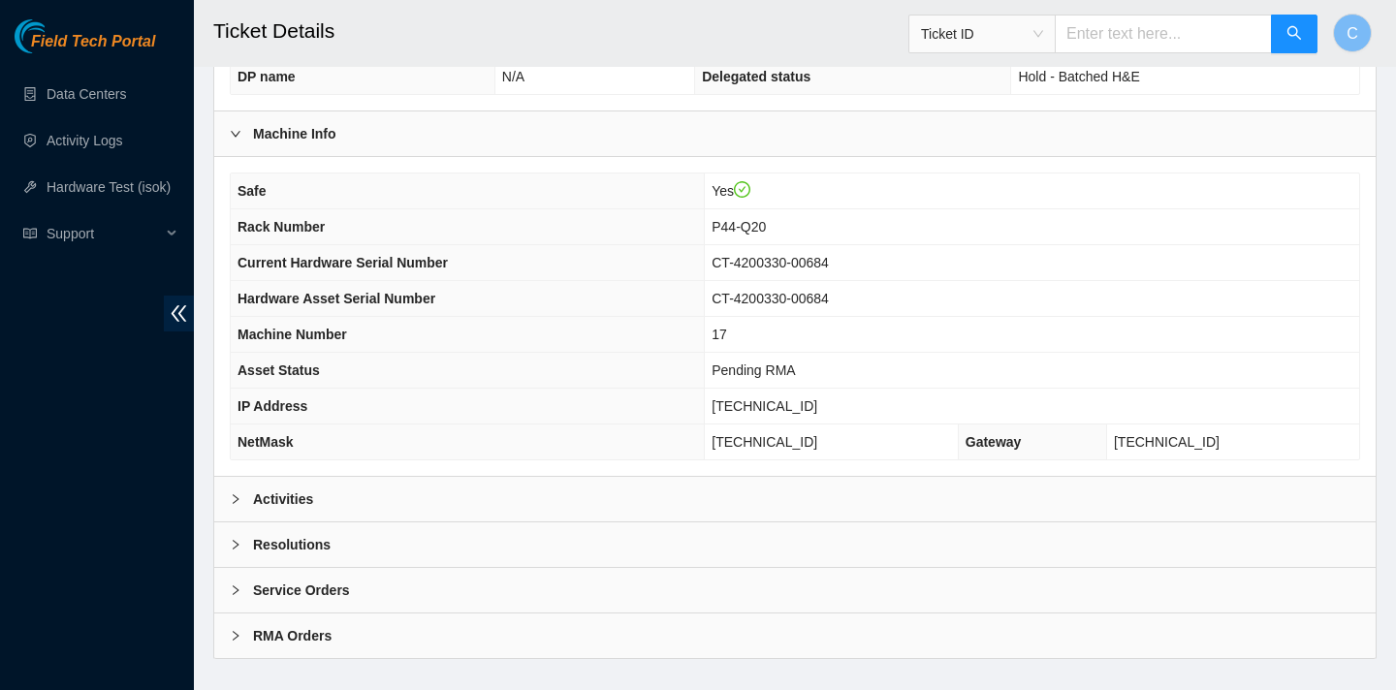
scroll to position [561, 0]
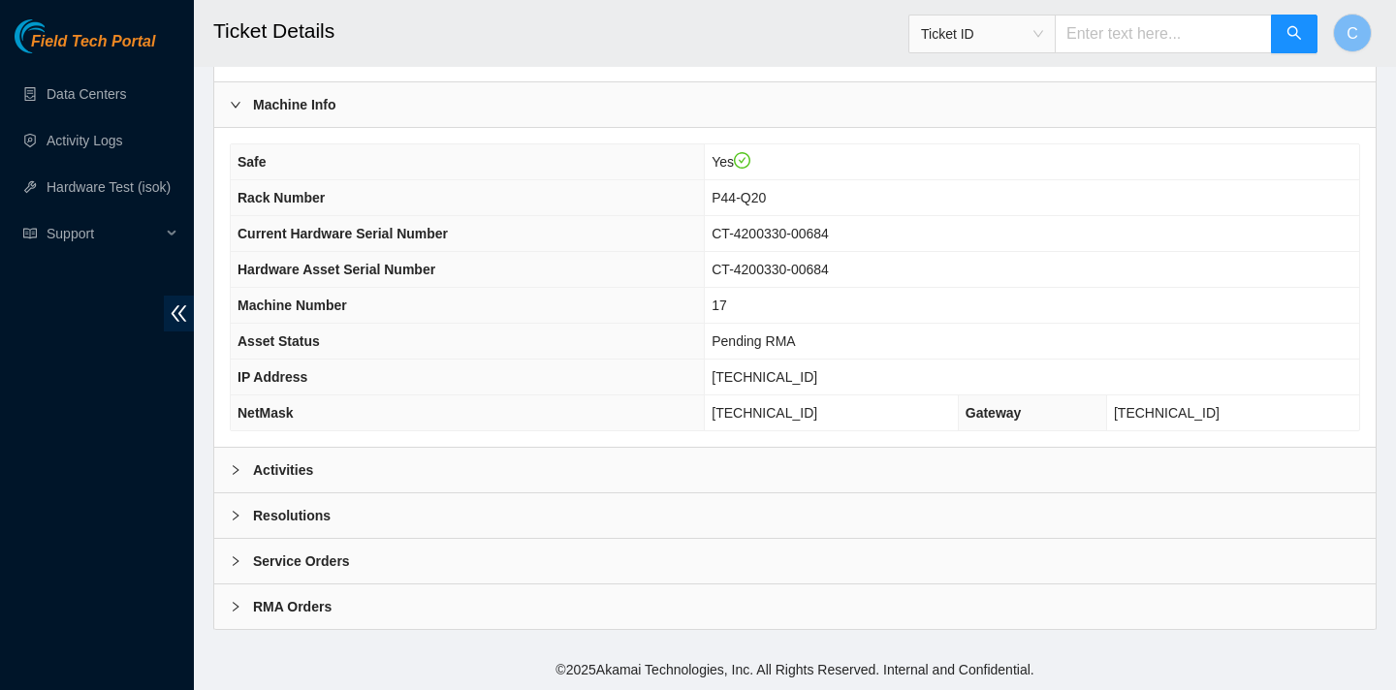
click at [424, 461] on div "Activities" at bounding box center [794, 470] width 1161 height 45
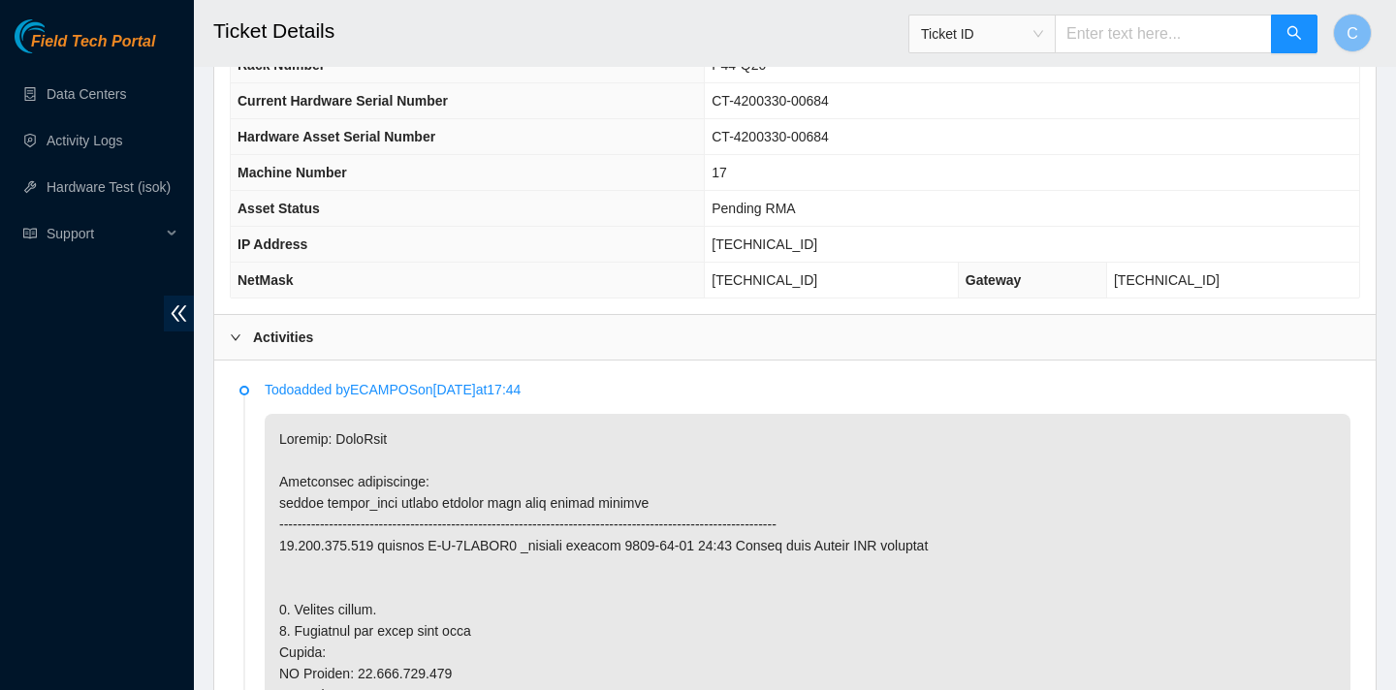
scroll to position [286, 0]
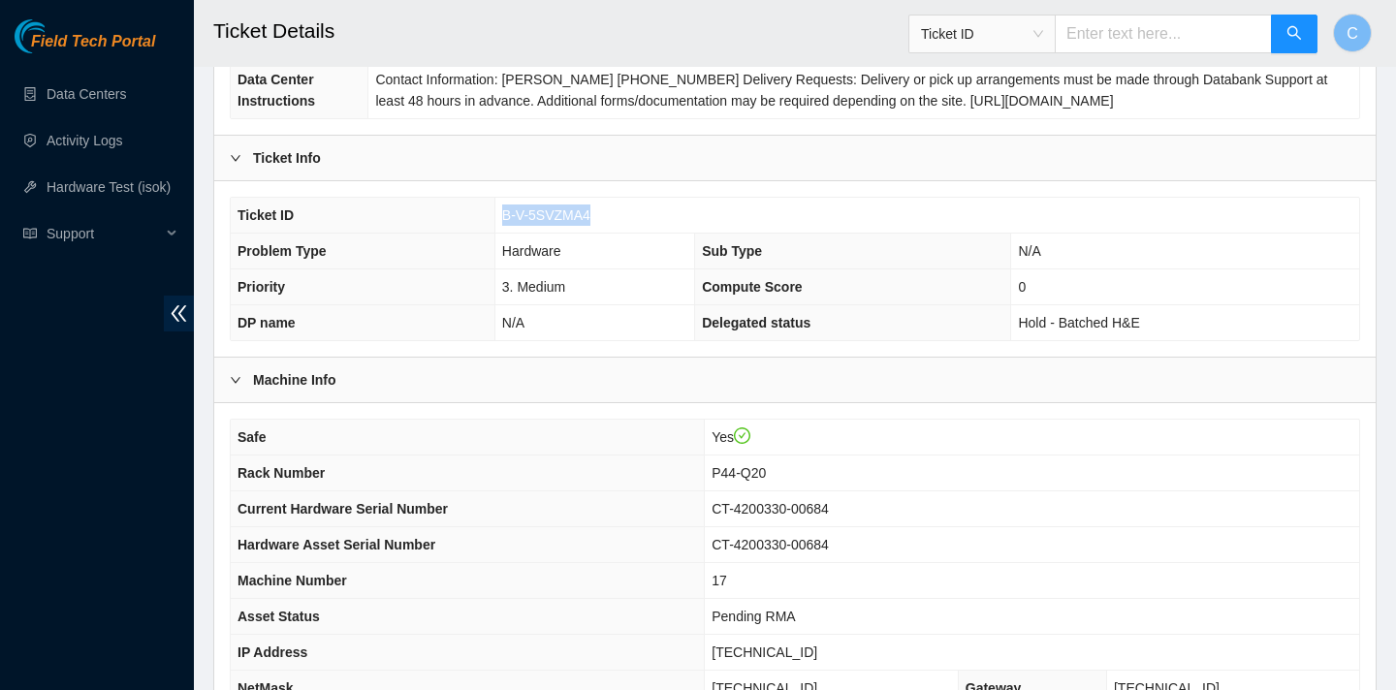
drag, startPoint x: 596, startPoint y: 214, endPoint x: 497, endPoint y: 210, distance: 99.0
click at [497, 210] on td "B-V-5SVZMA4" at bounding box center [926, 216] width 865 height 36
copy span "B-V-5SVZMA4"
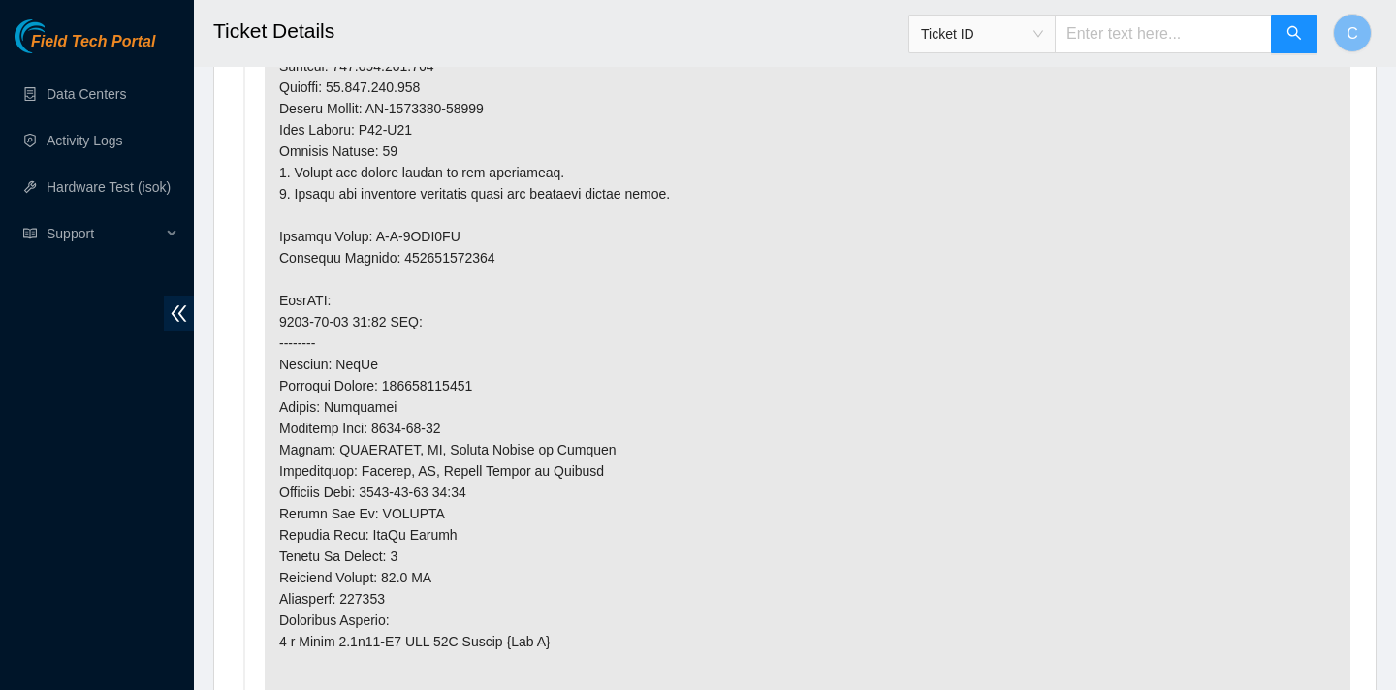
scroll to position [1324, 0]
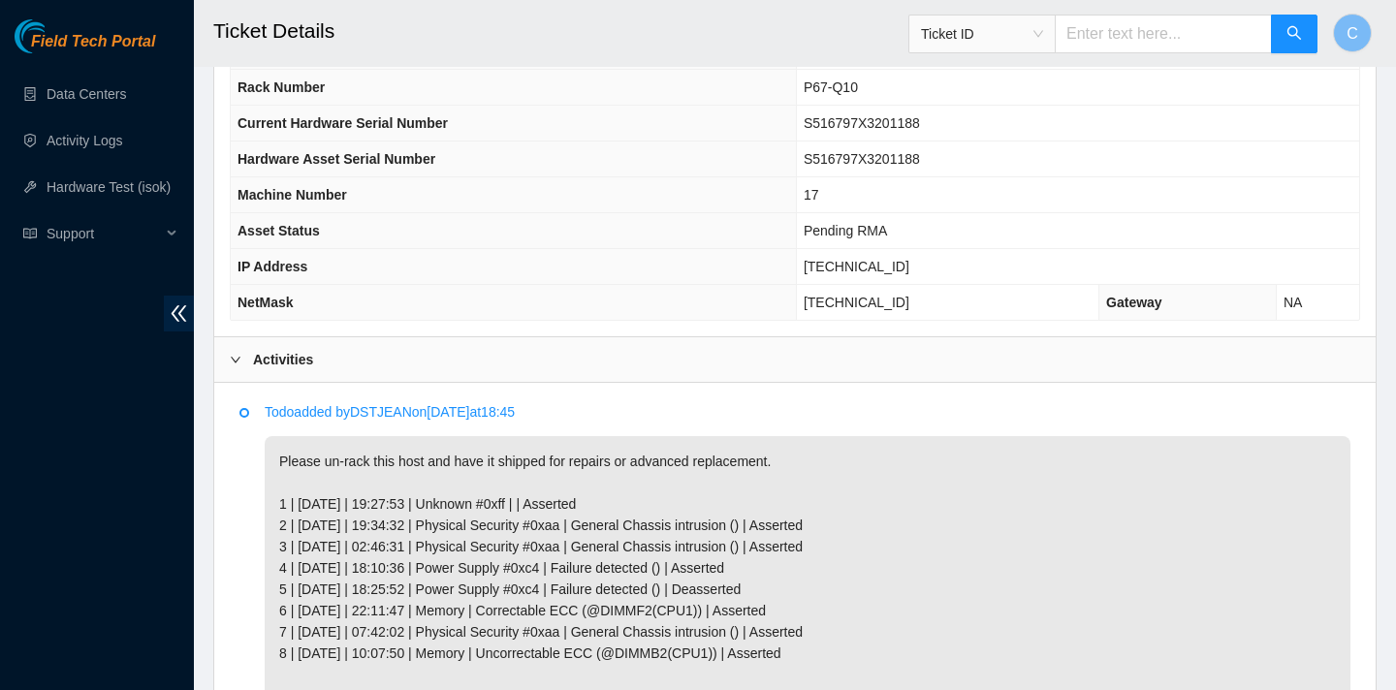
scroll to position [987, 0]
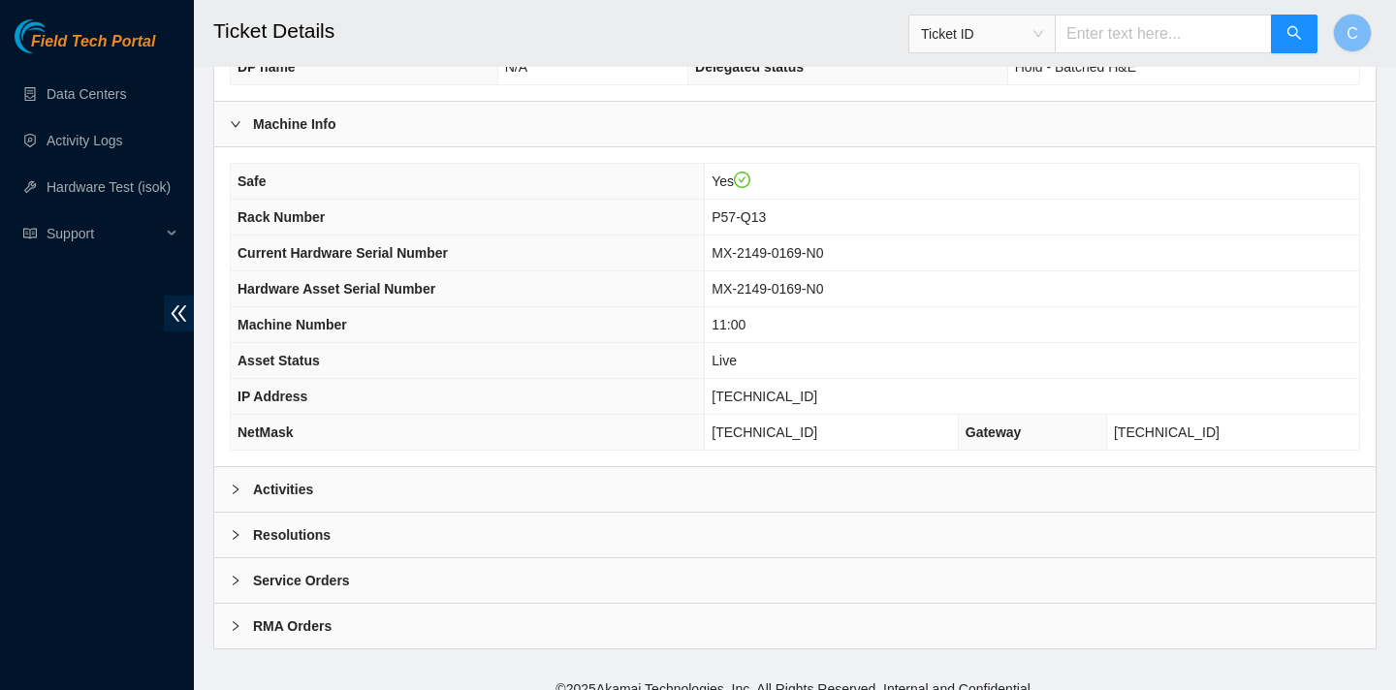
click at [396, 483] on div "Activities" at bounding box center [794, 489] width 1161 height 45
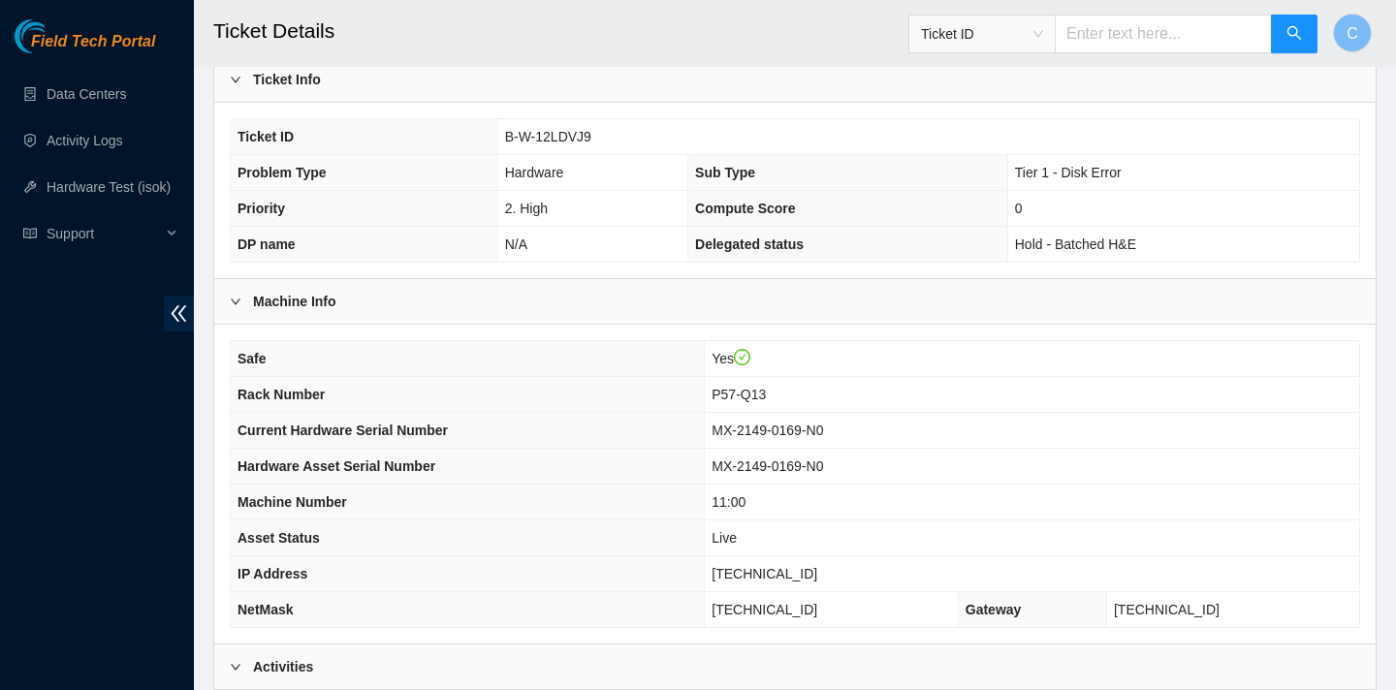
scroll to position [404, 0]
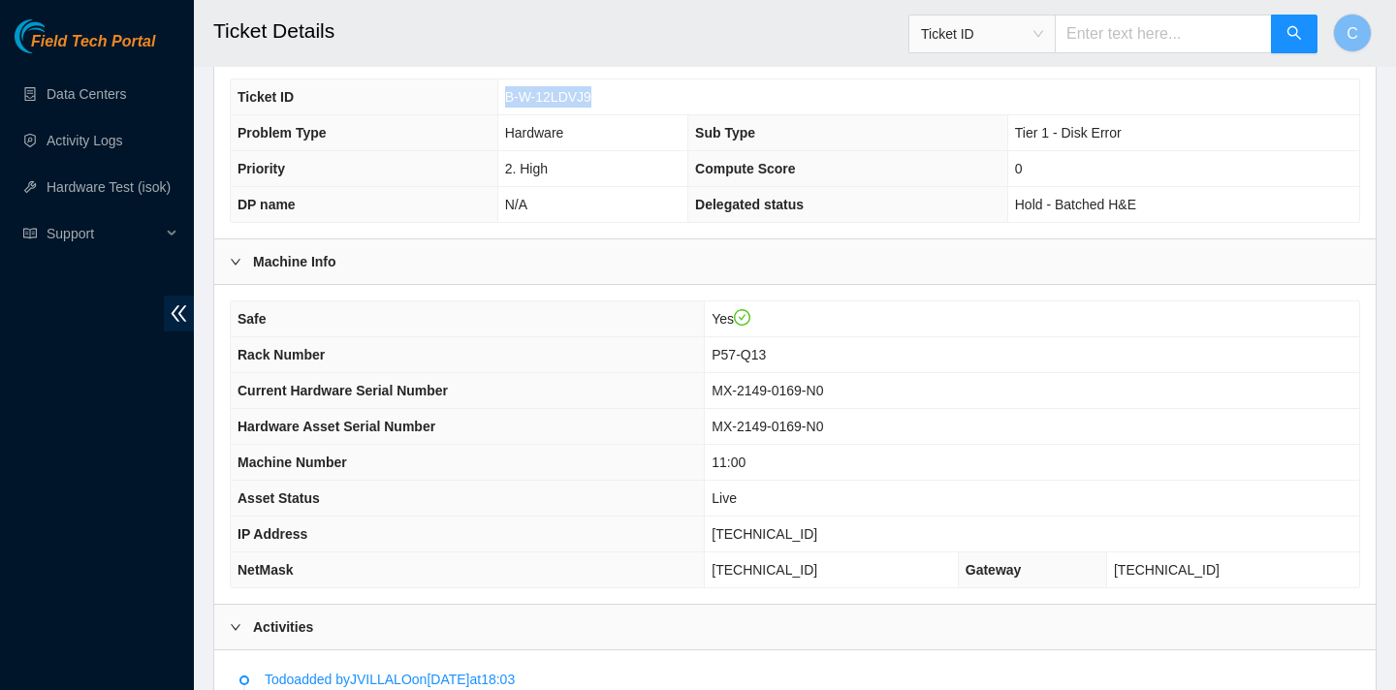
drag, startPoint x: 594, startPoint y: 96, endPoint x: 505, endPoint y: 95, distance: 89.2
click at [505, 95] on span "B-W-12LDVJ9" at bounding box center [548, 97] width 86 height 16
copy span "B-W-12LDVJ9"
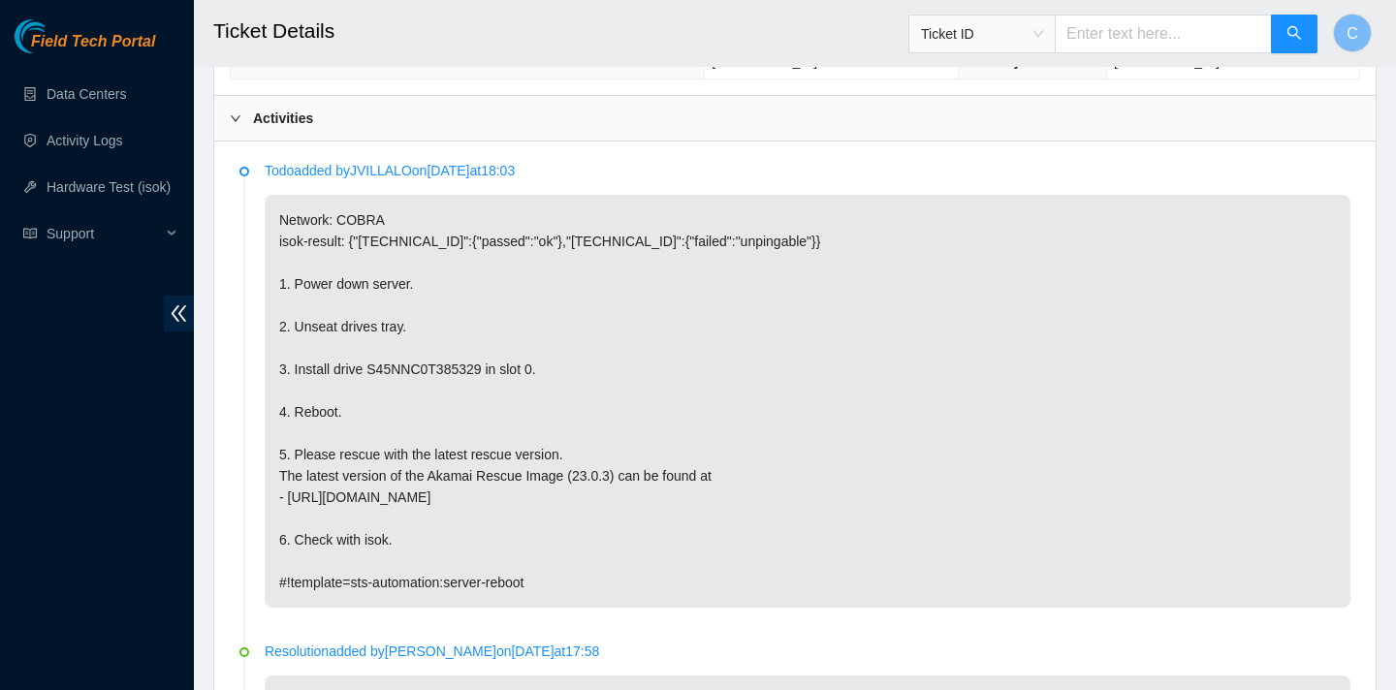
scroll to position [914, 0]
drag, startPoint x: 492, startPoint y: 363, endPoint x: 370, endPoint y: 364, distance: 122.2
click at [370, 364] on p "Network: COBRA isok-result: {"23.205.41.153":{"passed":"ok"},"23.205.41.152":{"…" at bounding box center [808, 400] width 1086 height 413
copy p "S45NNC0T385329"
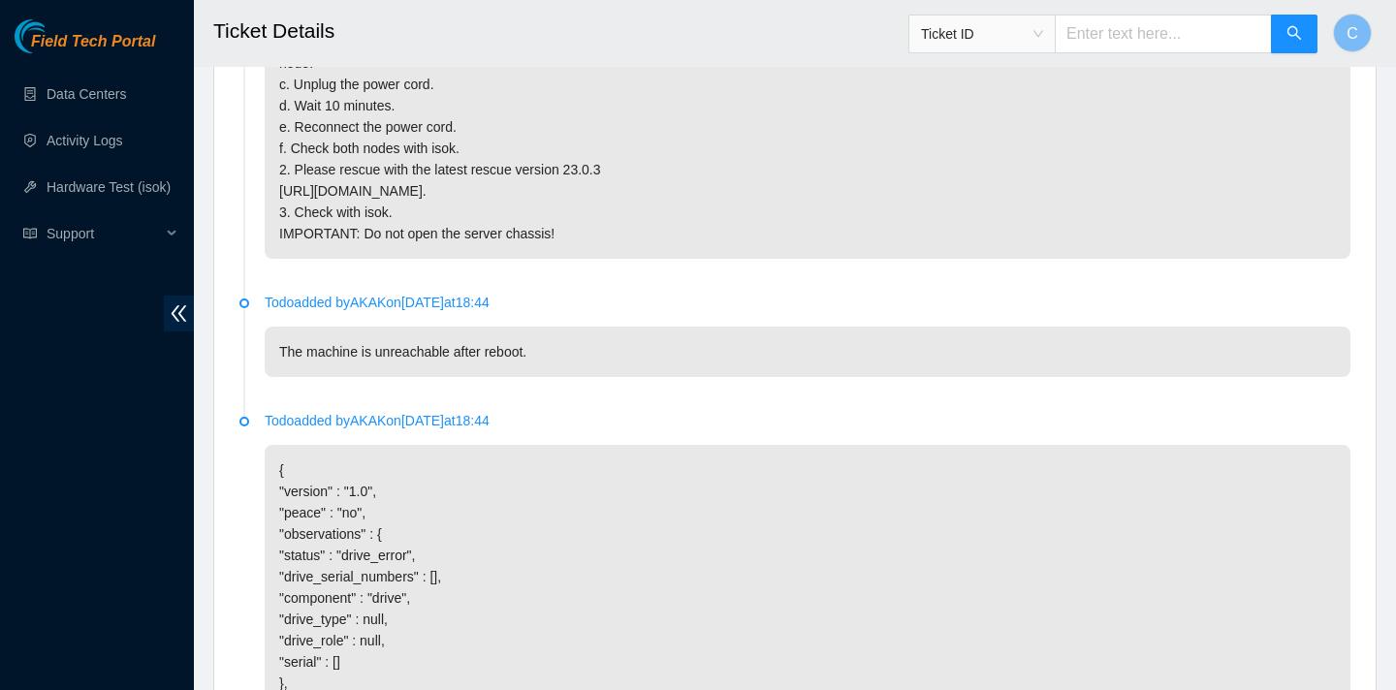
scroll to position [5976, 0]
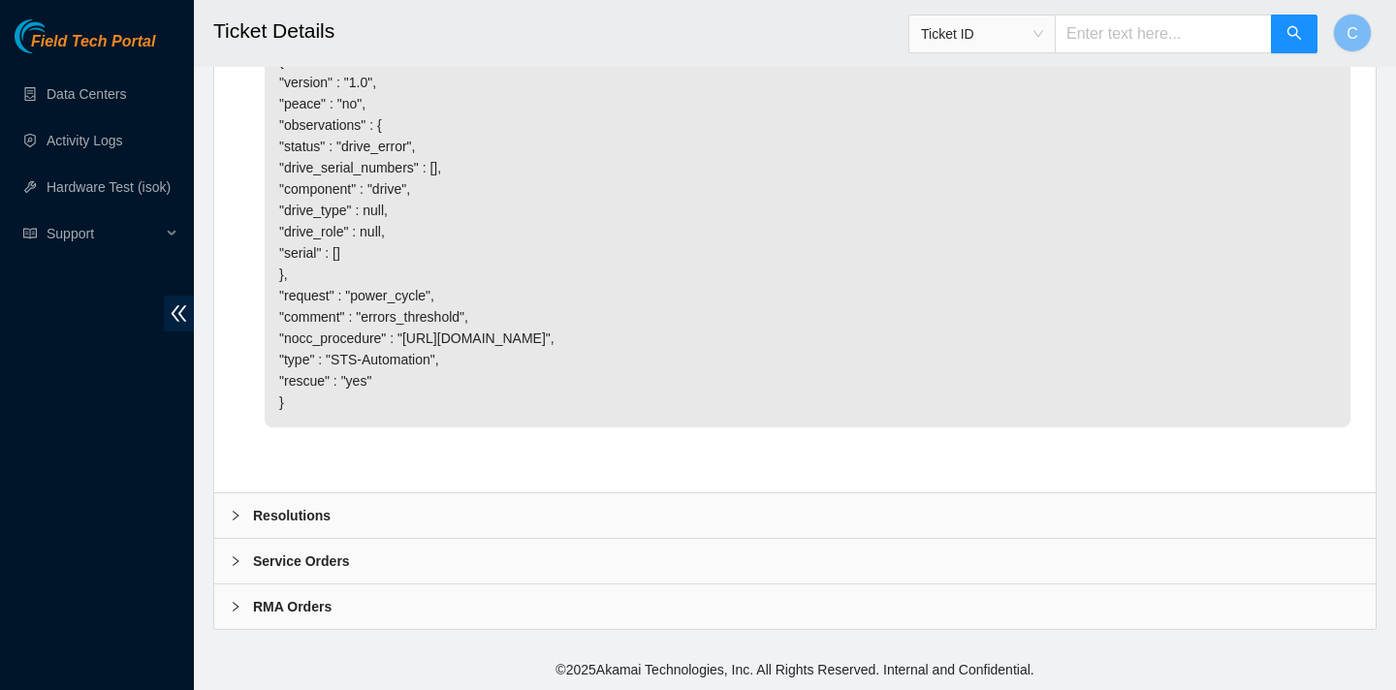
click at [473, 507] on div "Resolutions" at bounding box center [794, 515] width 1161 height 45
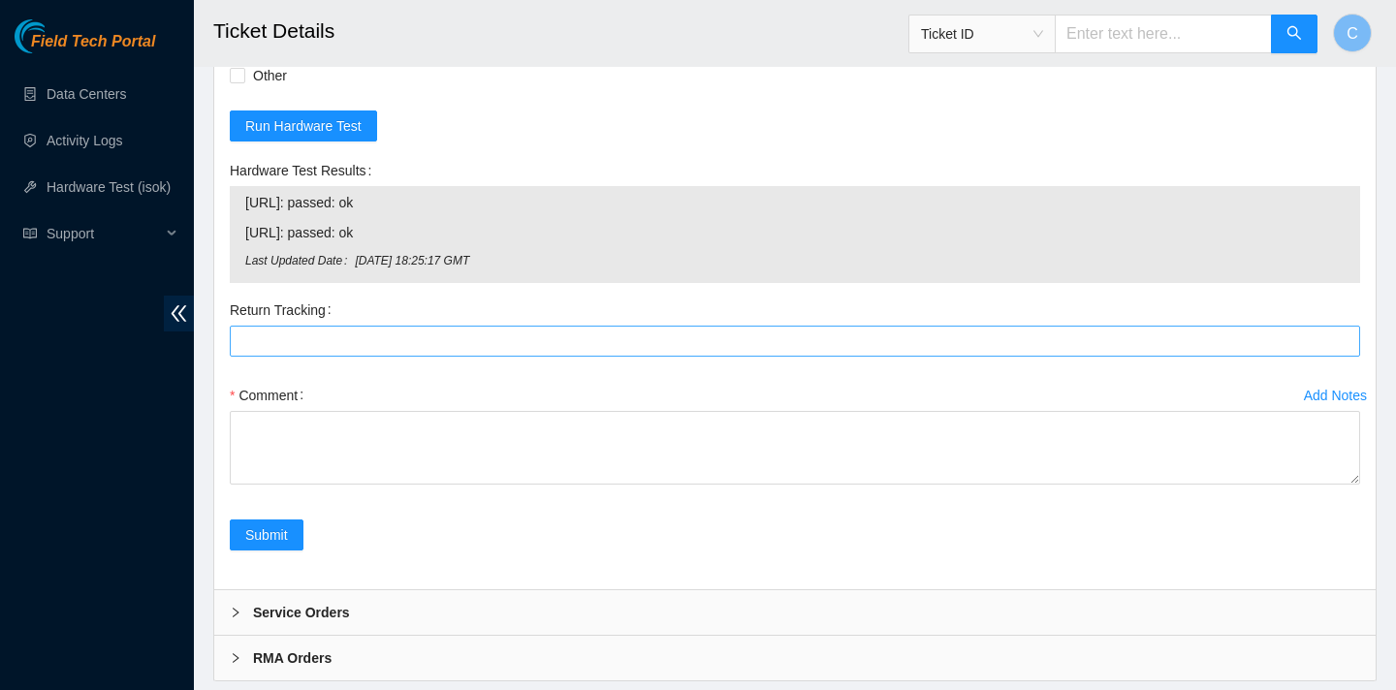
scroll to position [6539, 0]
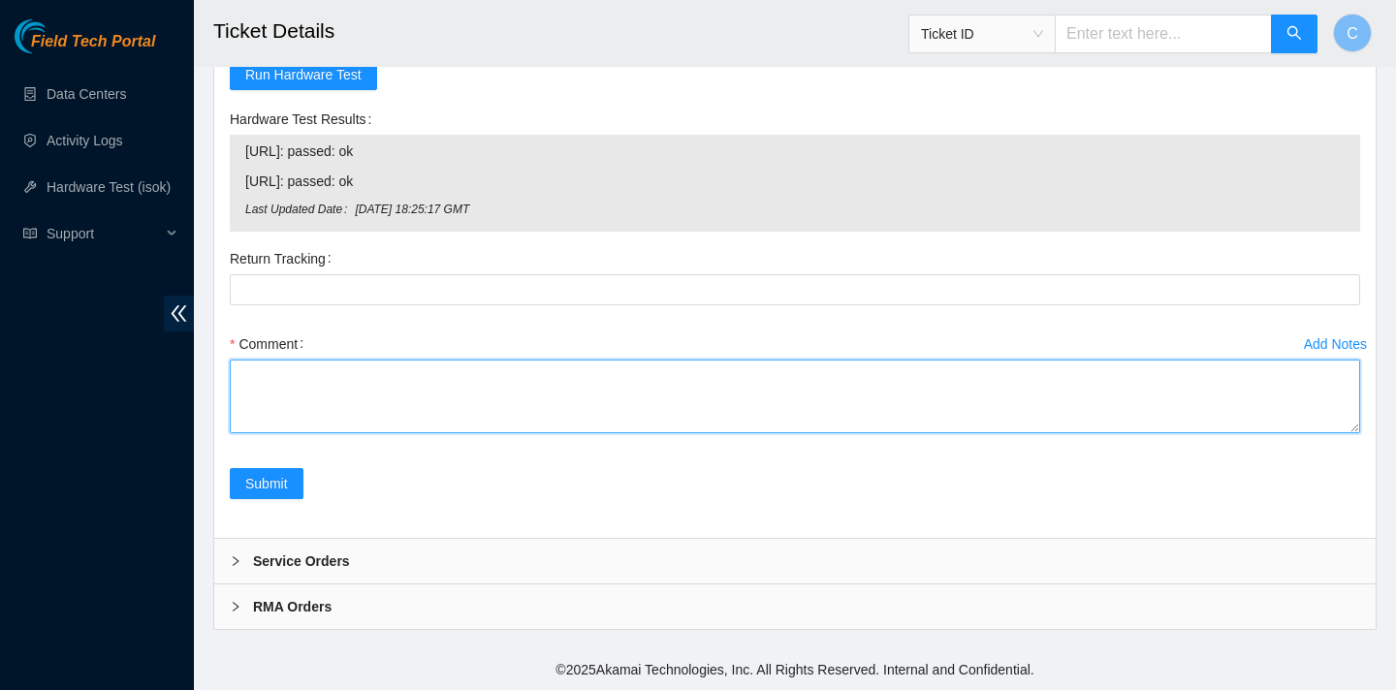
click at [434, 433] on textarea "Comment" at bounding box center [795, 397] width 1130 height 74
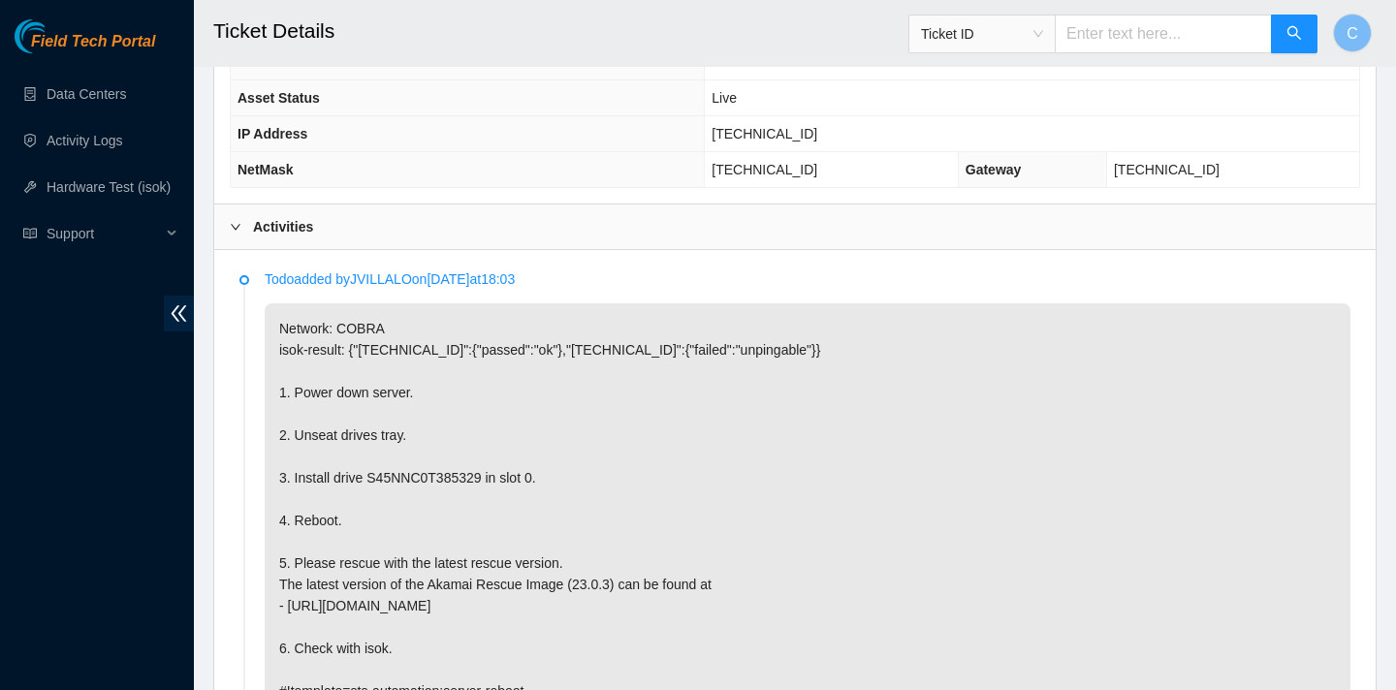
scroll to position [806, 0]
drag, startPoint x: 493, startPoint y: 472, endPoint x: 371, endPoint y: 466, distance: 122.3
click at [371, 466] on p "Network: COBRA isok-result: {"[TECHNICAL_ID]":{"passed":"ok"},"[TECHNICAL_ID]":…" at bounding box center [808, 508] width 1086 height 413
copy p "S45NNC0T385329"
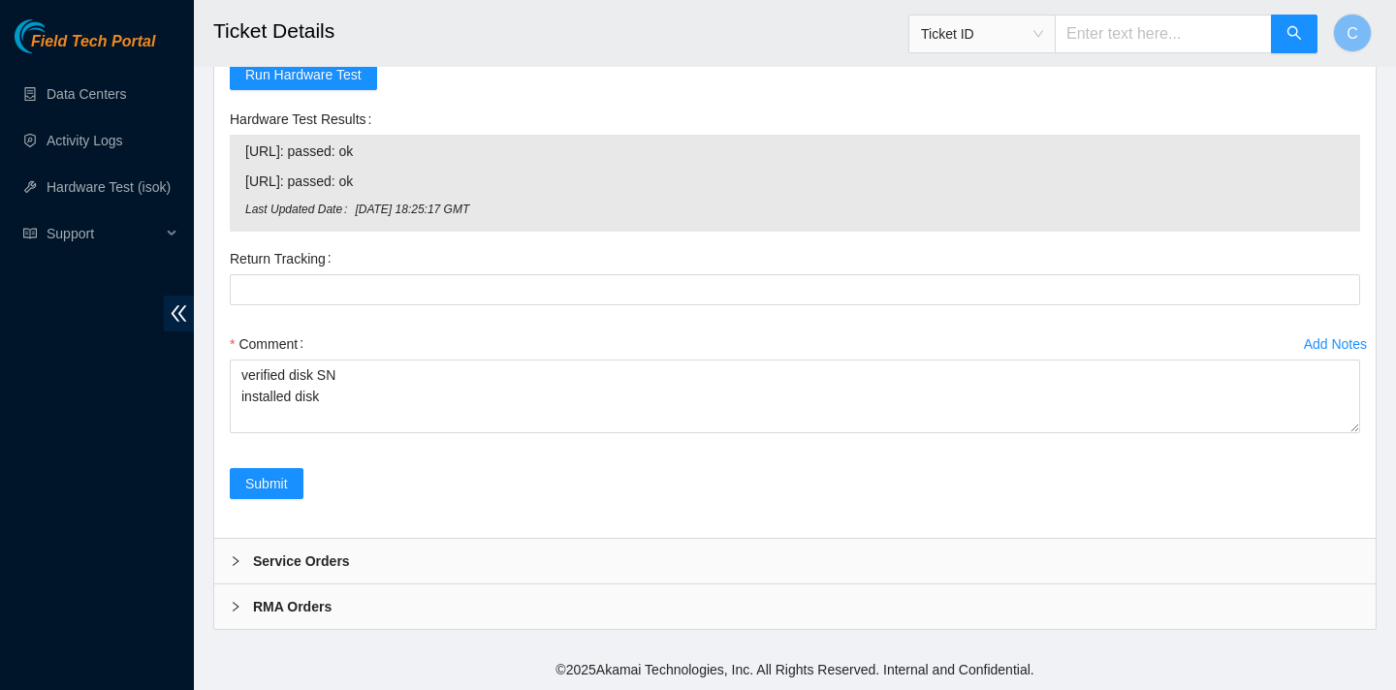
scroll to position [6615, 0]
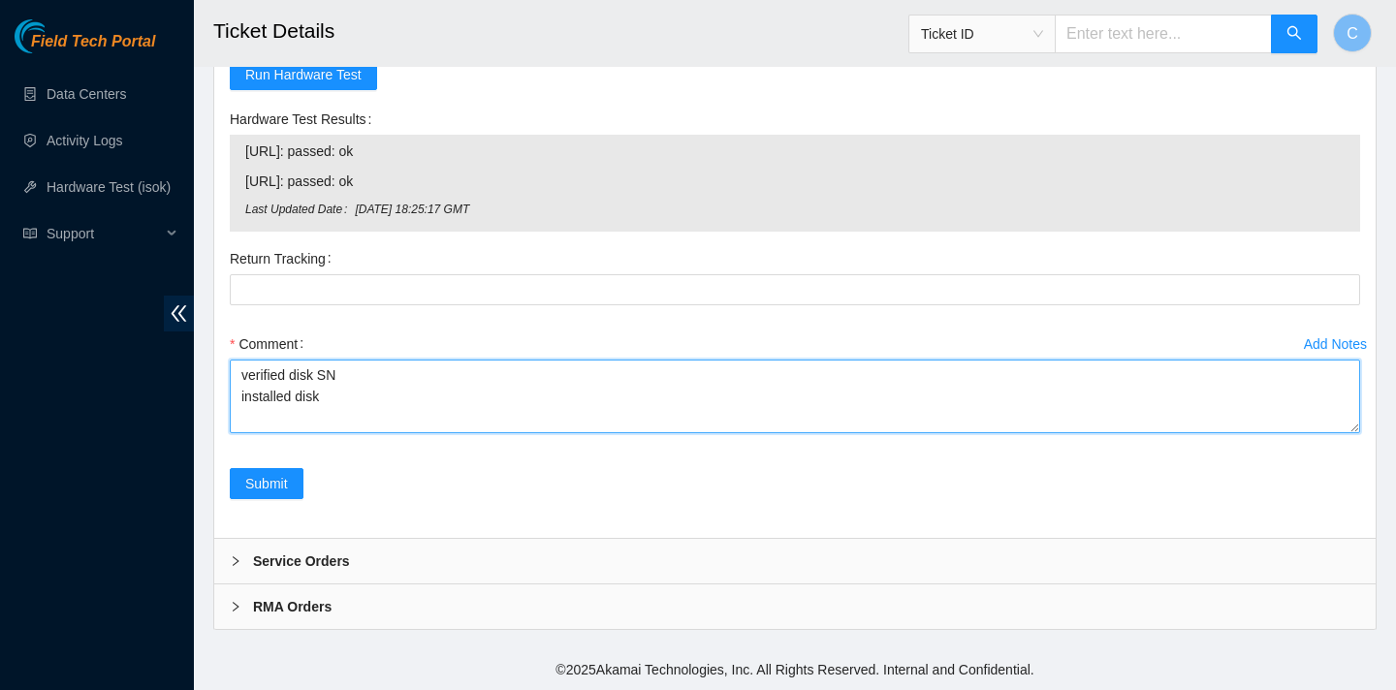
click at [389, 398] on textarea "verified disk SN installed disk" at bounding box center [795, 397] width 1130 height 74
click at [330, 397] on textarea "verified disk SN installed disk into slot 0 installed disk" at bounding box center [795, 397] width 1130 height 74
click at [326, 397] on textarea "verified disk SN installed disk into slot 0 installed disk" at bounding box center [795, 397] width 1130 height 74
paste textarea "S45NNC0T385329"
click at [352, 423] on textarea "verified disk SN installed disk S45NNC0T385329 into slot 0 installed disk" at bounding box center [795, 397] width 1130 height 74
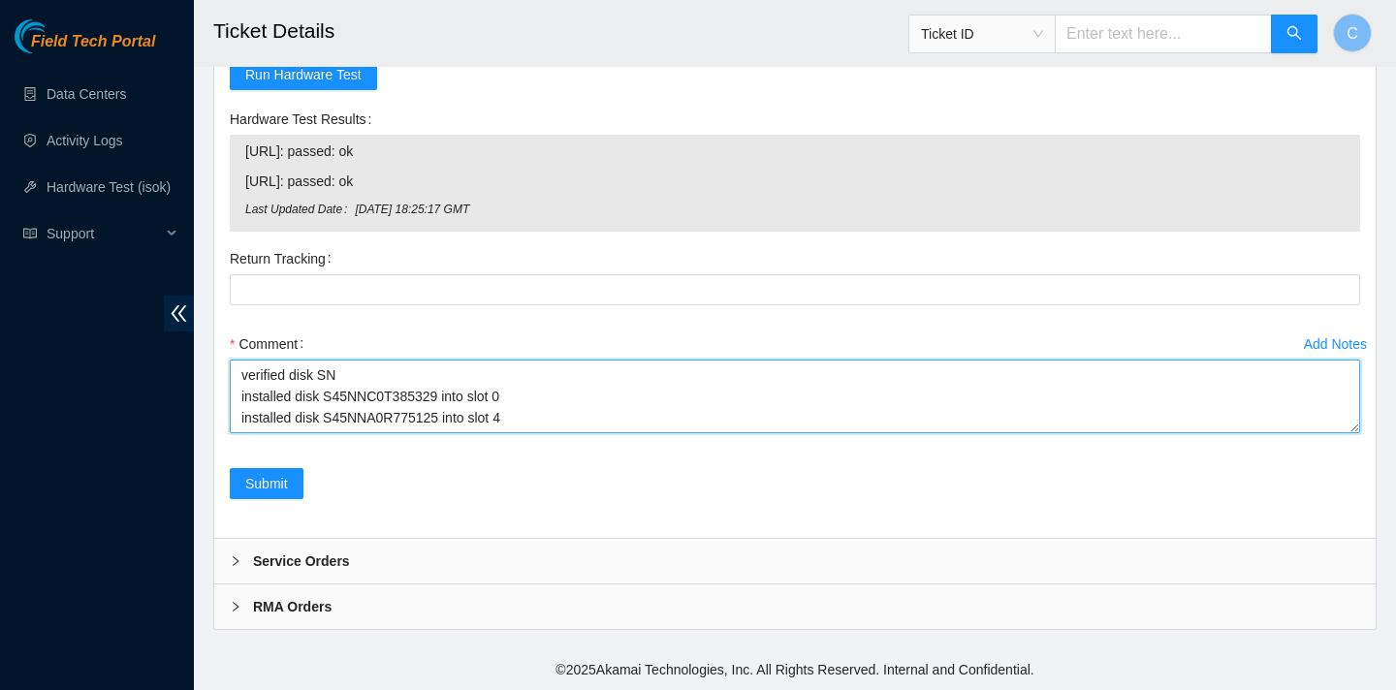
click at [364, 368] on textarea "verified disk SN installed disk S45NNC0T385329 into slot 0 installed disk S45NN…" at bounding box center [795, 397] width 1130 height 74
click at [525, 416] on textarea "verified disk SN unseated drives tray installed disk S45NNC0T385329 into slot 0…" at bounding box center [795, 397] width 1130 height 74
click at [440, 415] on textarea "verified disk SN unseated drives tray installed disk S45NNC0T385329 into slot 0…" at bounding box center [795, 397] width 1130 height 74
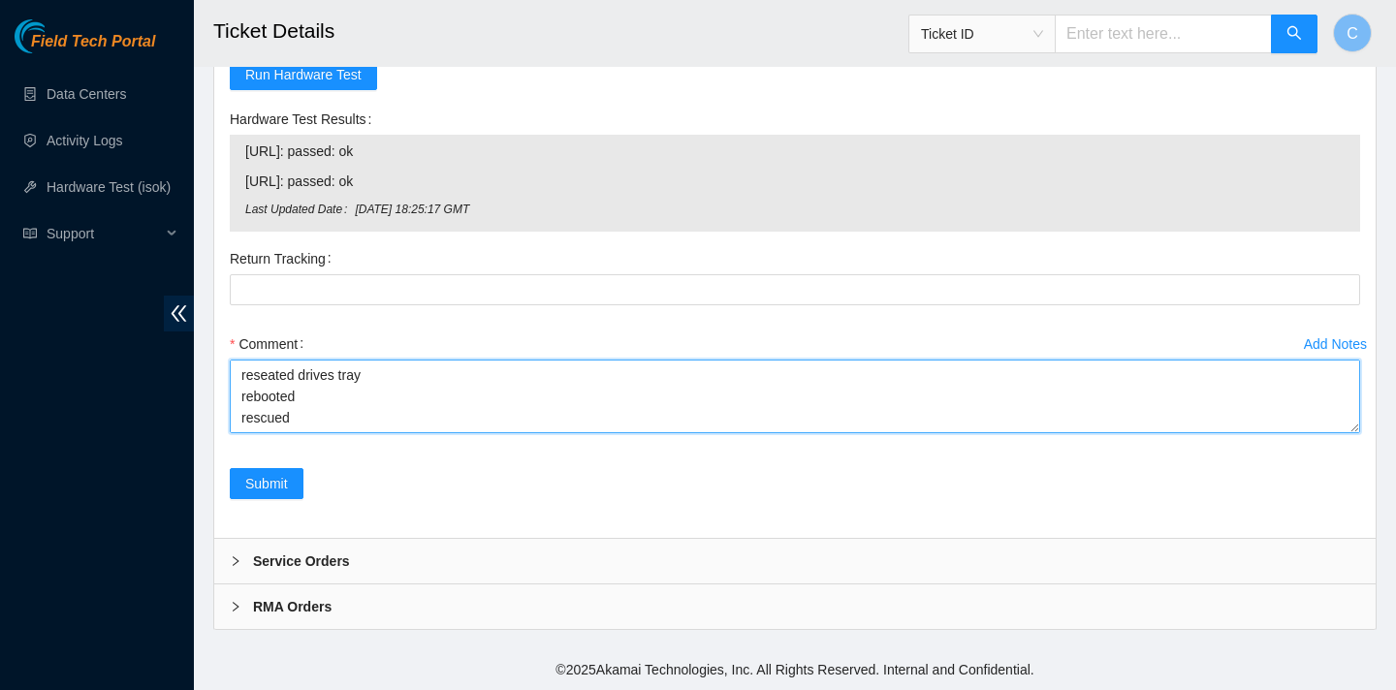
scroll to position [85, 0]
click at [318, 422] on textarea "verified disk SN unseated drives tray installed disk S45NNC0T385329 into slot 0…" at bounding box center [795, 397] width 1130 height 74
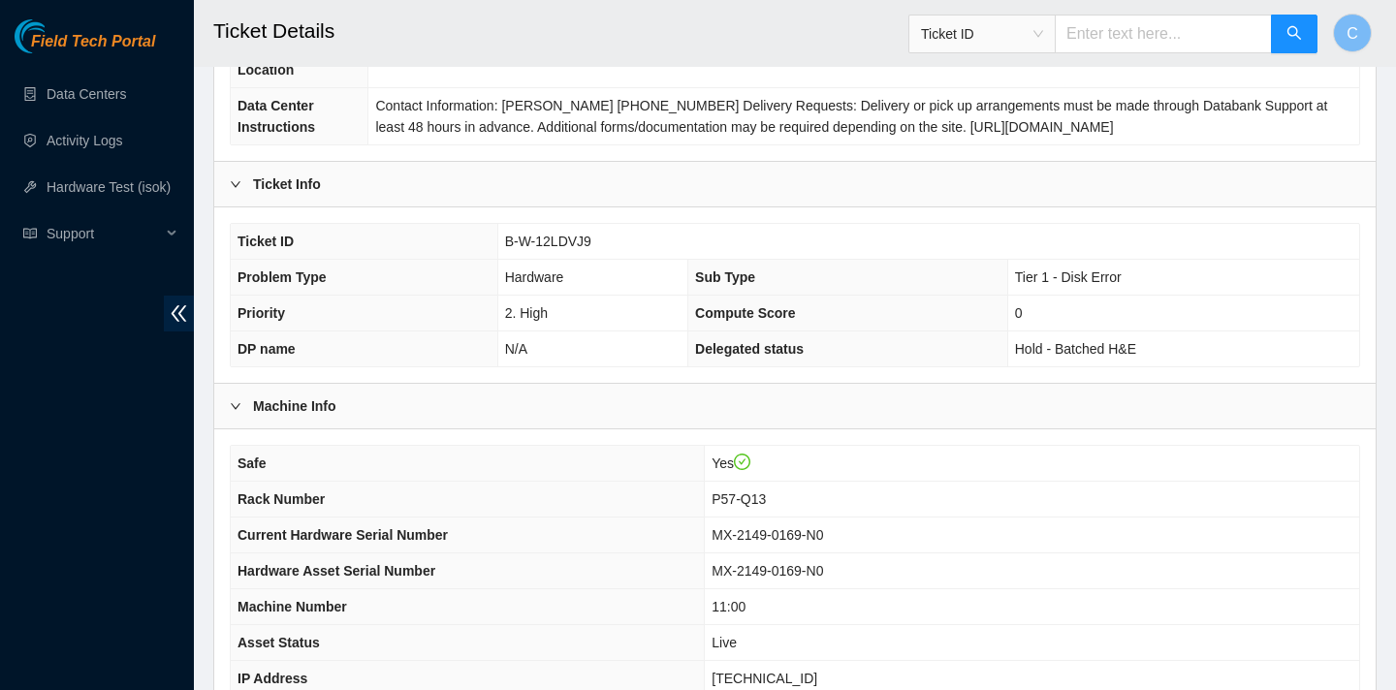
scroll to position [372, 0]
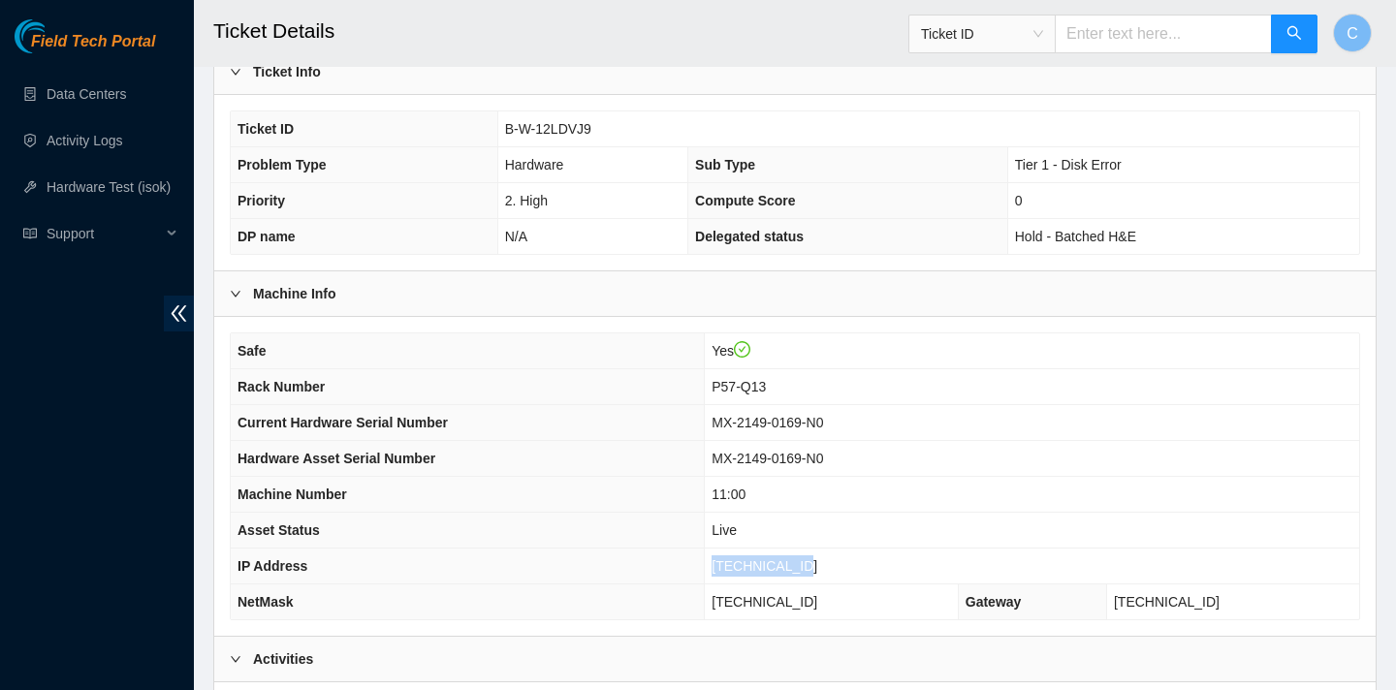
drag, startPoint x: 818, startPoint y: 559, endPoint x: 722, endPoint y: 557, distance: 96.0
click at [722, 557] on td "23.205.41.152" at bounding box center [1032, 567] width 654 height 36
copy span "23.205.41.152"
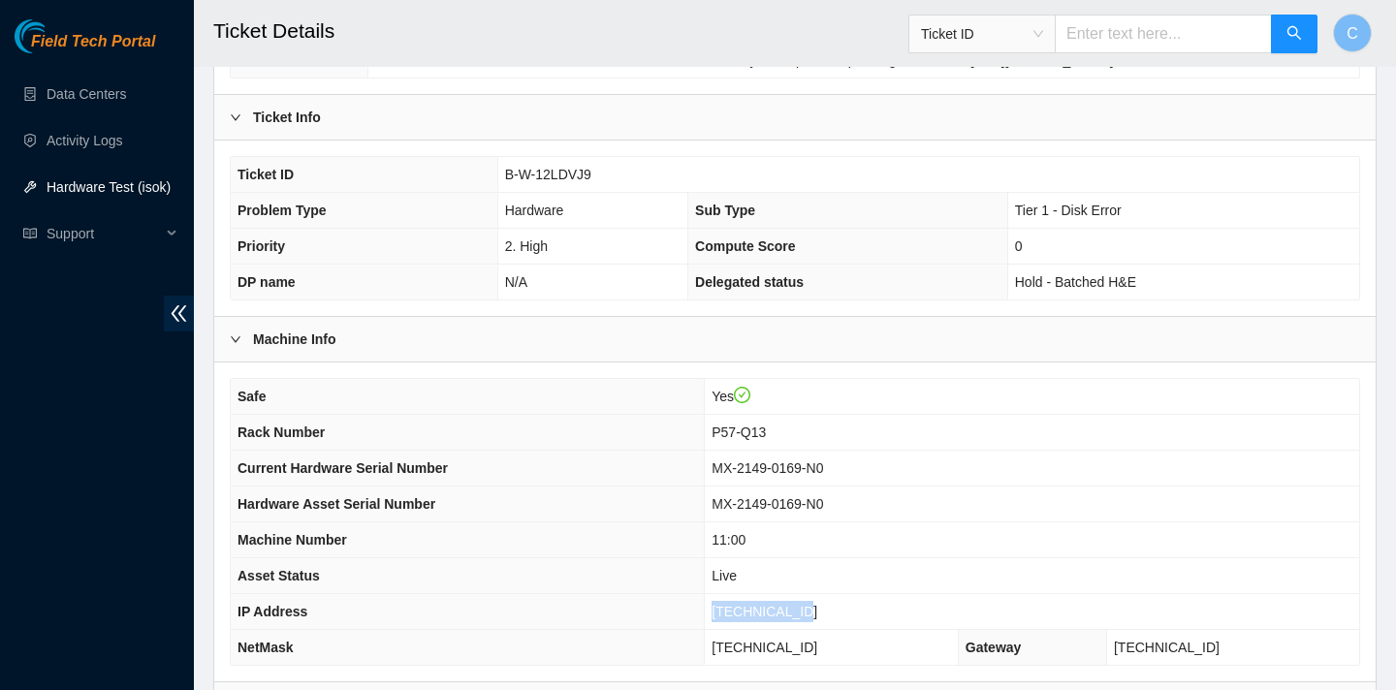
scroll to position [349, 0]
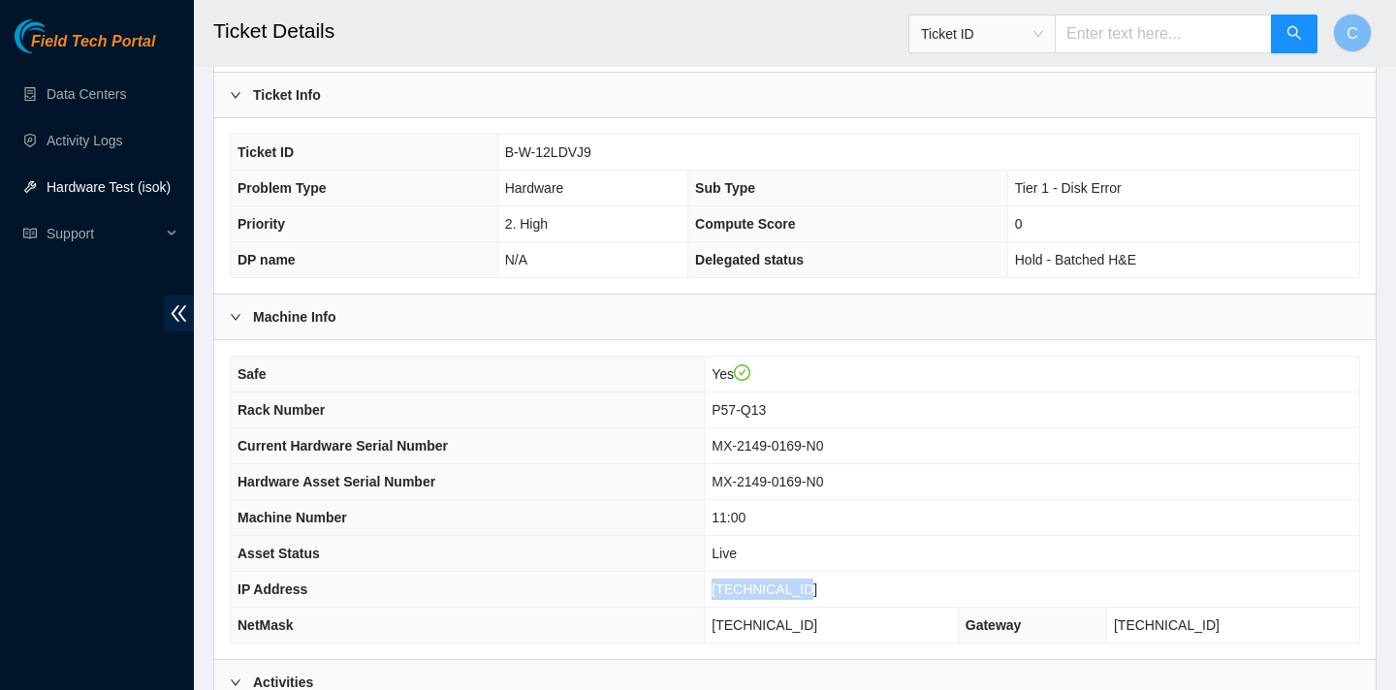
copy span "23.205.41.152"
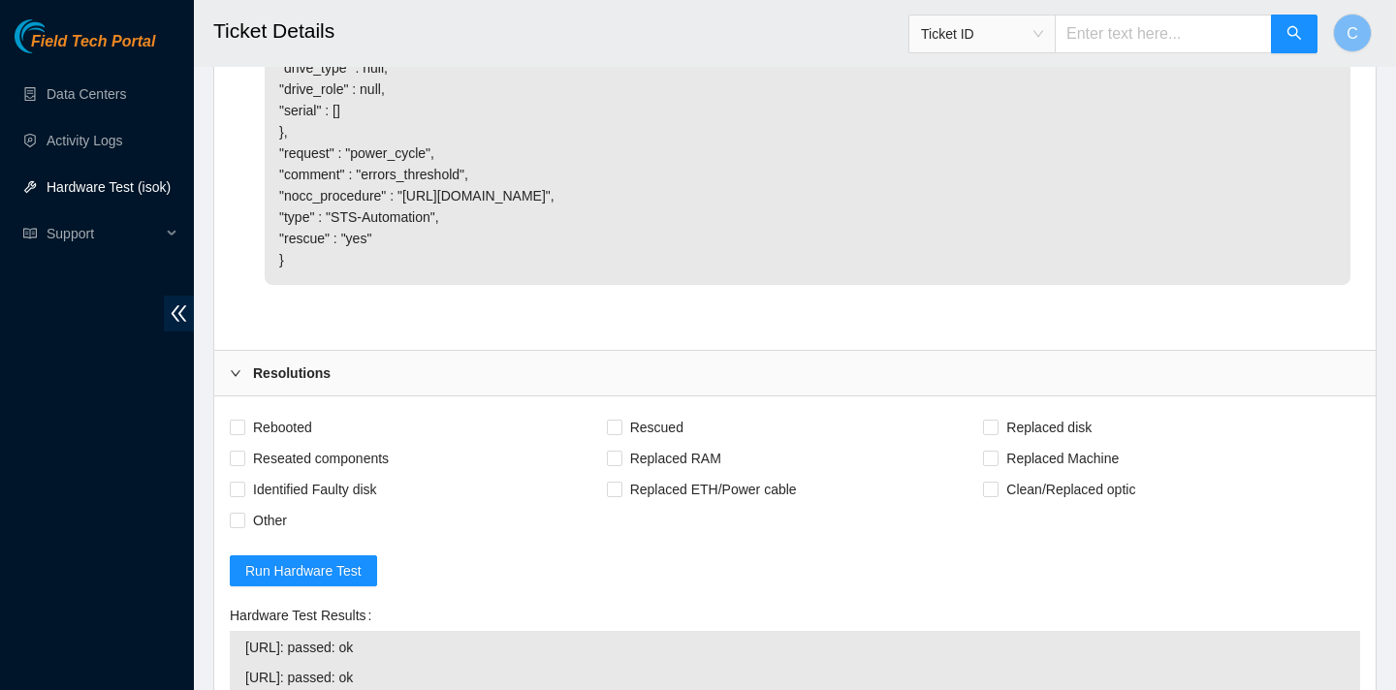
scroll to position [6615, 0]
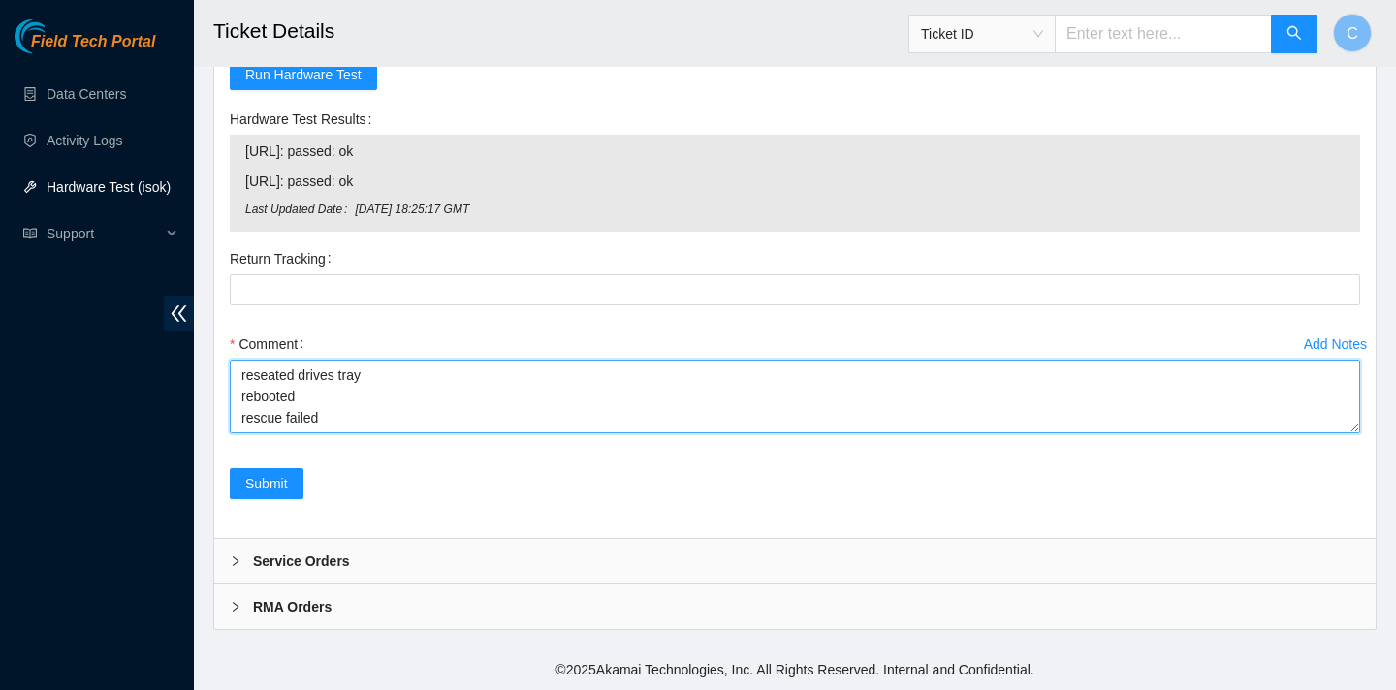
click at [333, 415] on textarea "verified disk SN unseated drives tray installed disk S45NNC0T385329 into slot 0…" at bounding box center [795, 397] width 1130 height 74
click at [327, 400] on textarea "verified disk SN unseated drives tray installed disk S45NNC0T385329 into slot 0…" at bounding box center [795, 397] width 1130 height 74
paste textarea "23.205.41.152 : passed: ok N/A 23.205.41.153 : passed: ok"
click at [283, 400] on textarea "verified disk SN unseated drives tray installed disk S45NNC0T385329 into slot 0…" at bounding box center [795, 397] width 1130 height 74
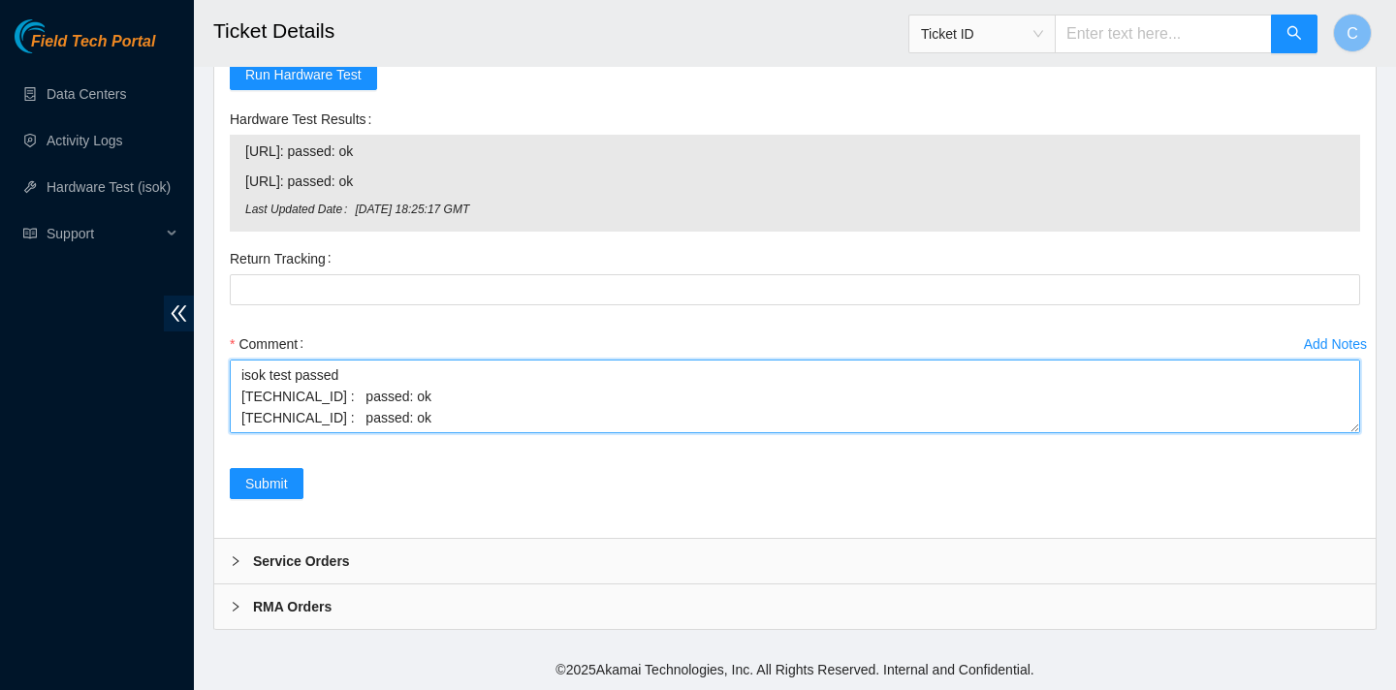
click at [238, 382] on textarea "verified disk SN unseated drives tray installed disk S45NNC0T385329 into slot 0…" at bounding box center [795, 397] width 1130 height 74
drag, startPoint x: 239, startPoint y: 374, endPoint x: 333, endPoint y: 461, distance: 128.3
click at [333, 461] on div "Add Notes Comment verified disk SN unseated drives tray installed disk S45NNC0T…" at bounding box center [795, 399] width 1146 height 140
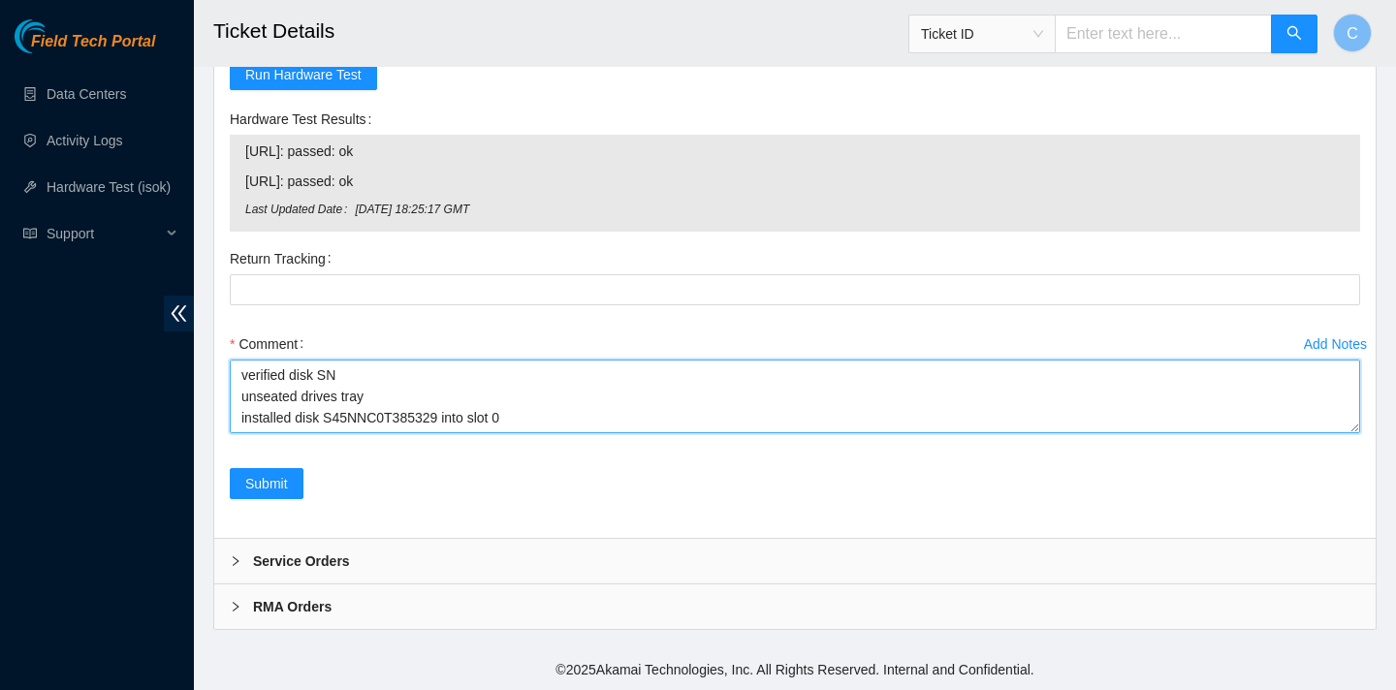
click at [294, 376] on textarea "verified disk SN unseated drives tray installed disk S45NNC0T385329 into slot 0…" at bounding box center [795, 397] width 1130 height 74
click at [299, 391] on textarea "verified machine number and disk SN unseated drives tray installed disk S45NNC0…" at bounding box center [795, 397] width 1130 height 74
paste textarea "Rescue failed, however, on reboot the install state is the current rescue image"
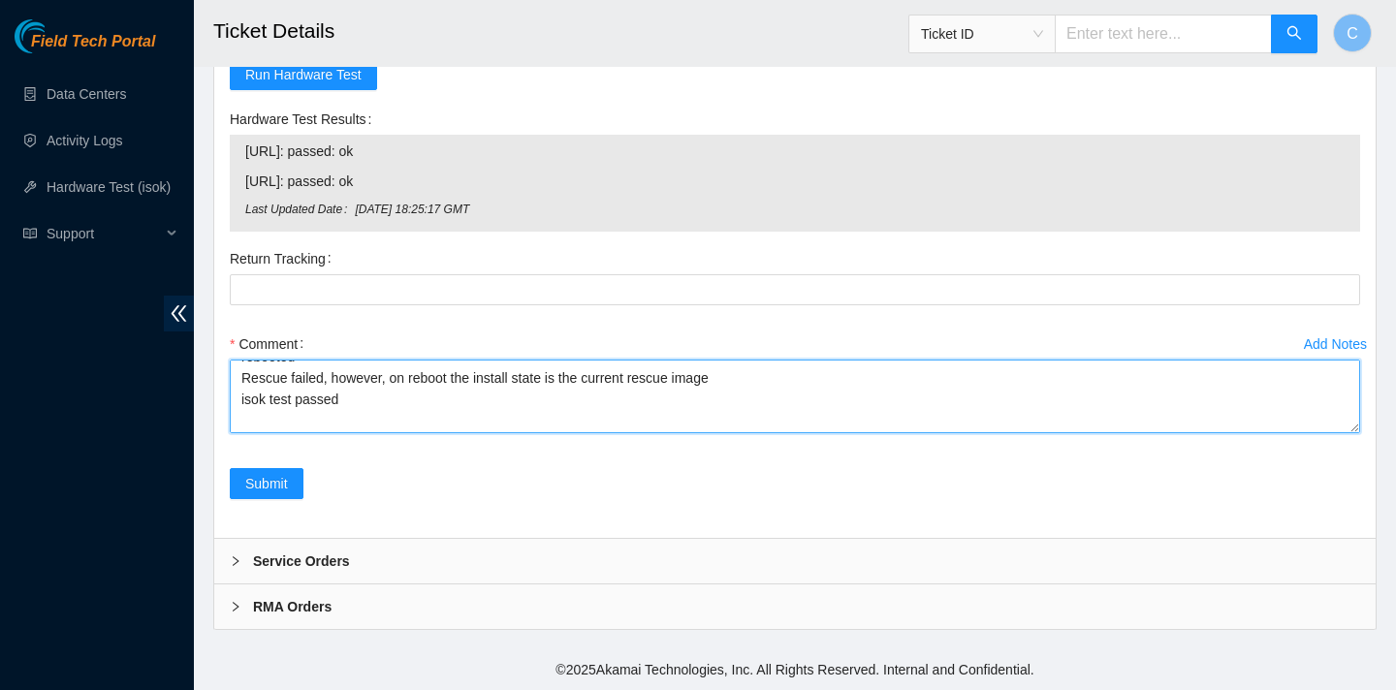
type textarea "verified machine number and disk SN unseated drives tray installed disk S45NNC0…"
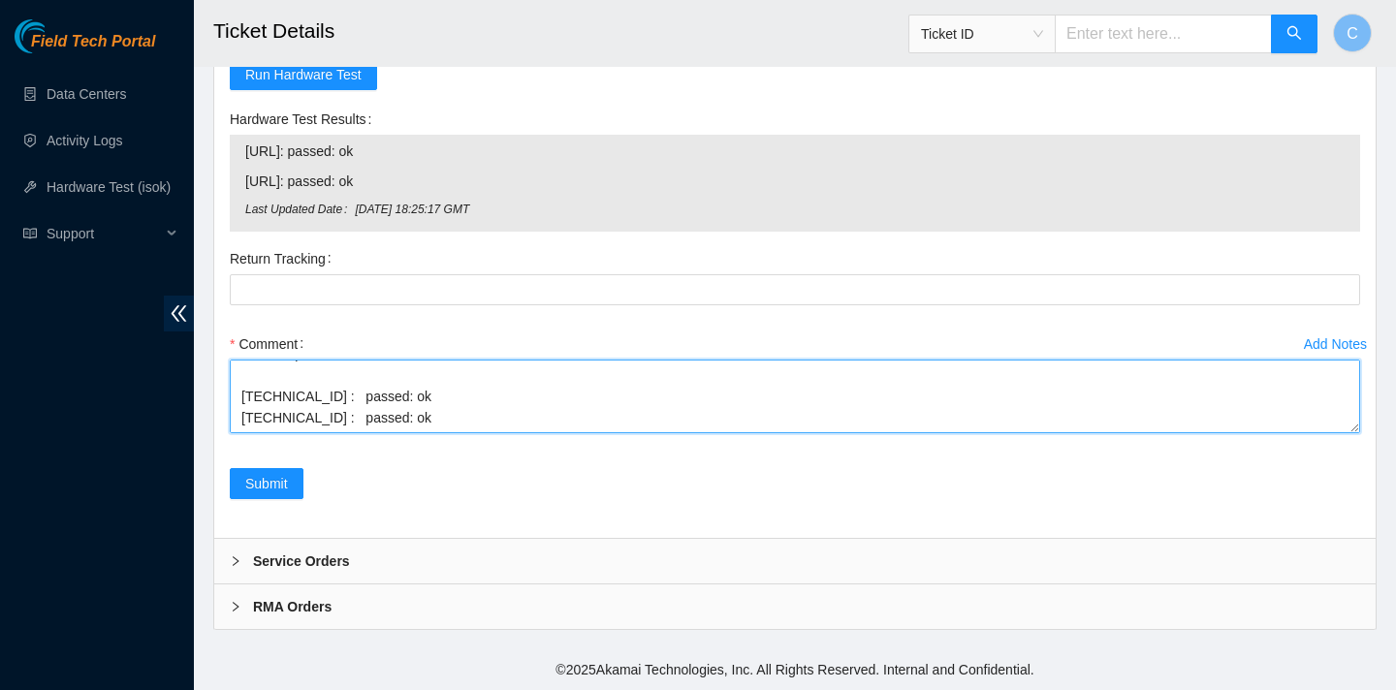
scroll to position [192, 0]
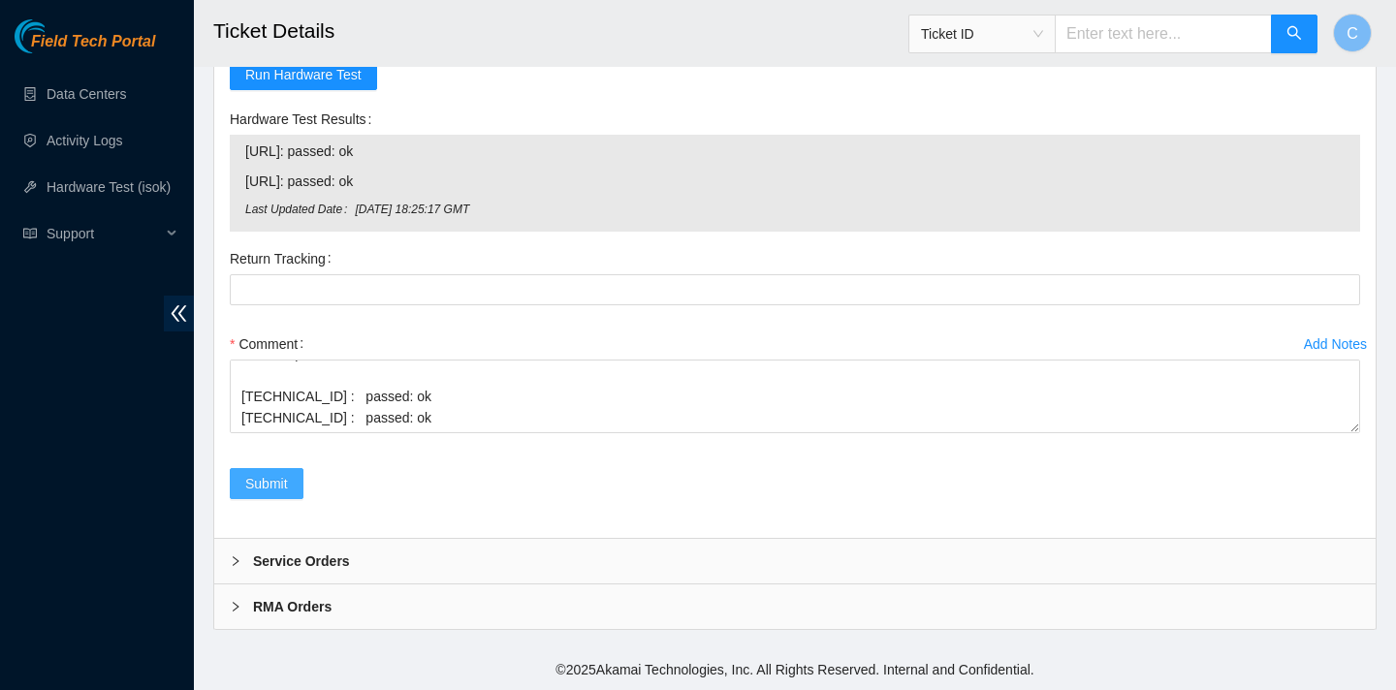
click at [276, 494] on button "Submit" at bounding box center [267, 483] width 74 height 31
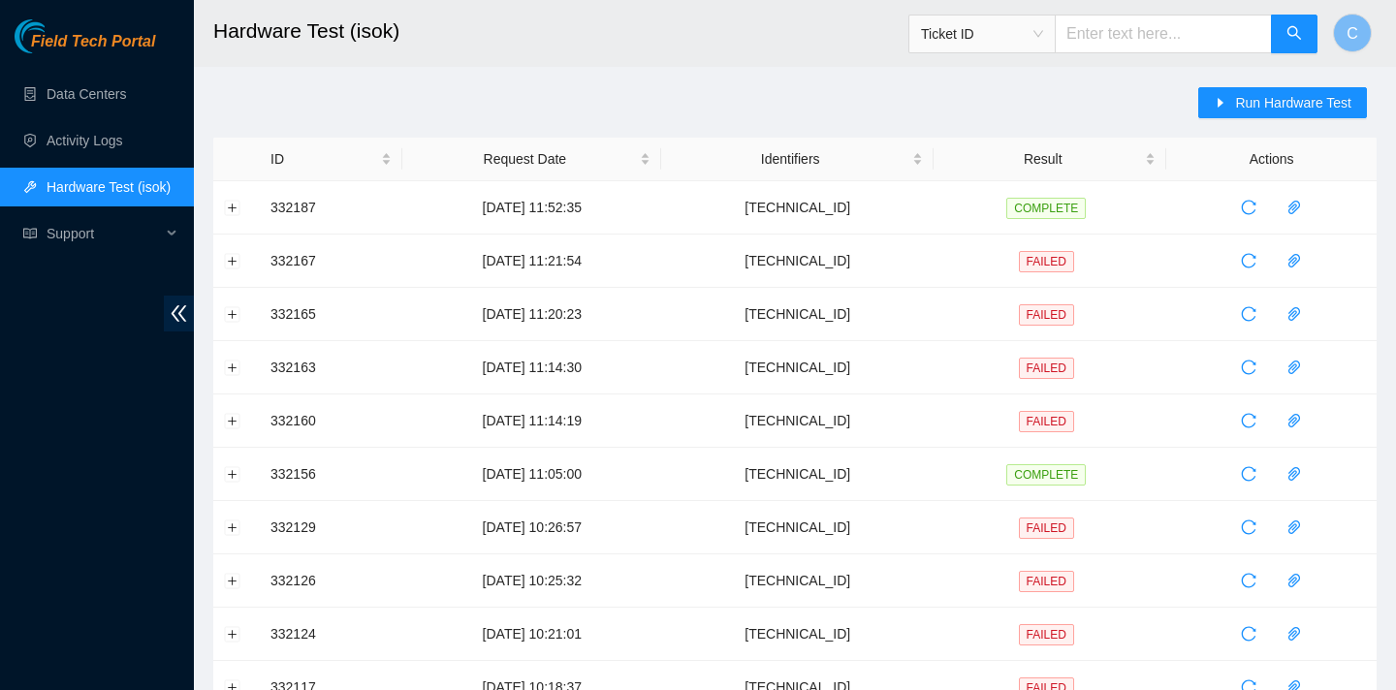
click at [1163, 31] on input "text" at bounding box center [1163, 34] width 217 height 39
paste input "[TECHNICAL_ID]"
type input "[TECHNICAL_ID]"
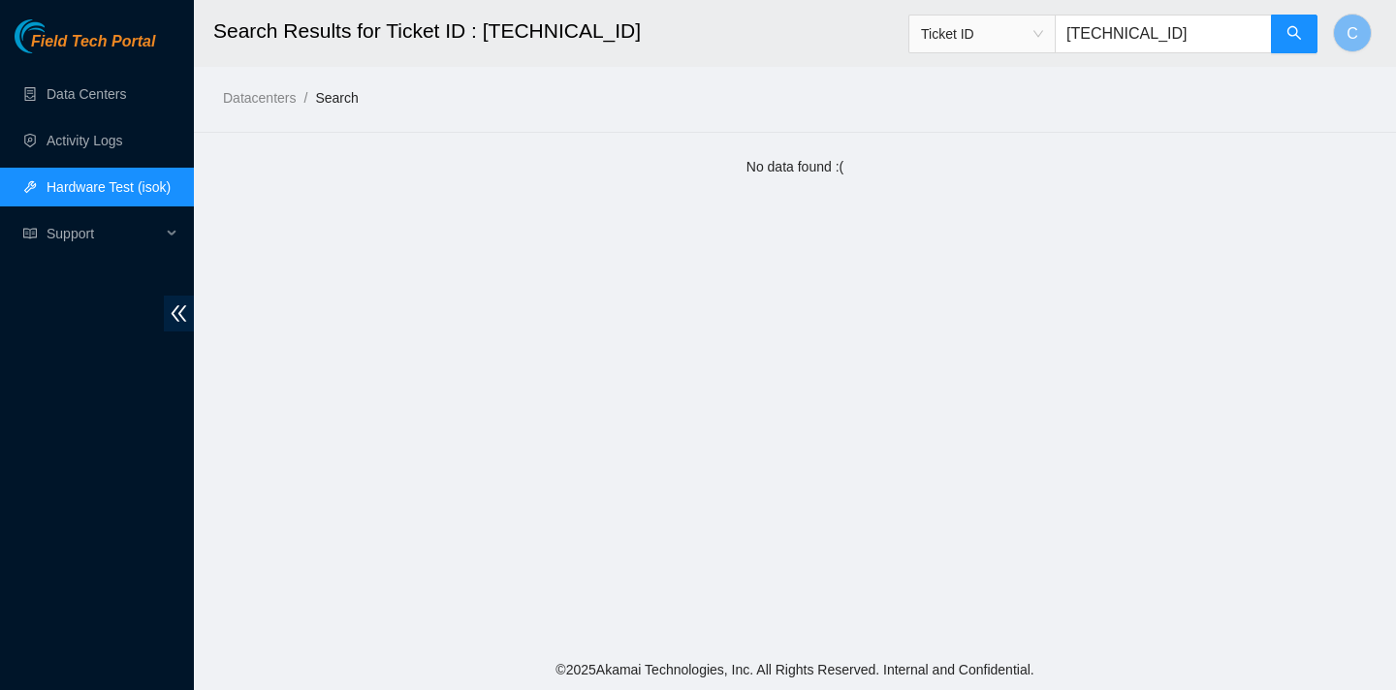
click at [91, 188] on link "Hardware Test (isok)" at bounding box center [109, 187] width 124 height 16
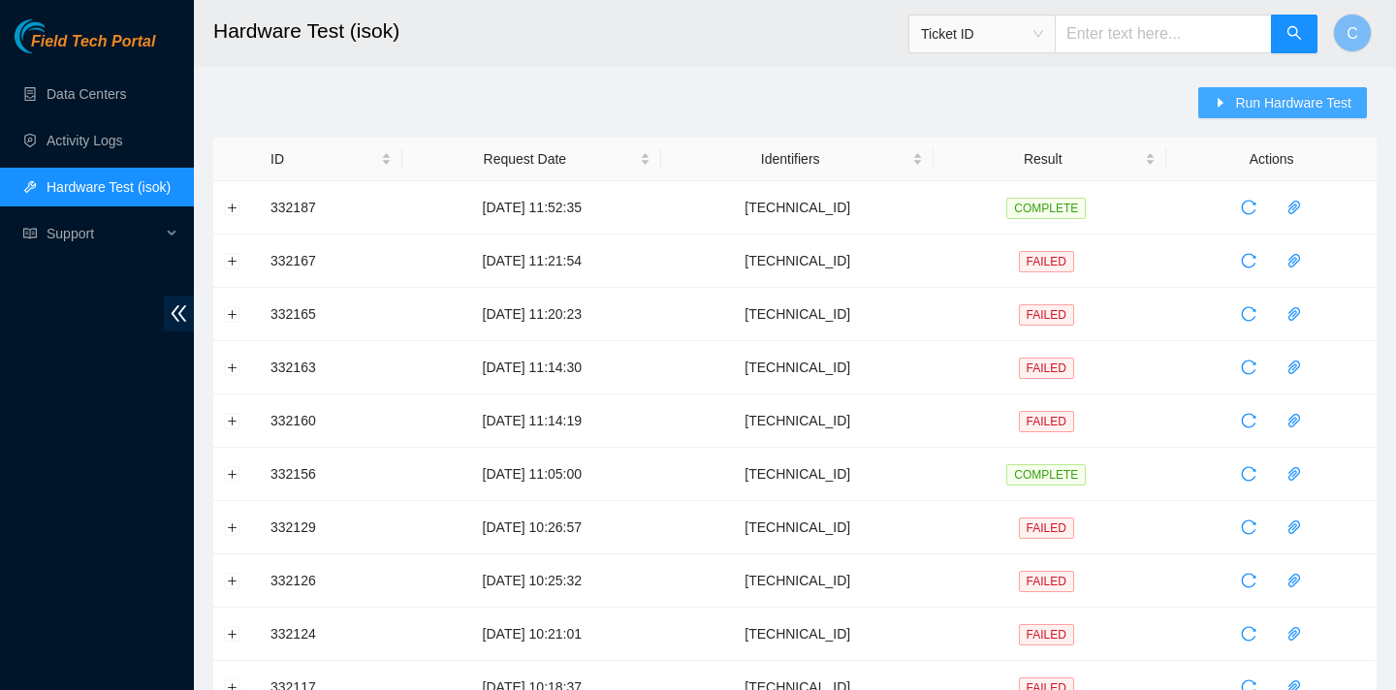
click at [1261, 115] on button "Run Hardware Test" at bounding box center [1282, 102] width 169 height 31
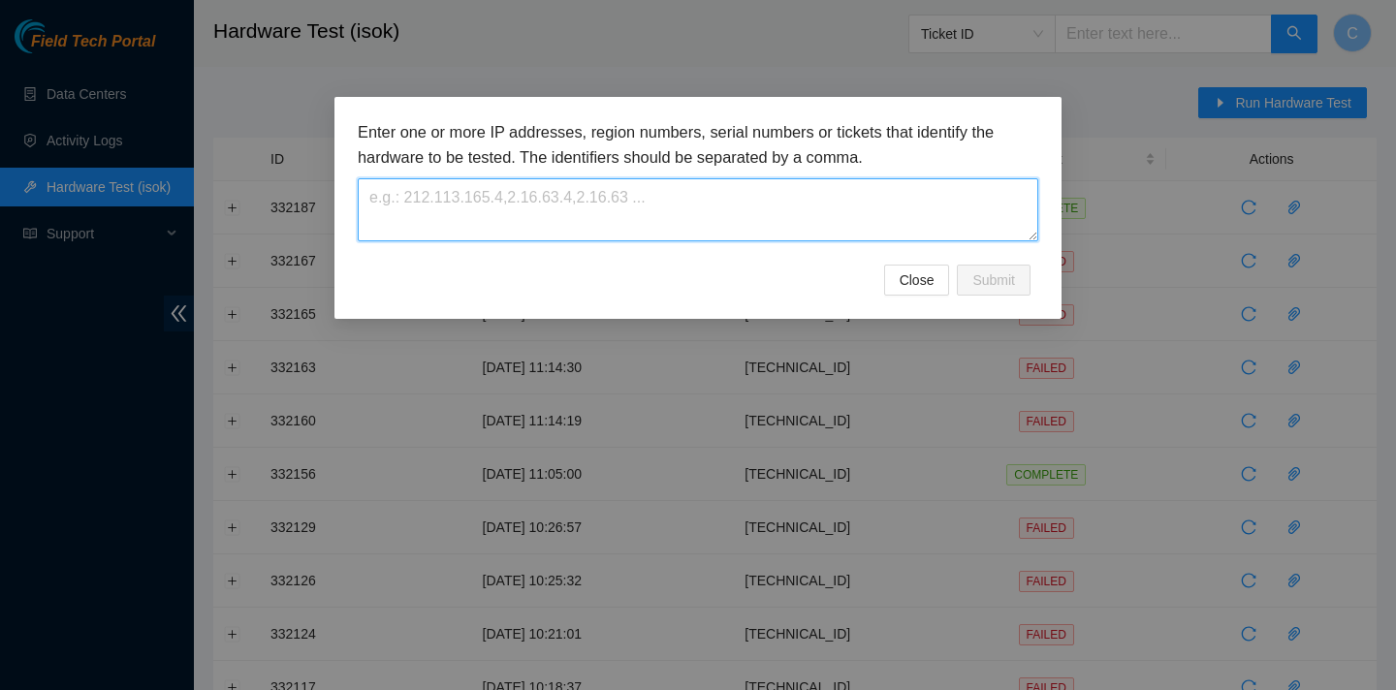
click at [858, 214] on textarea at bounding box center [698, 209] width 681 height 63
paste textarea "[TECHNICAL_ID]"
type textarea "[TECHNICAL_ID]"
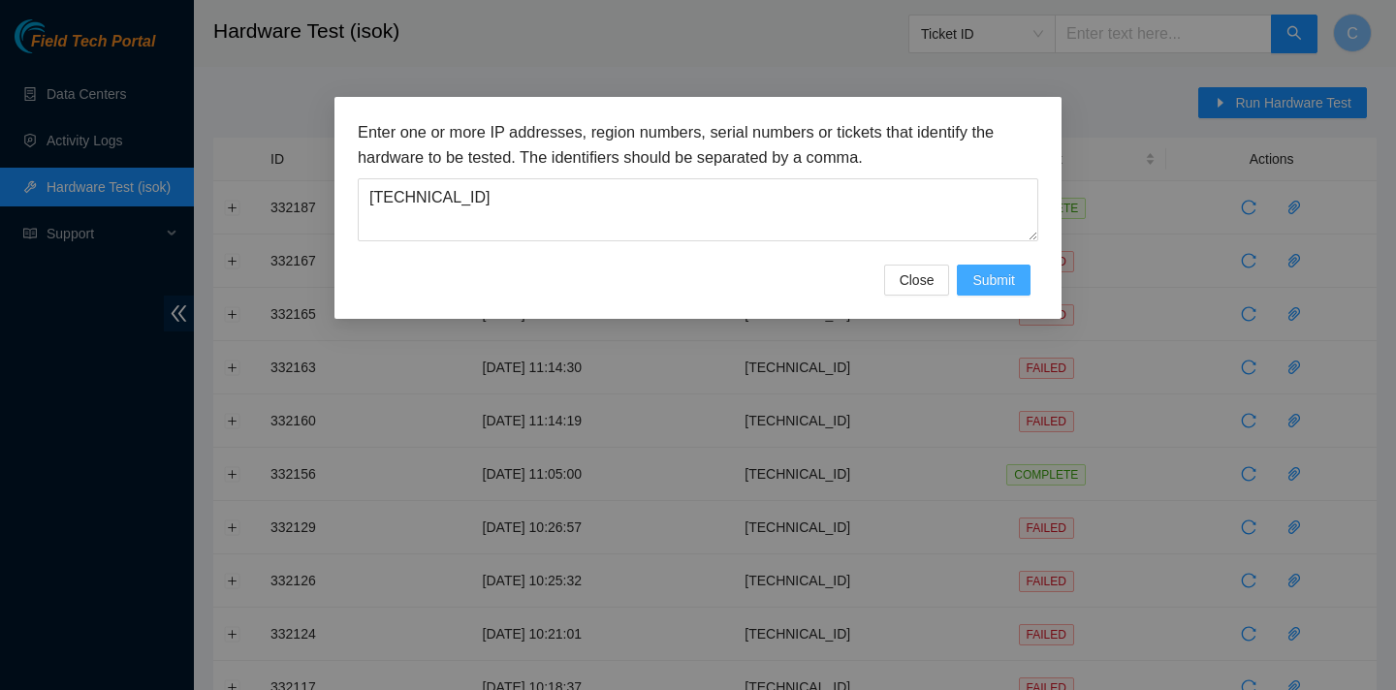
click at [997, 276] on span "Submit" at bounding box center [993, 280] width 43 height 21
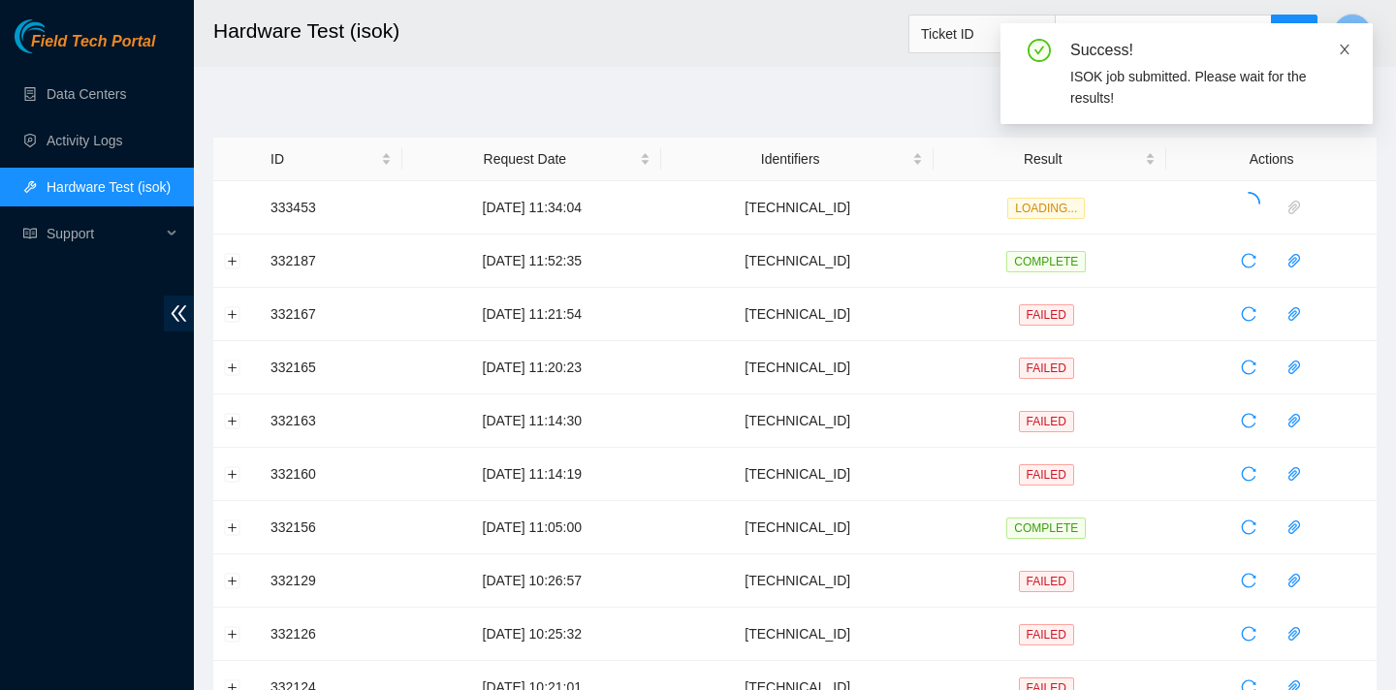
click at [1341, 52] on icon "close" at bounding box center [1345, 50] width 10 height 10
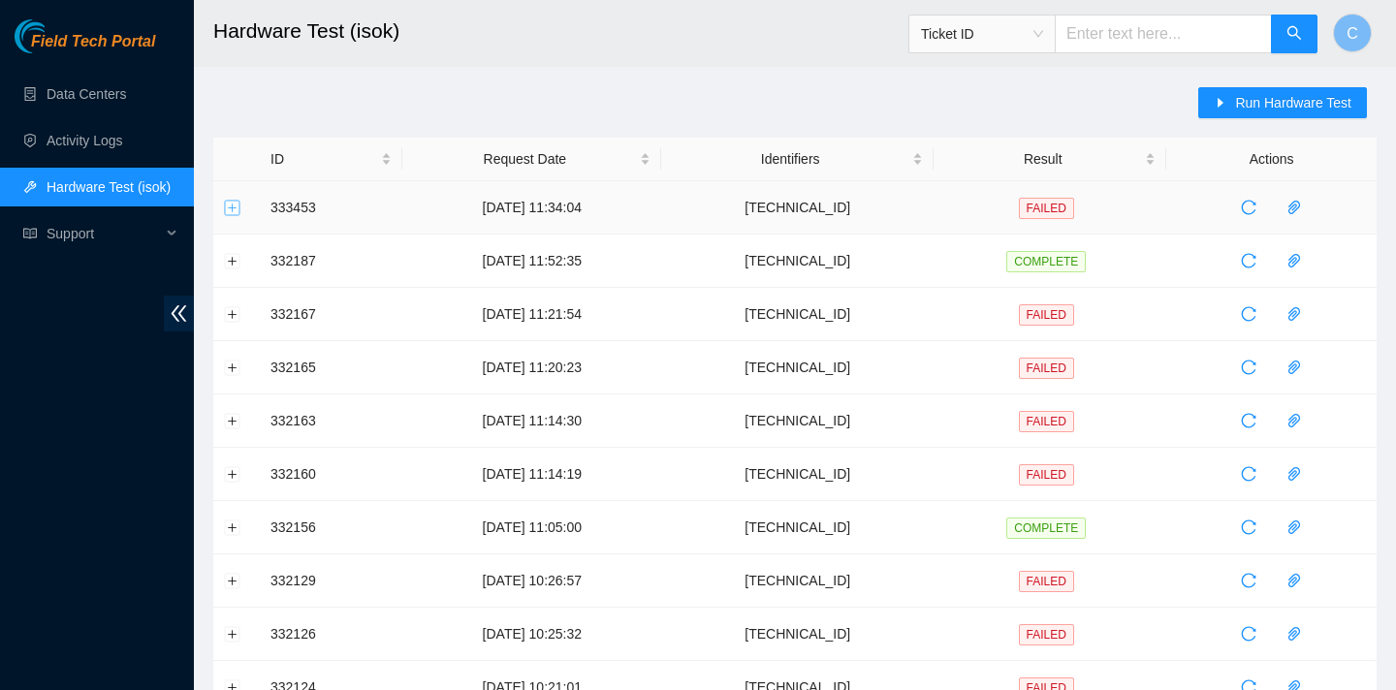
click at [237, 201] on button "Expand row" at bounding box center [233, 208] width 16 height 16
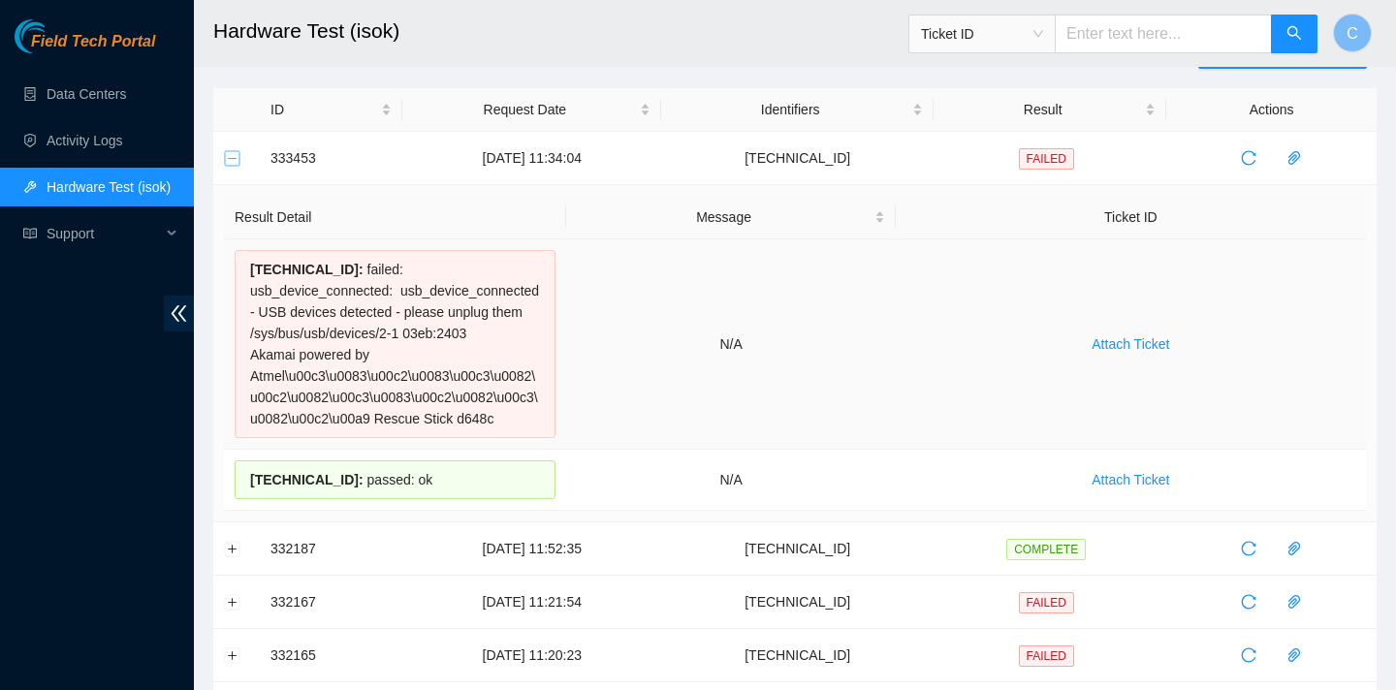
scroll to position [50, 0]
click at [1249, 150] on icon "reload" at bounding box center [1249, 157] width 16 height 16
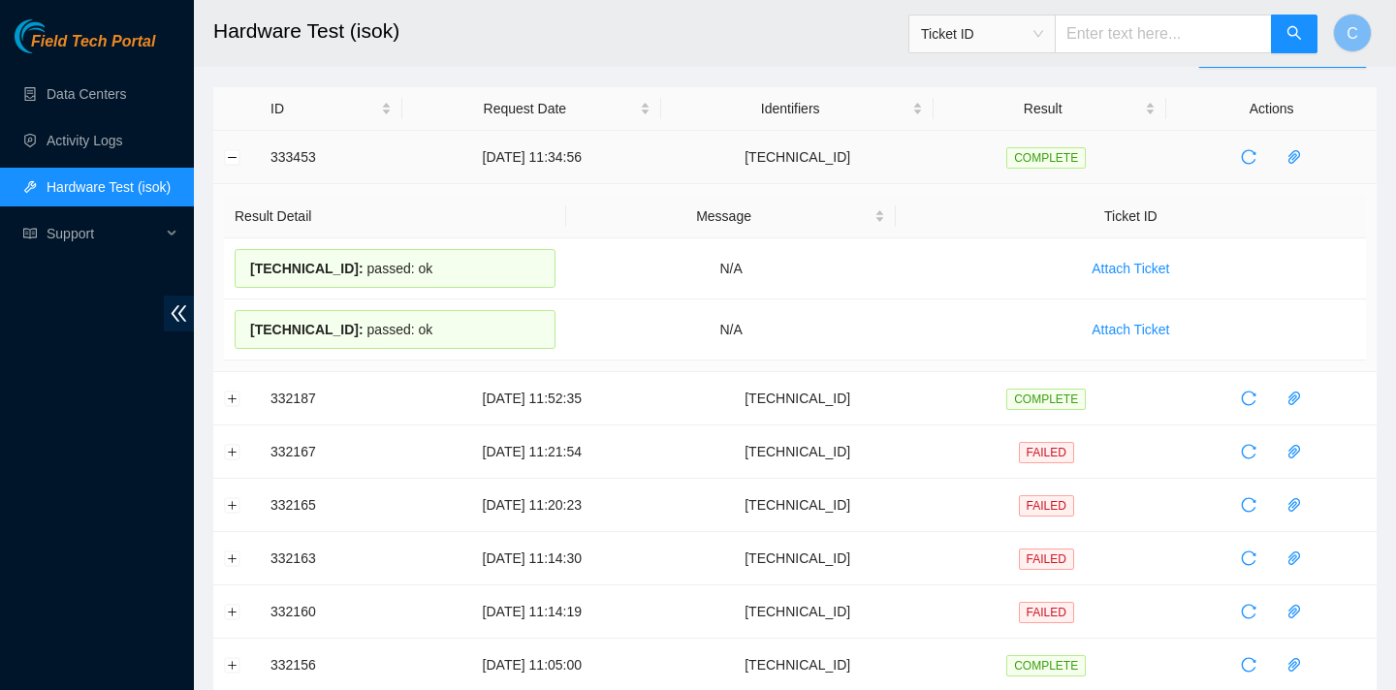
scroll to position [0, 0]
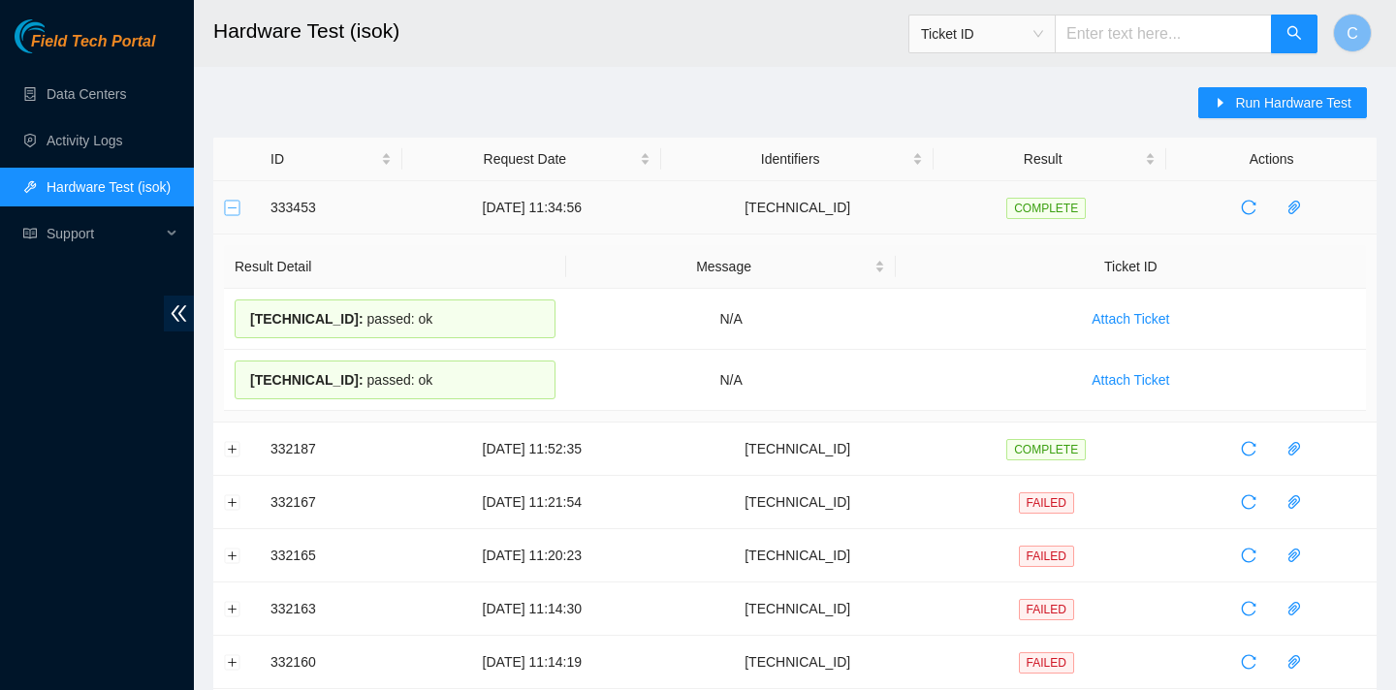
click at [231, 210] on button "Collapse row" at bounding box center [233, 208] width 16 height 16
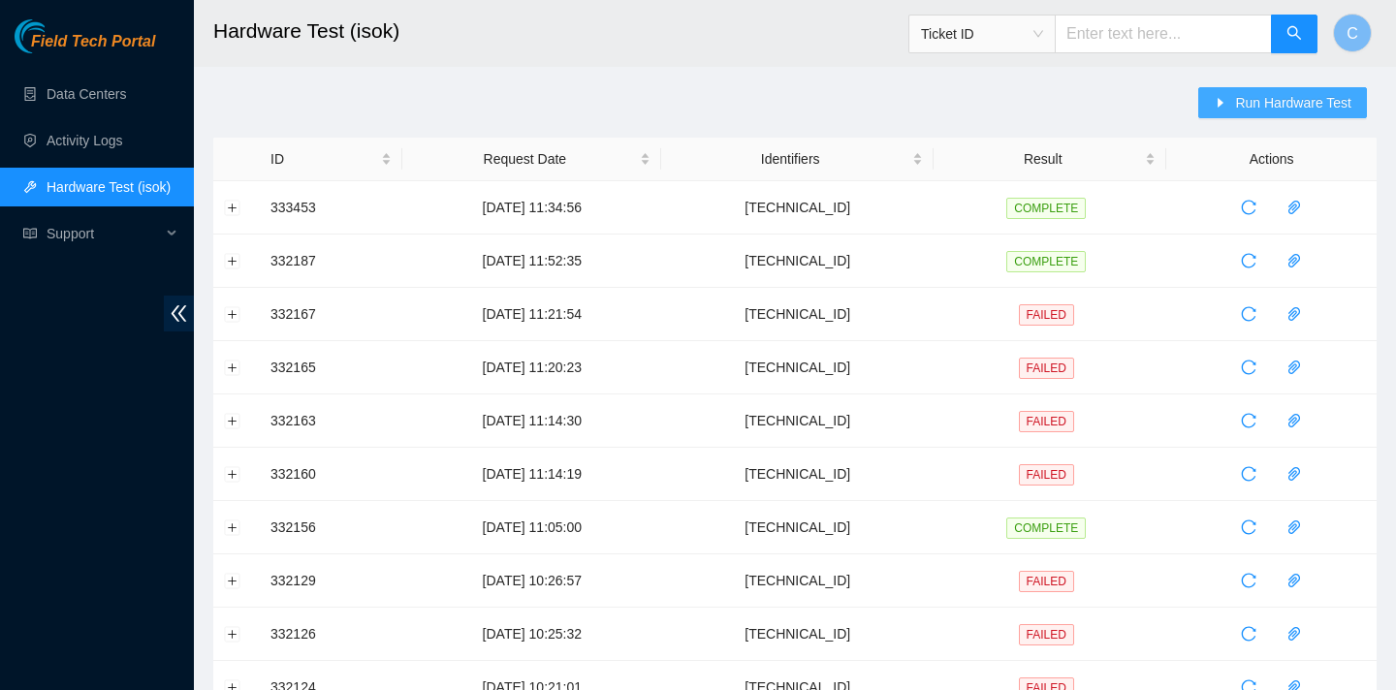
click at [1225, 97] on button "Run Hardware Test" at bounding box center [1282, 102] width 169 height 31
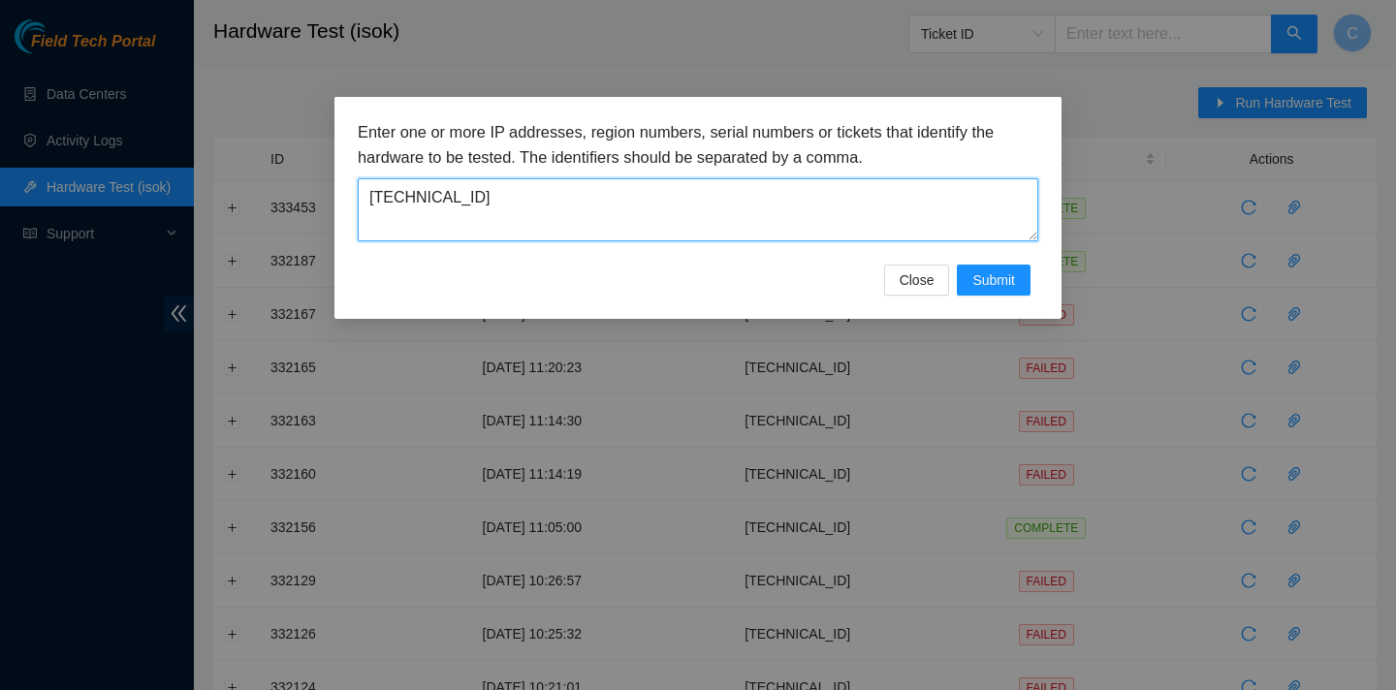
drag, startPoint x: 926, startPoint y: 190, endPoint x: 362, endPoint y: 188, distance: 564.2
click at [362, 188] on textarea "23.205.41.152" at bounding box center [698, 209] width 681 height 63
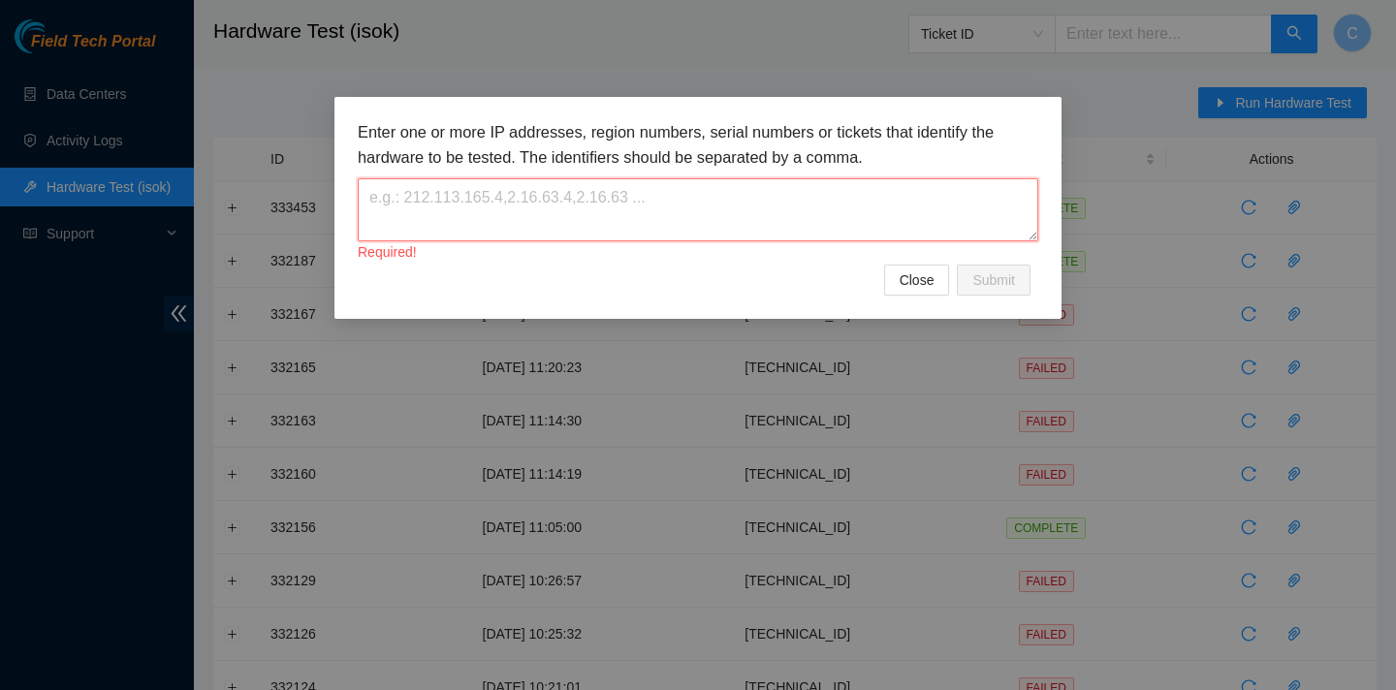
paste textarea "23.205.41.152"
type textarea "23.205.41.152"
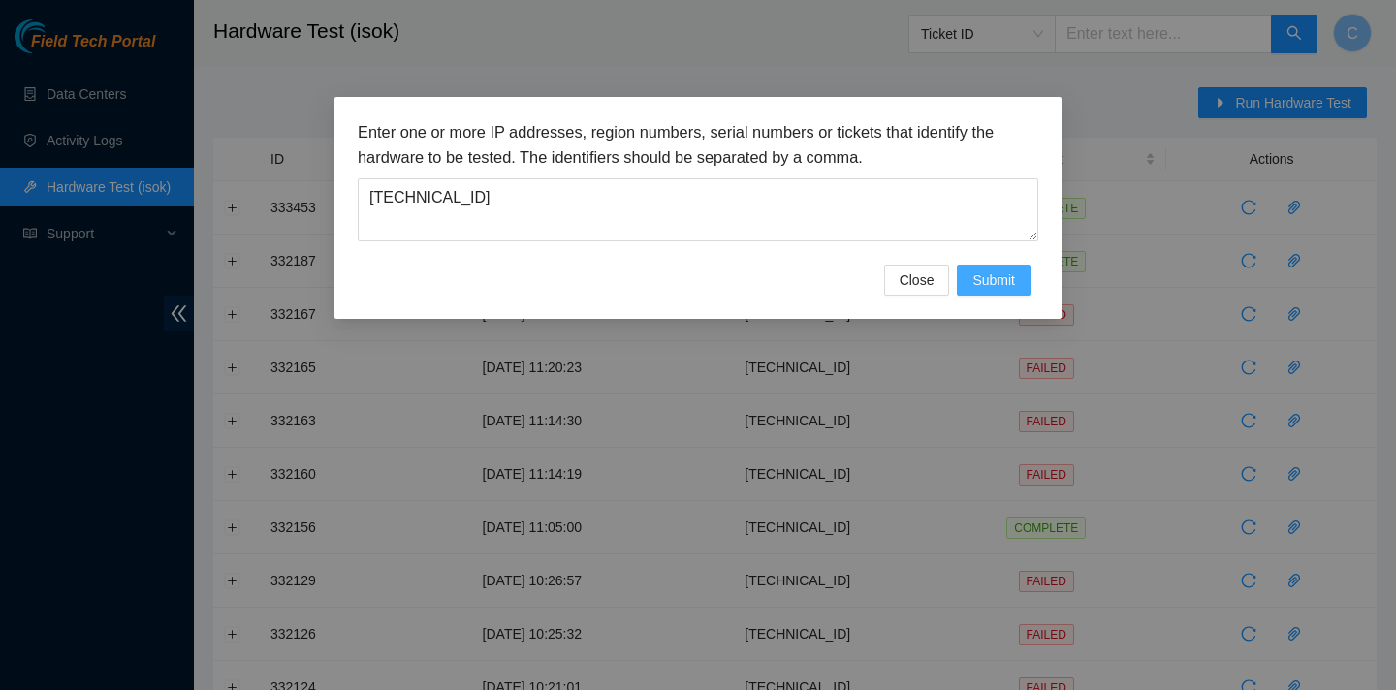
click at [996, 270] on span "Submit" at bounding box center [993, 280] width 43 height 21
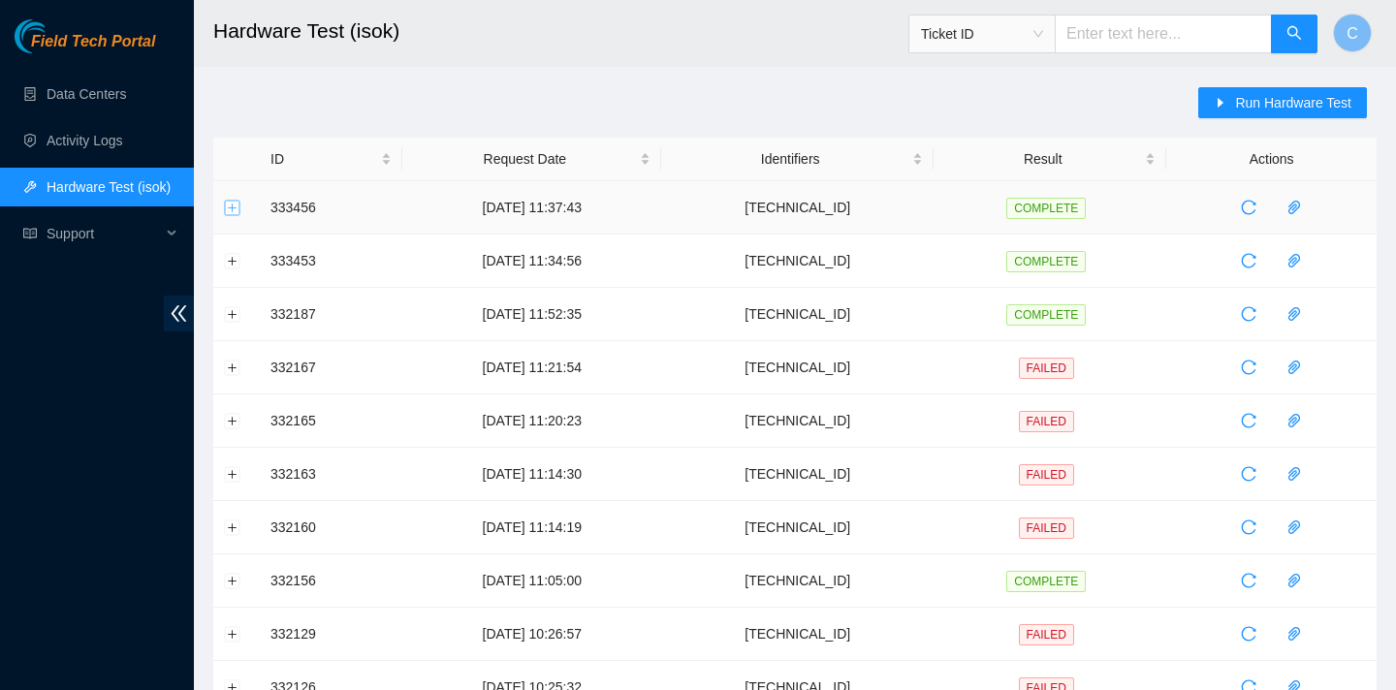
click at [235, 202] on button "Expand row" at bounding box center [233, 208] width 16 height 16
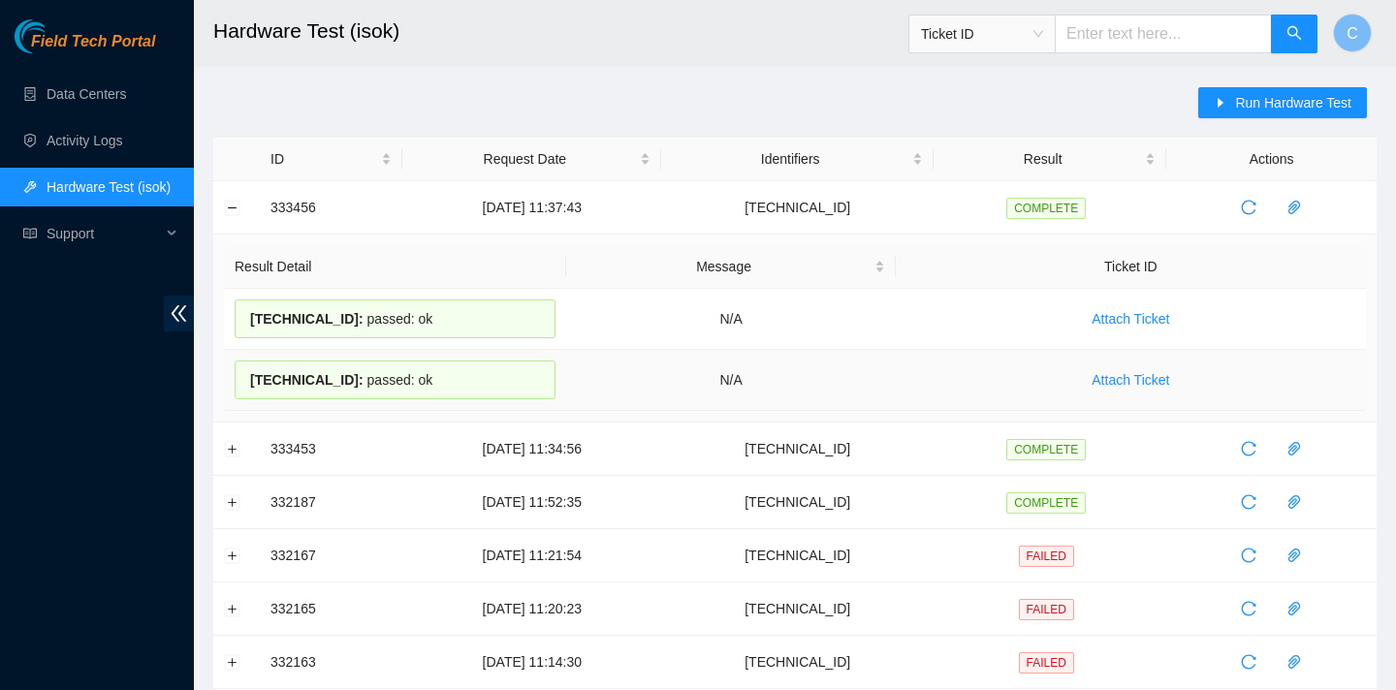
drag, startPoint x: 247, startPoint y: 317, endPoint x: 450, endPoint y: 380, distance: 212.2
click at [450, 380] on tbody "23.205.41.152 : passed: ok N/A Attach Ticket 23.205.41.153 : passed: ok N/A Att…" at bounding box center [795, 350] width 1142 height 122
copy tbody "23.205.41.152 : passed: ok N/A Attach Ticket 23.205.41.153 : passed: ok"
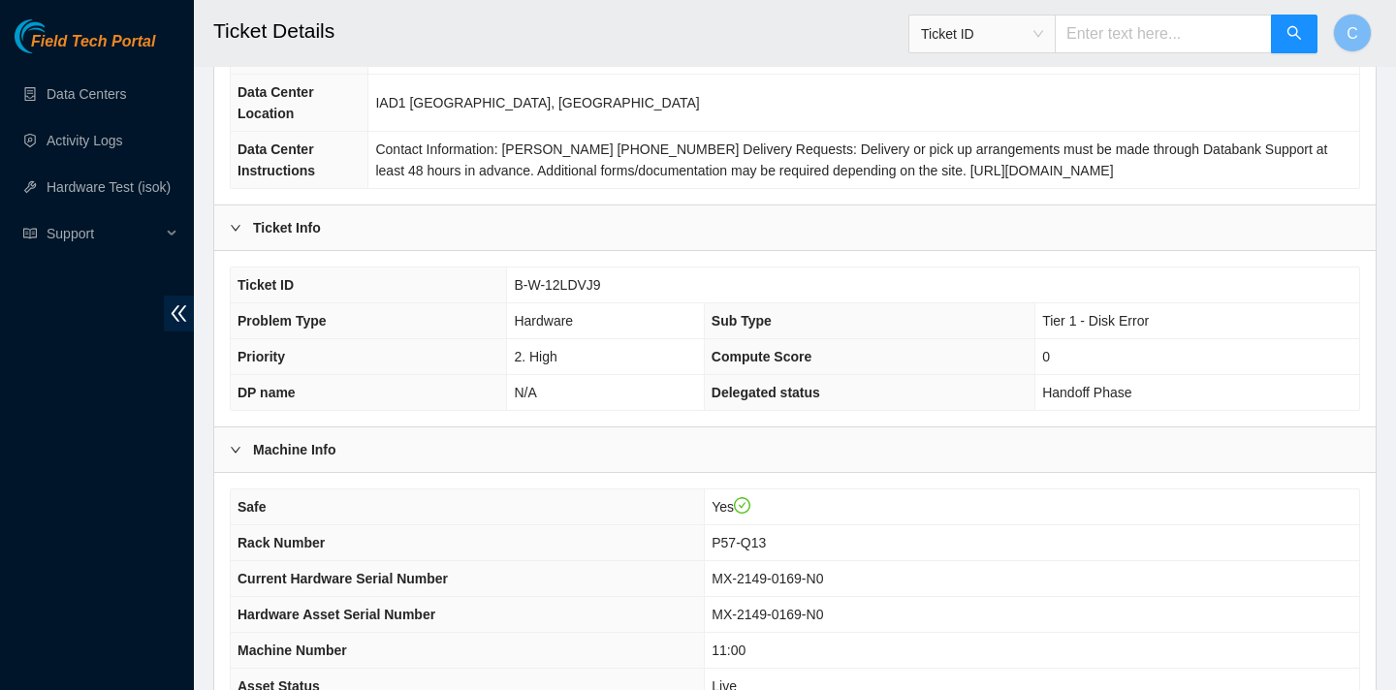
scroll to position [561, 0]
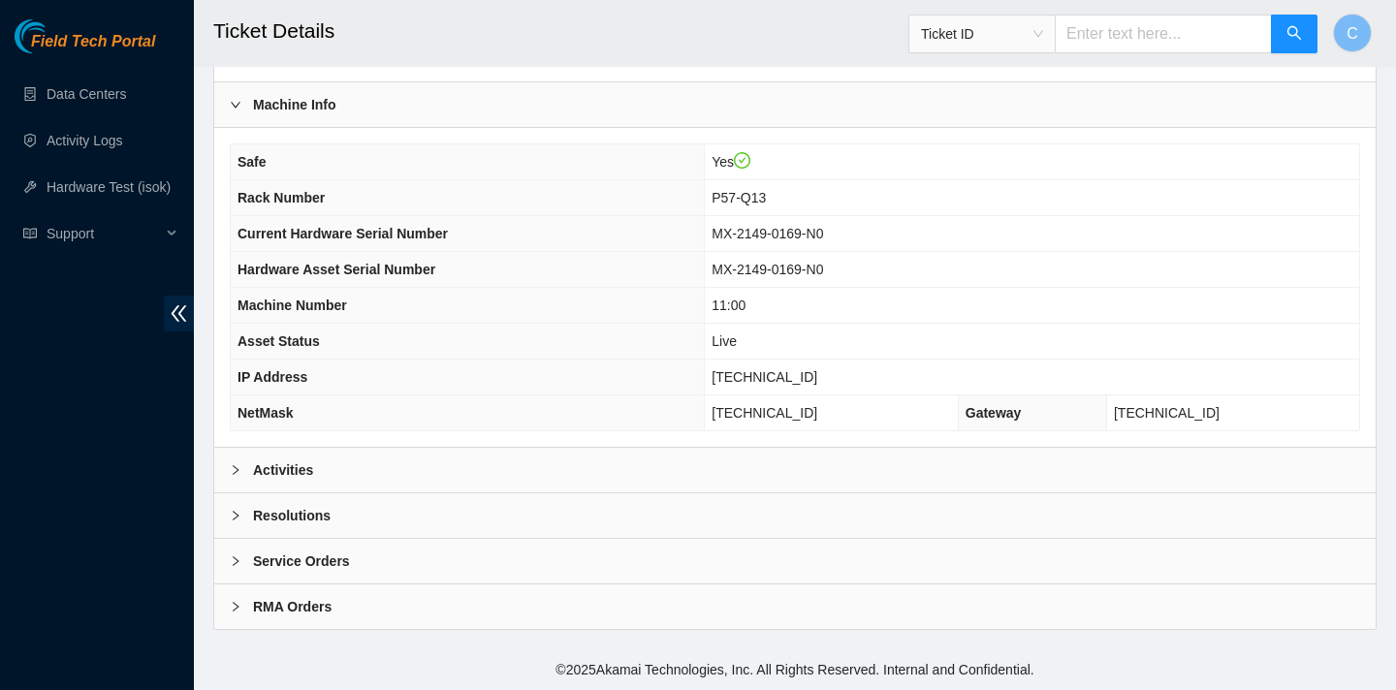
click at [404, 497] on div "Resolutions" at bounding box center [794, 515] width 1161 height 45
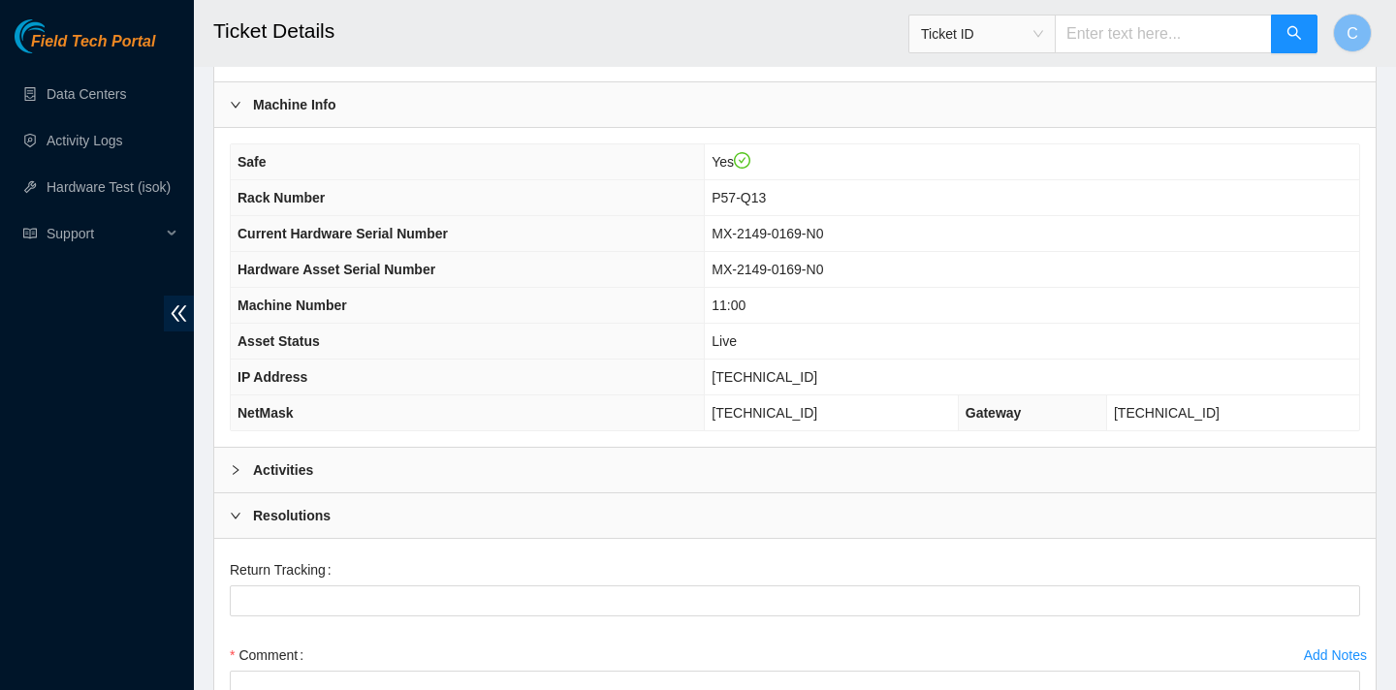
scroll to position [873, 0]
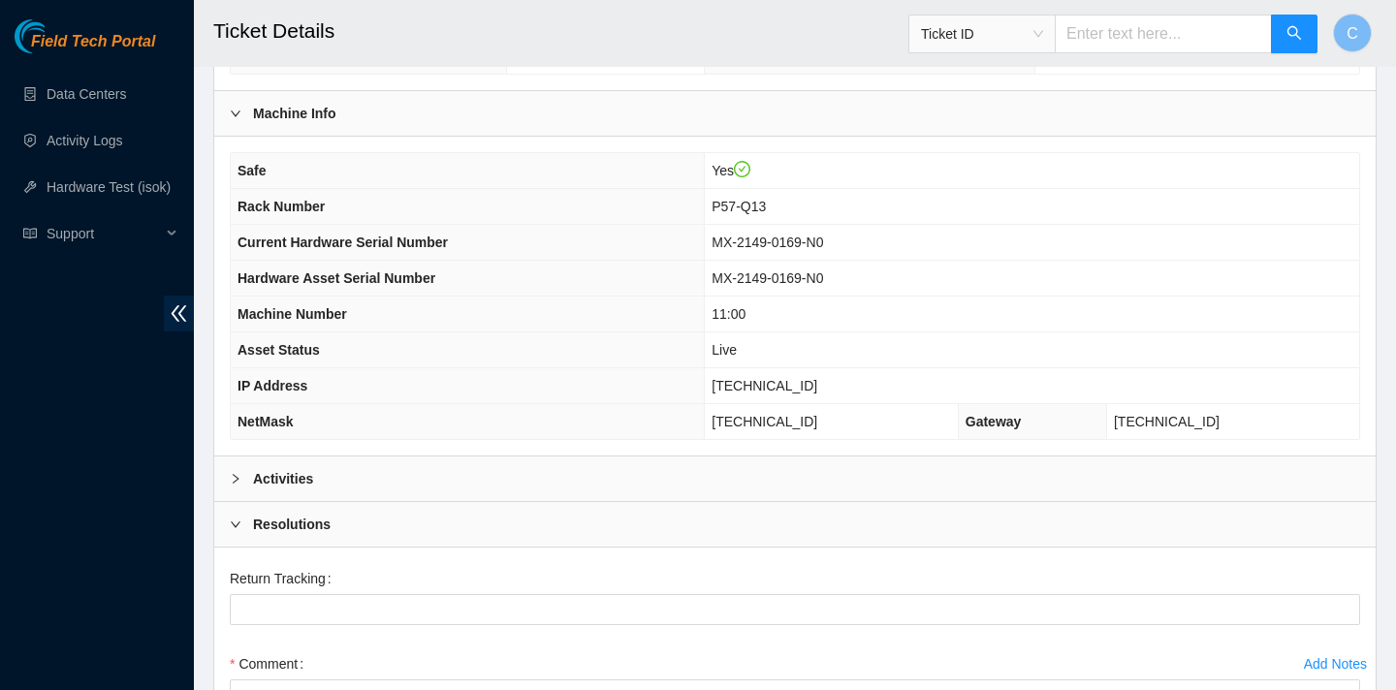
click at [583, 489] on div "Activities" at bounding box center [794, 479] width 1161 height 45
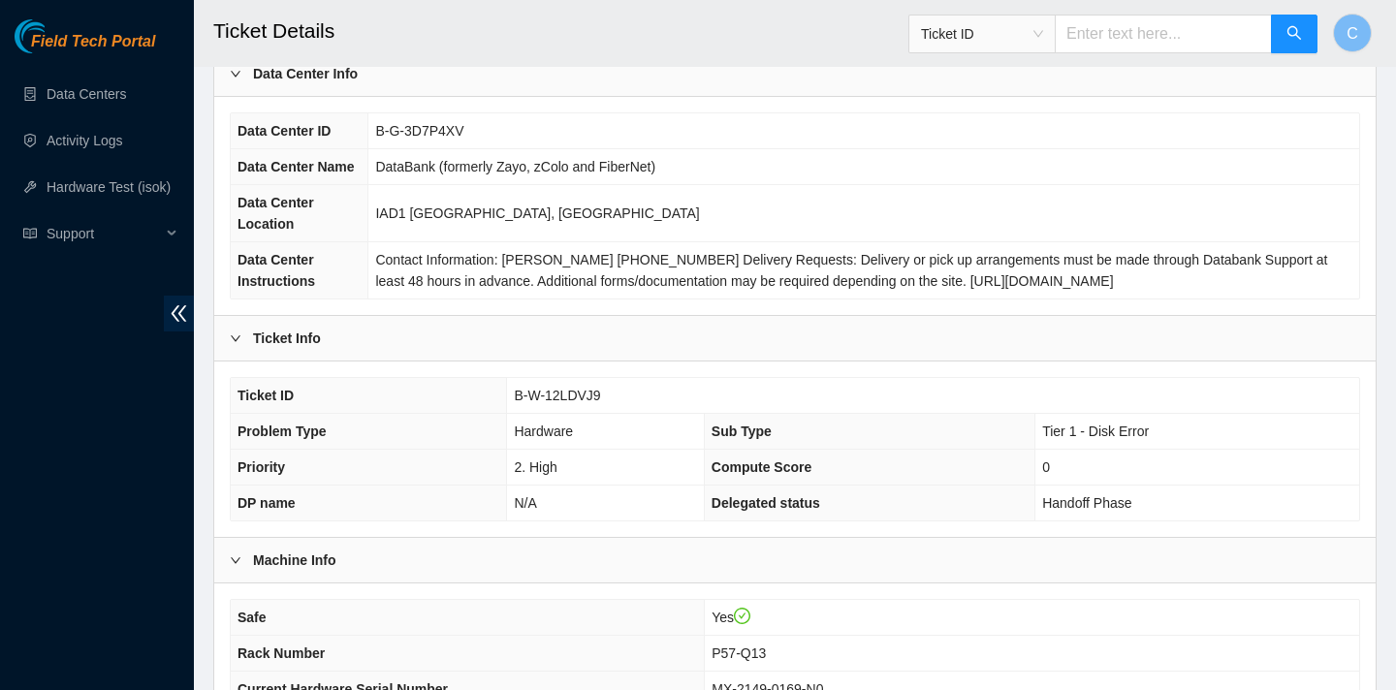
scroll to position [0, 0]
